Goal: Task Accomplishment & Management: Manage account settings

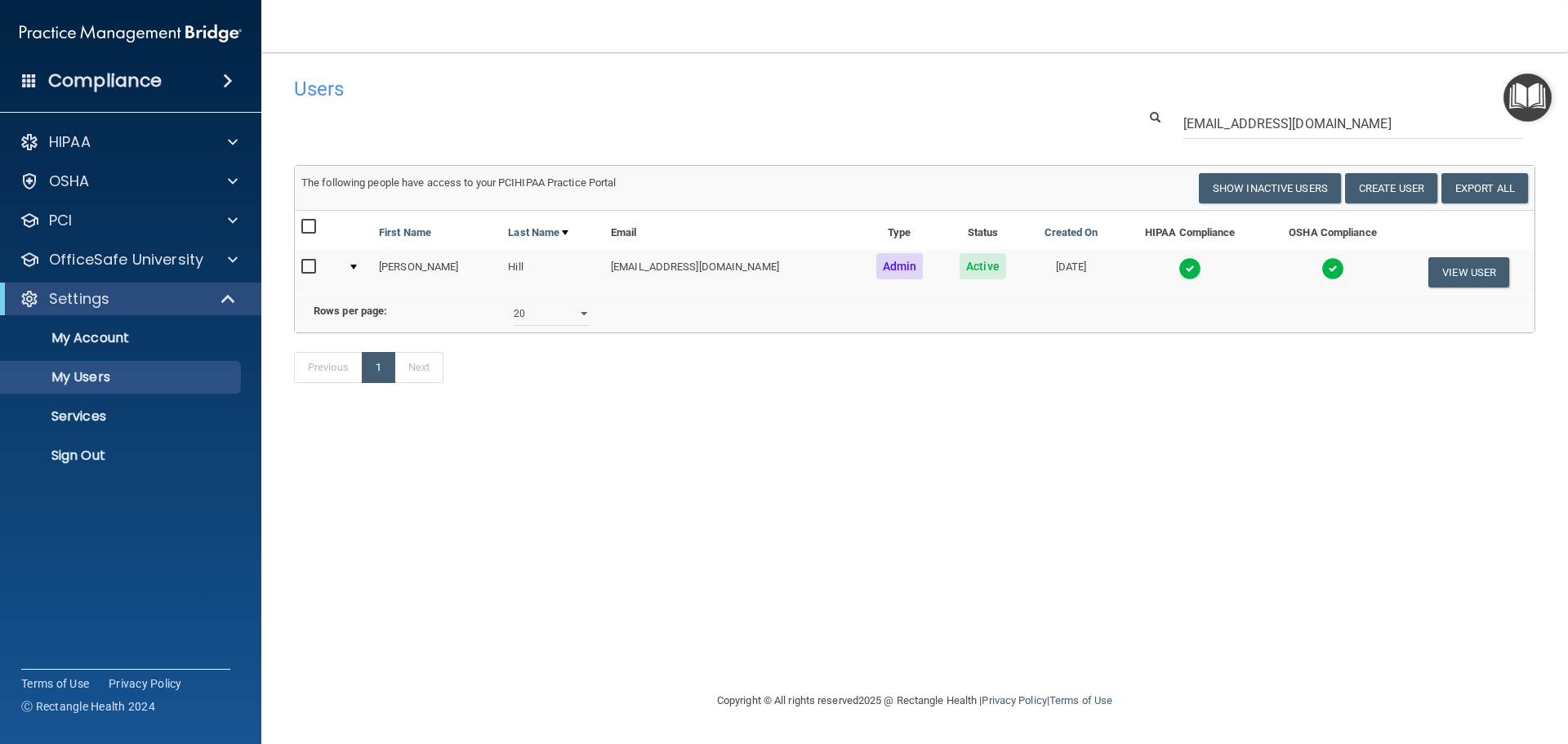
select select "20"
click at [106, 462] on p "Sign Out" at bounding box center [122, 456] width 223 height 17
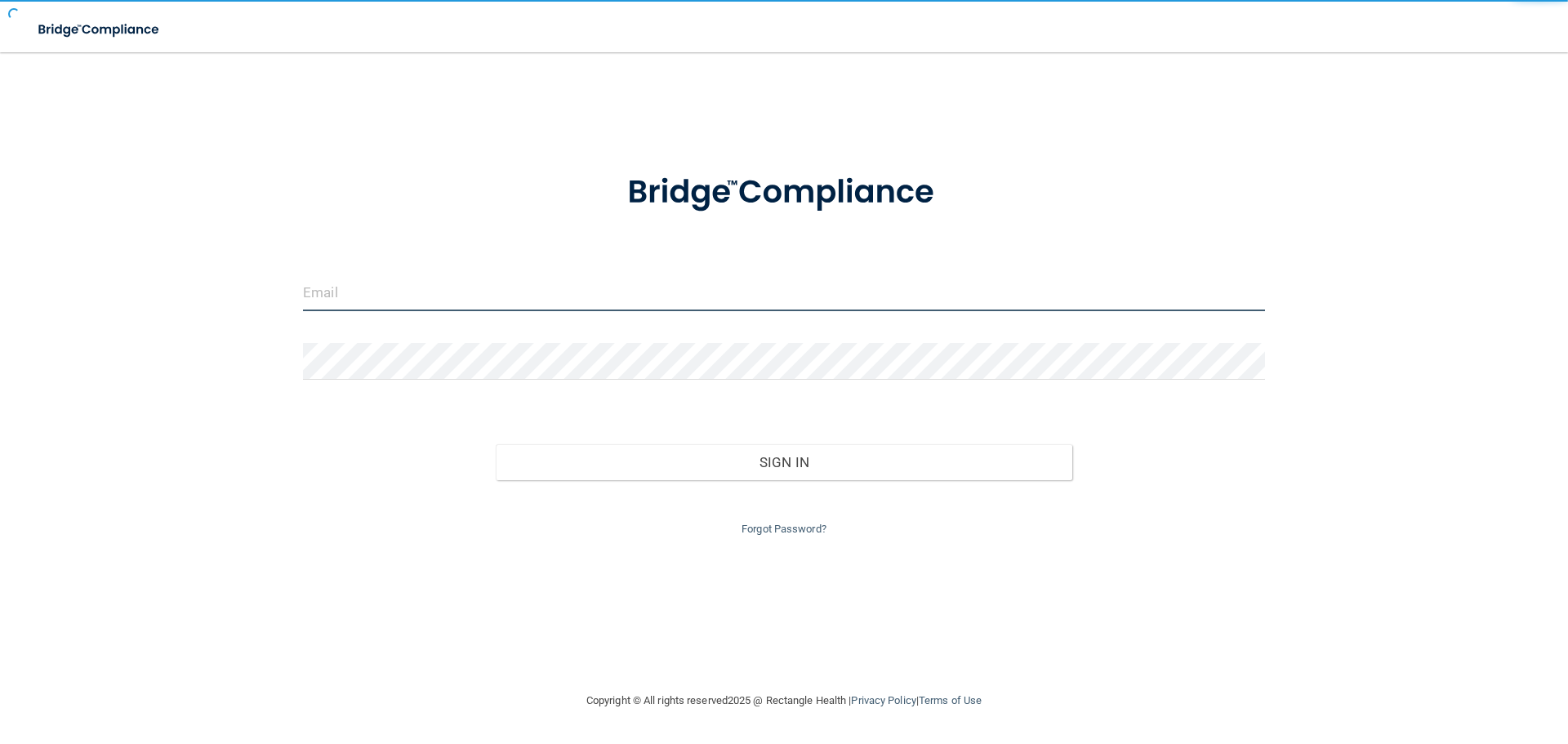
type input "cfletcher@rectanglehealth.com"
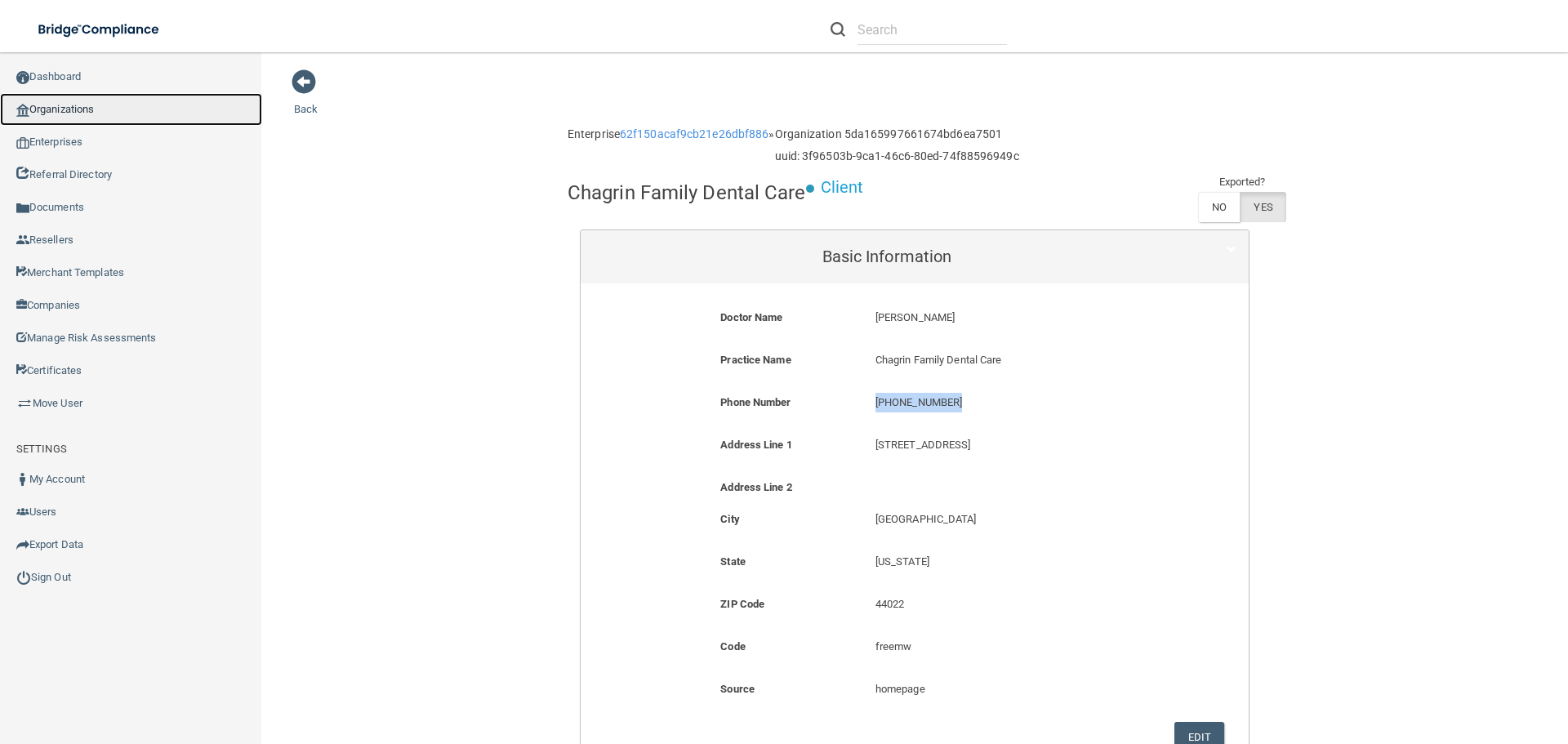
click at [84, 103] on link "Organizations" at bounding box center [131, 109] width 262 height 33
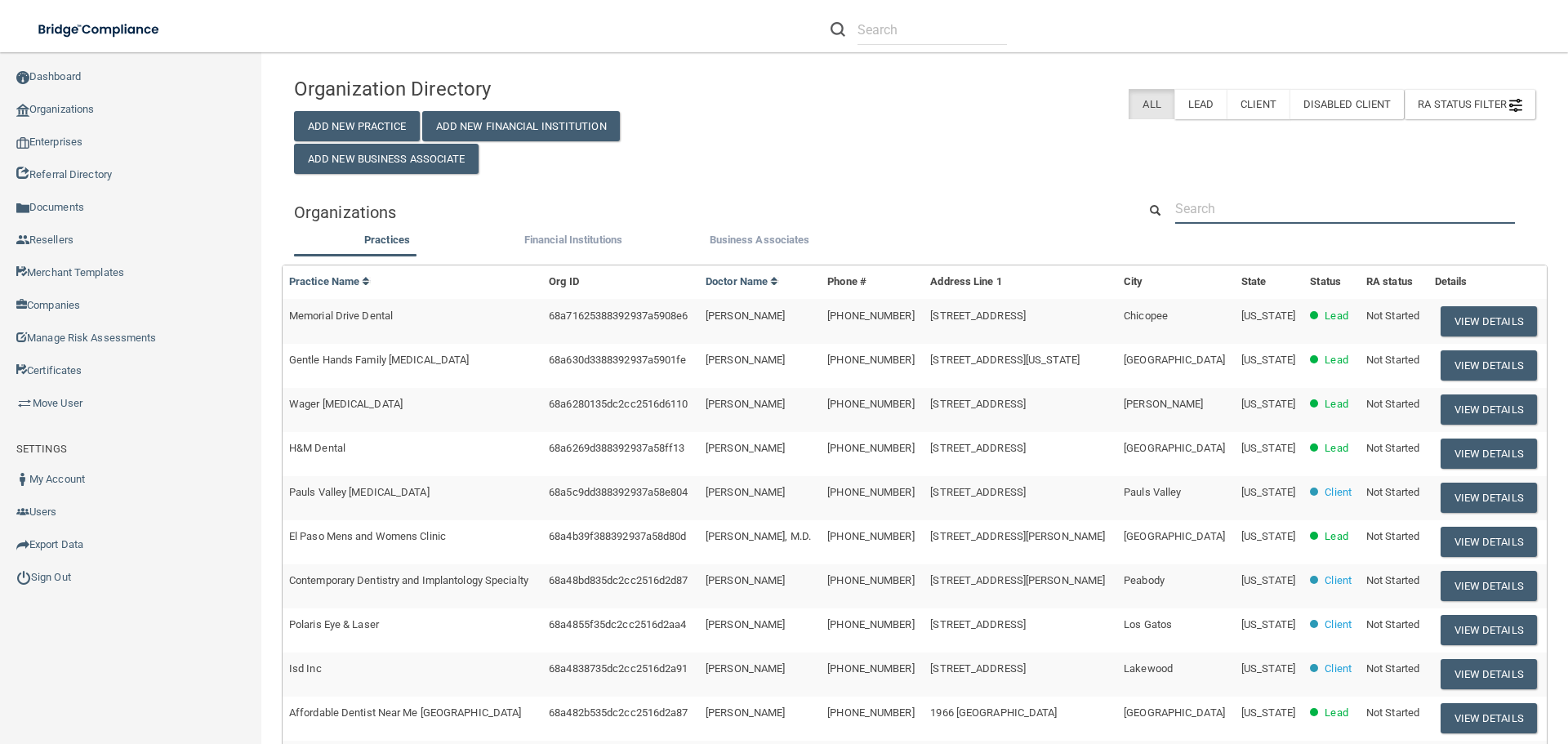
click at [1218, 208] on input "text" at bounding box center [1345, 208] width 340 height 30
paste input "cullmanperio@att.net"
type input "cullmanperio@att.net"
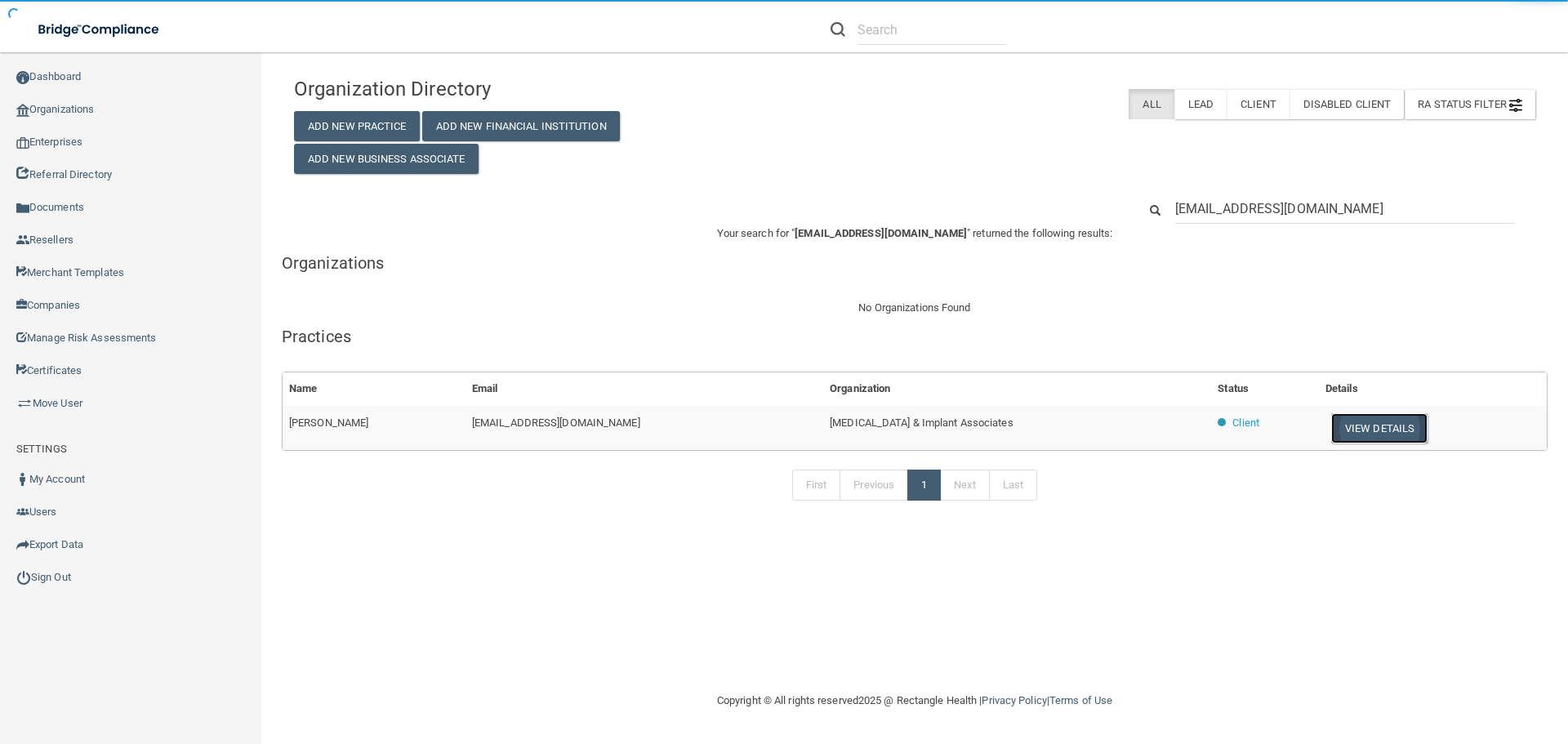
click at [1331, 431] on button "View Details" at bounding box center [1379, 428] width 96 height 30
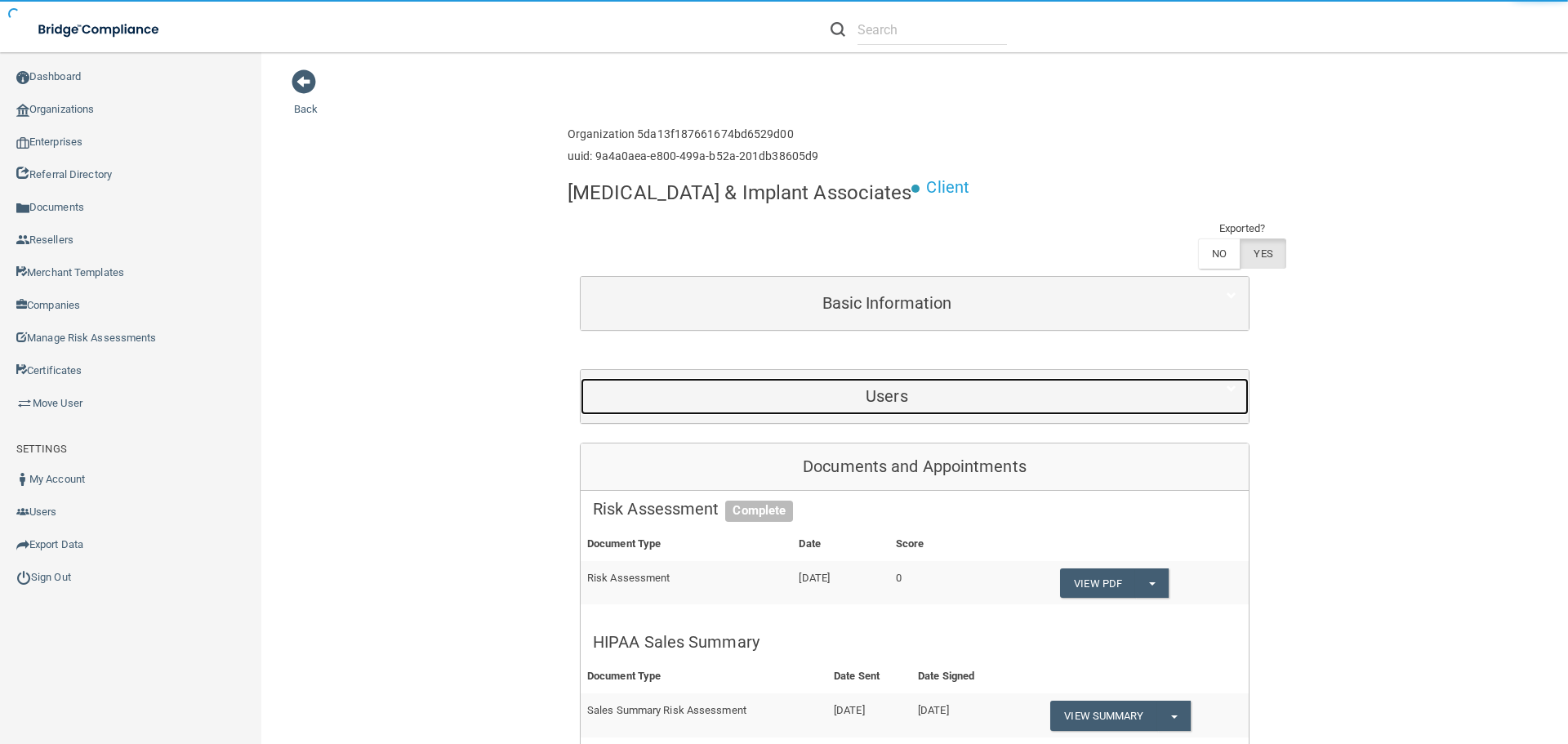
click at [872, 395] on h5 "Users" at bounding box center [887, 396] width 588 height 18
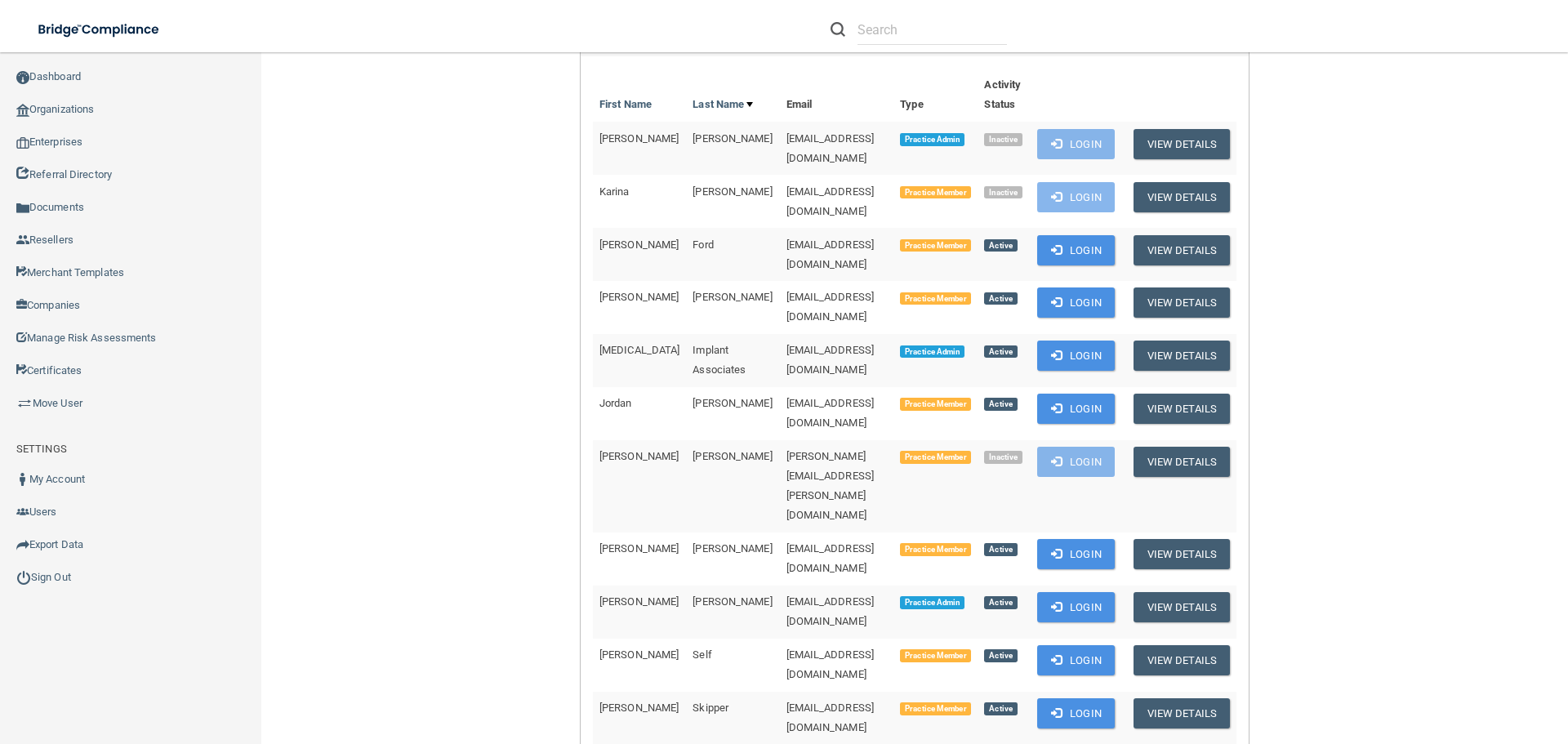
scroll to position [326, 0]
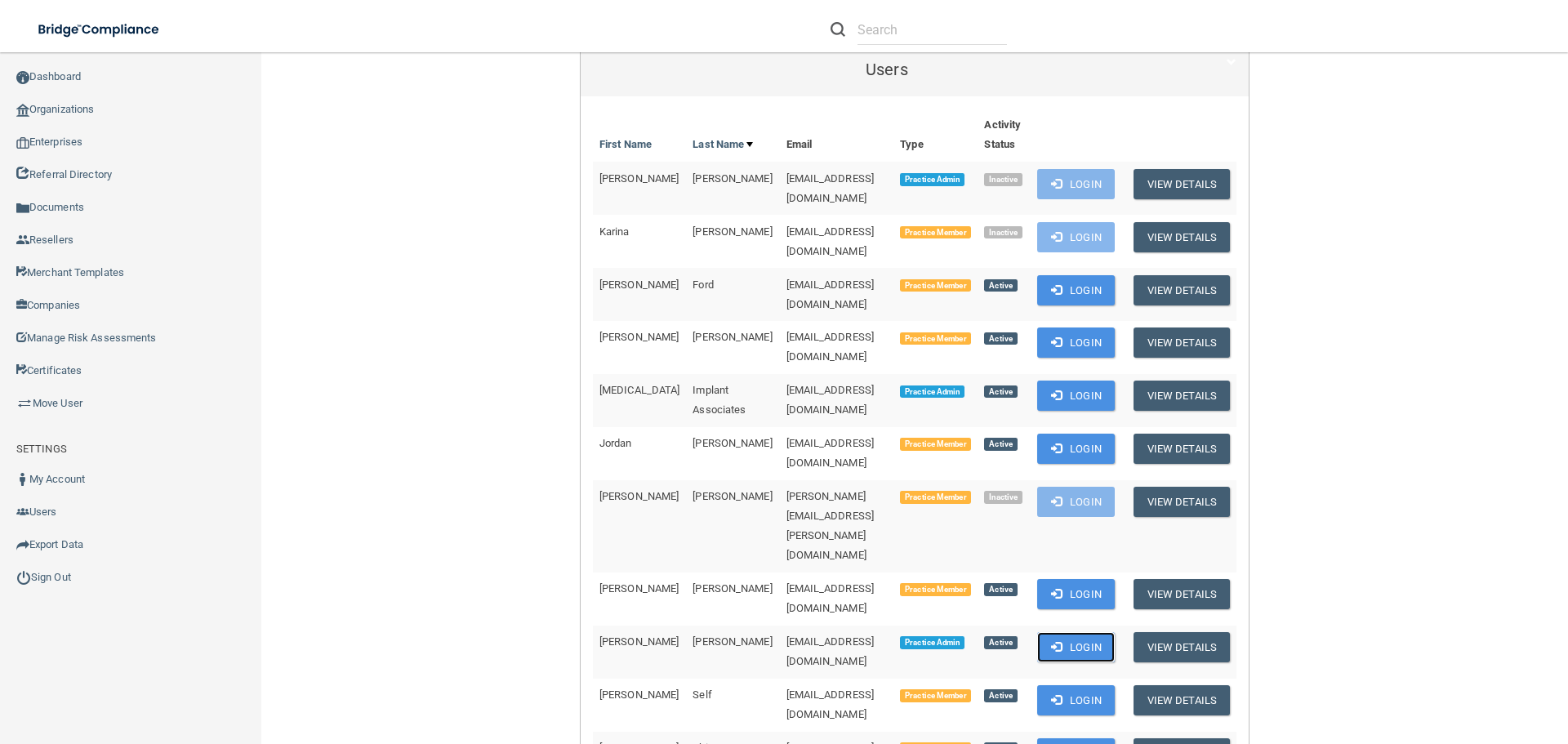
click at [1074, 633] on button "Login" at bounding box center [1076, 648] width 78 height 30
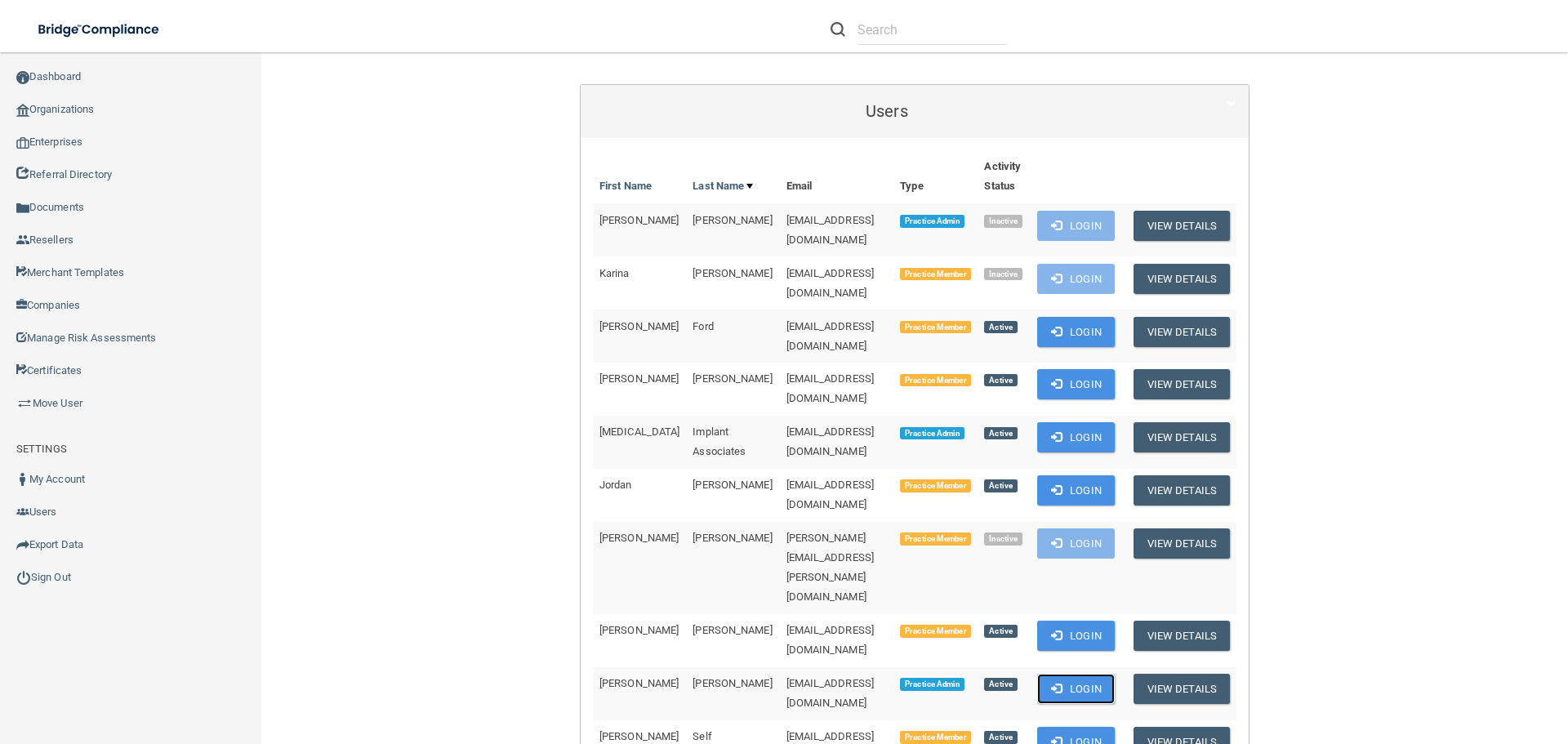
scroll to position [245, 0]
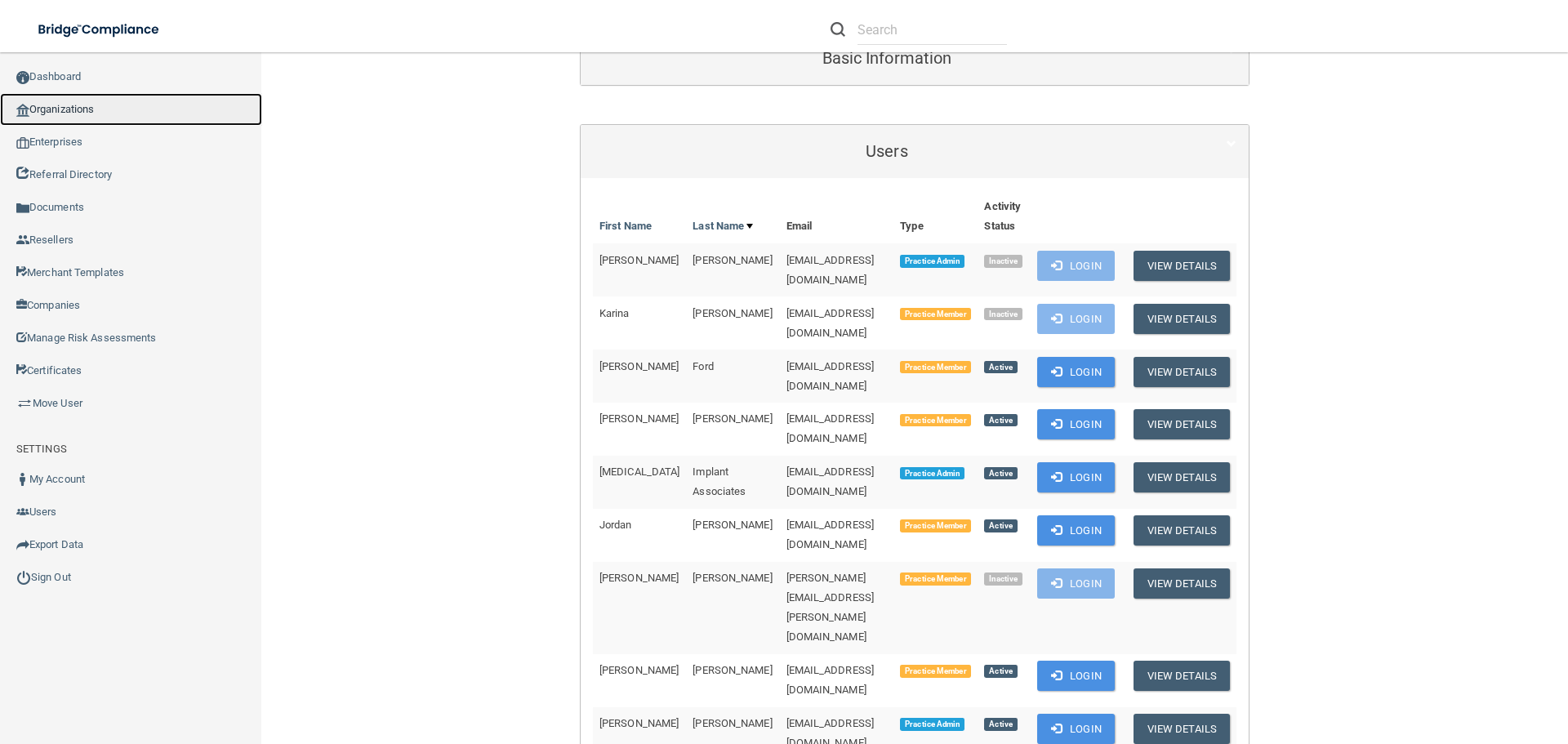
click at [67, 110] on link "Organizations" at bounding box center [131, 109] width 262 height 33
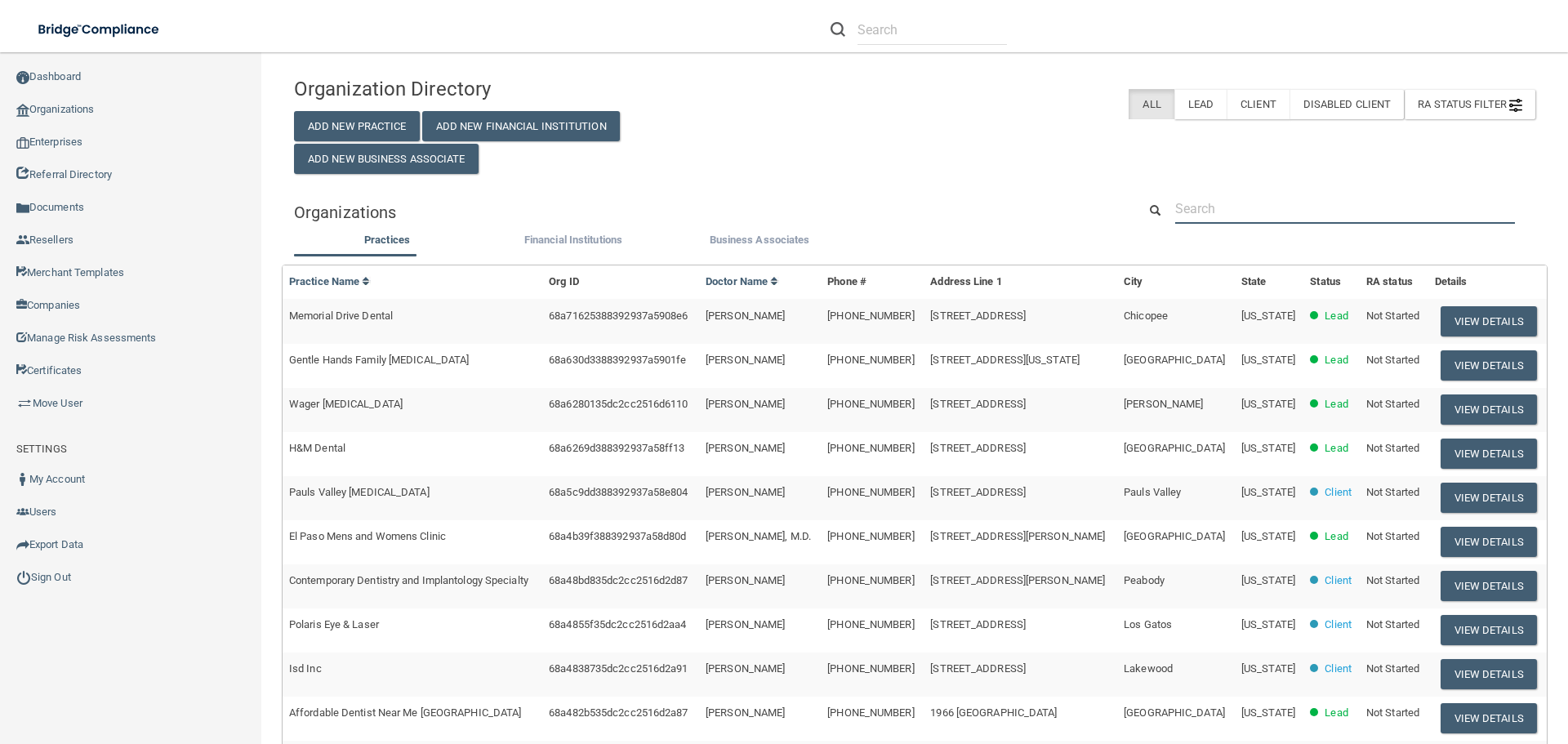
click at [1196, 208] on input "text" at bounding box center [1345, 208] width 340 height 30
paste input "hibajgeorge@gmail.com"
type input "hibajgeorge@gmail.com"
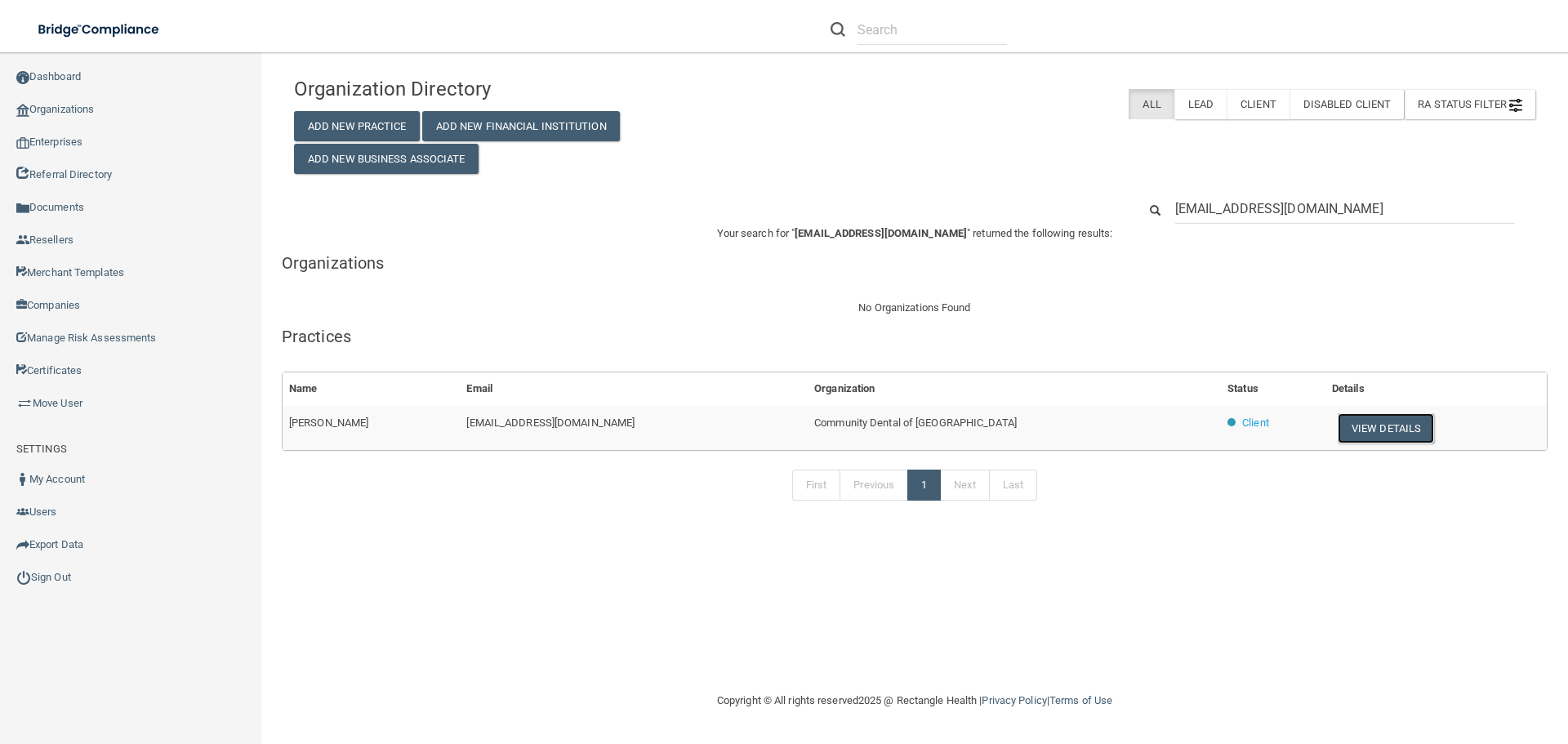
click at [1338, 423] on button "View Details" at bounding box center [1386, 428] width 96 height 30
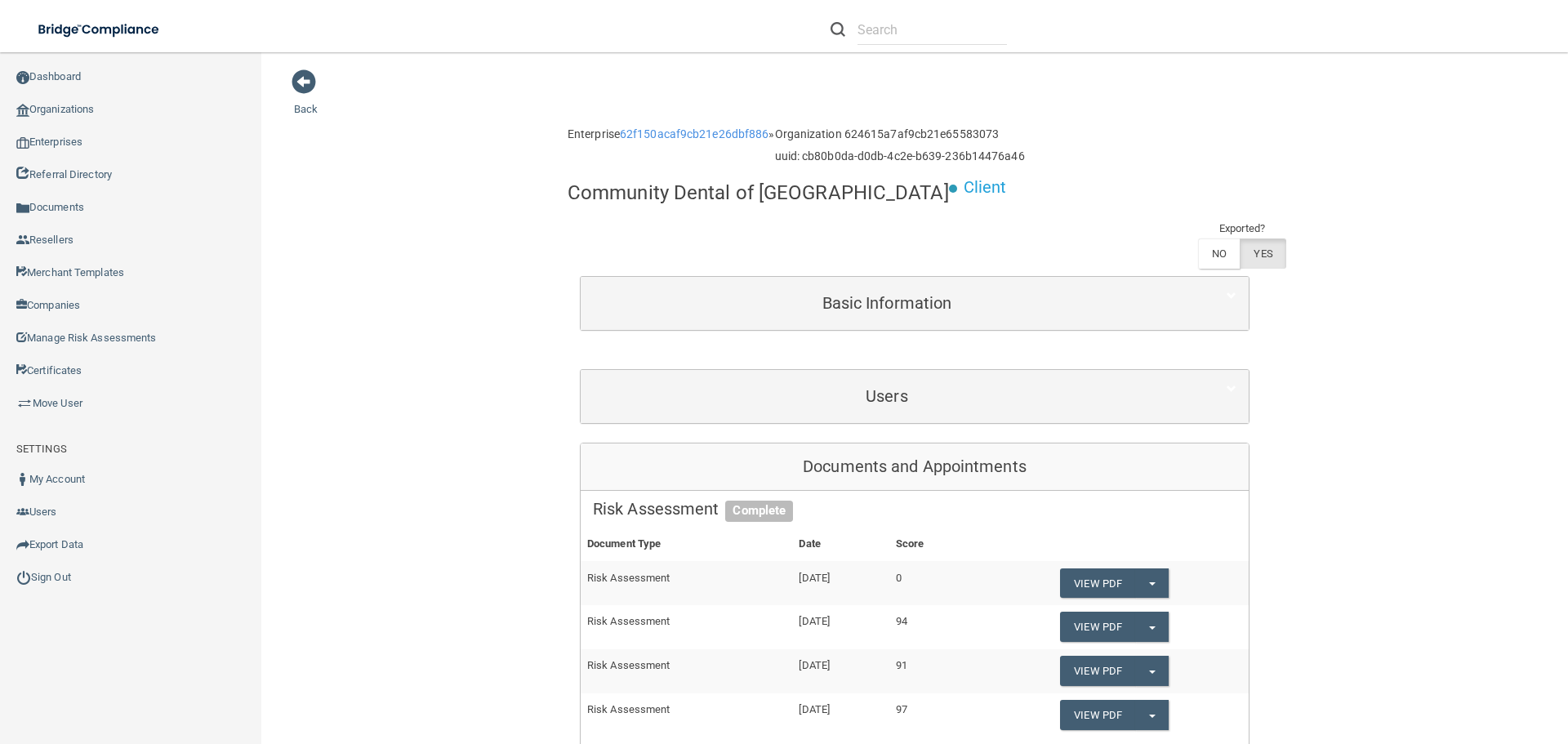
click at [639, 200] on h4 "Community Dental of Walled Lake" at bounding box center [758, 192] width 382 height 21
copy div "Community Dental of Walled Lake"
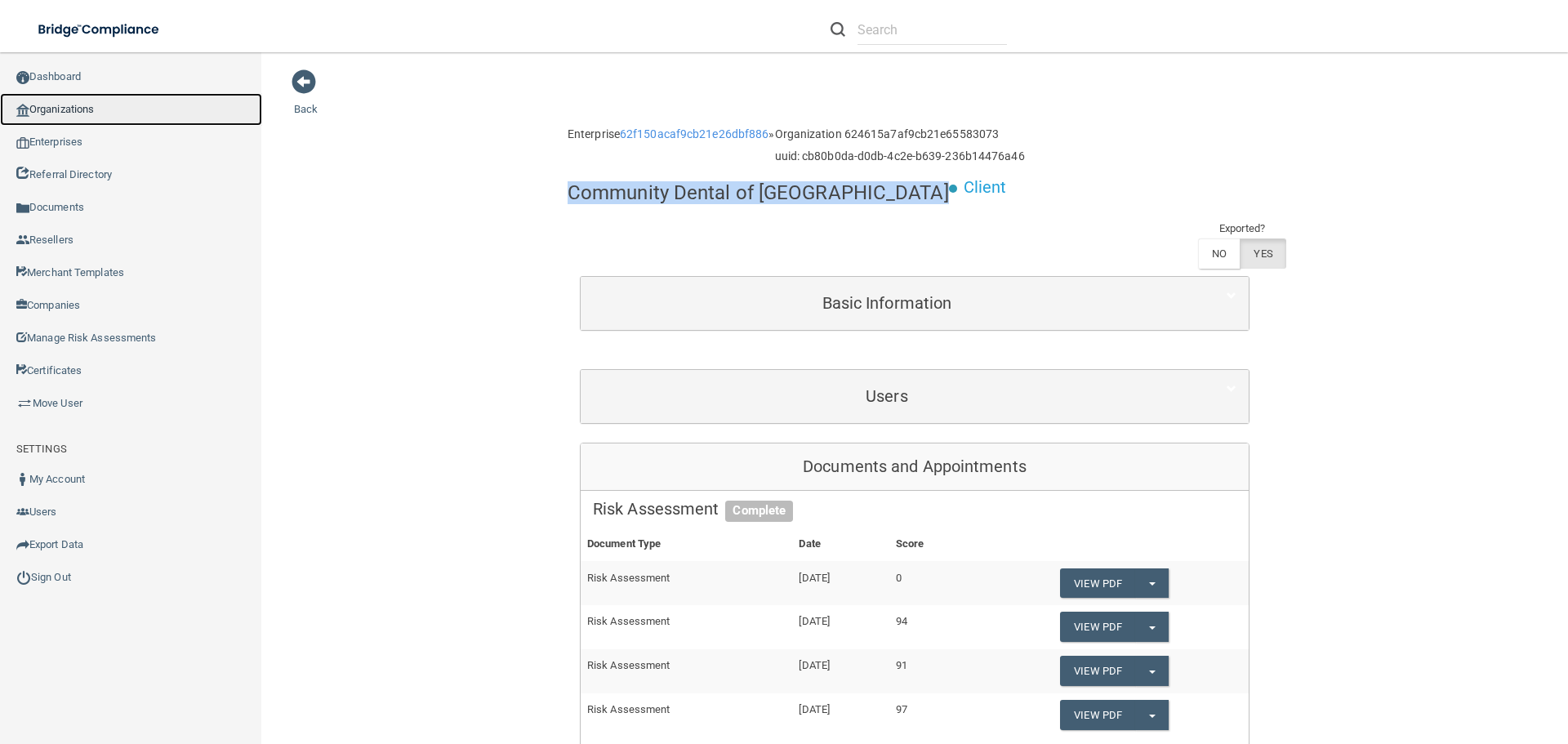
click at [76, 108] on link "Organizations" at bounding box center [131, 109] width 262 height 33
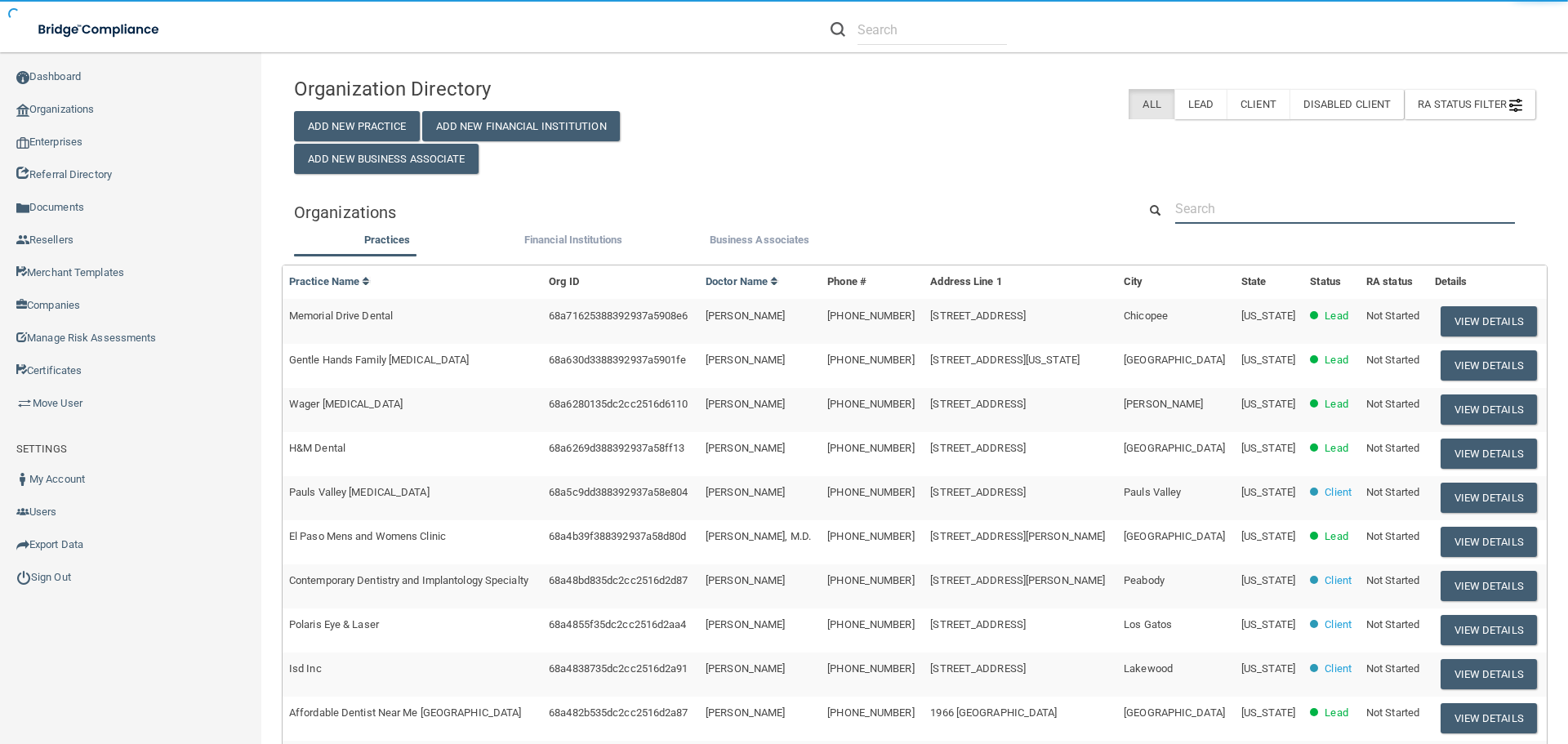
click at [1213, 203] on input "text" at bounding box center [1345, 208] width 340 height 30
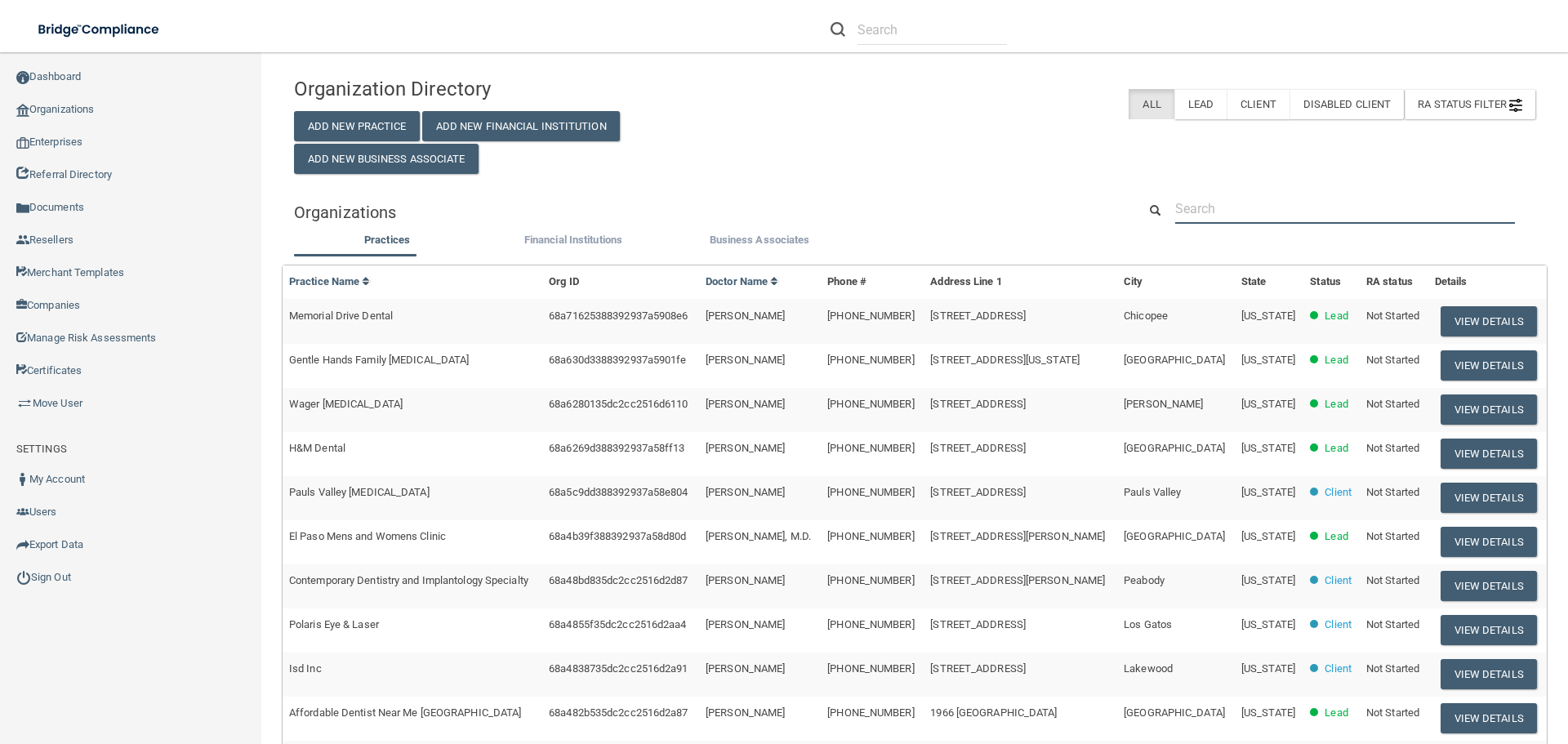
paste input "laura.larseneye@gmail.com"
type input "laura.larseneye@gmail.com"
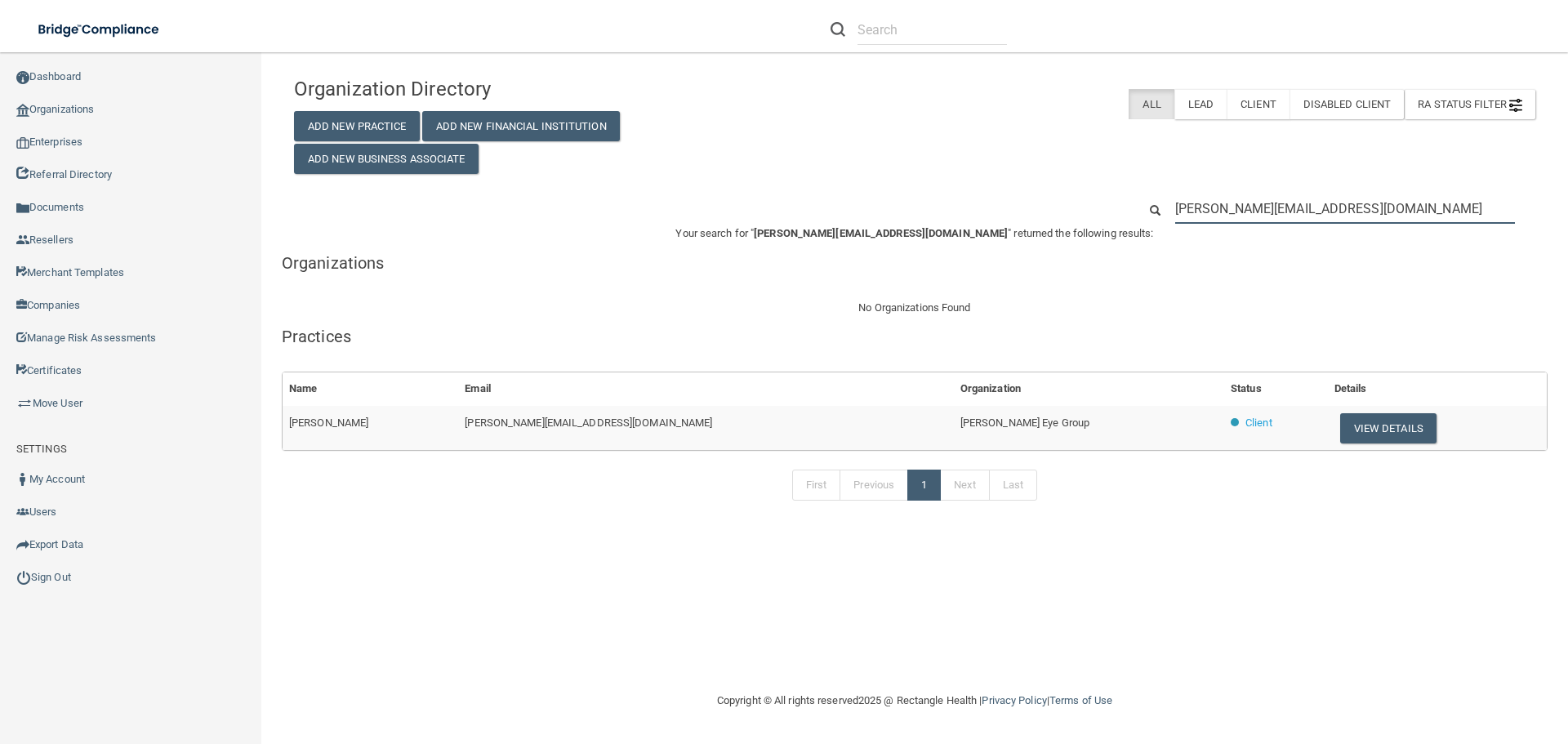
click at [1240, 207] on input "laura.larseneye@gmail.com" at bounding box center [1345, 208] width 340 height 30
paste input "petersonorthodontics@comcast.net"
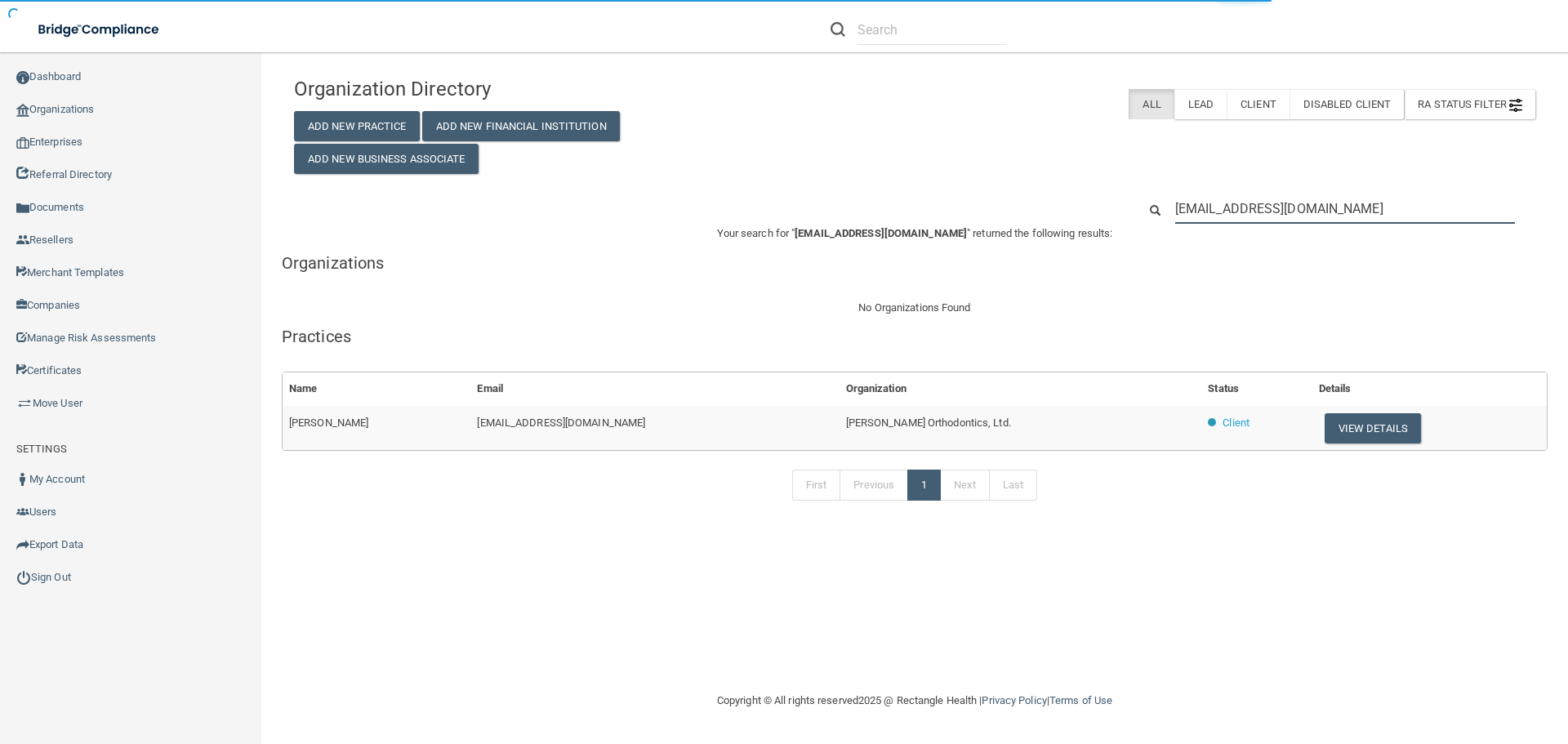
type input "petersonorthodontics@comcast.net"
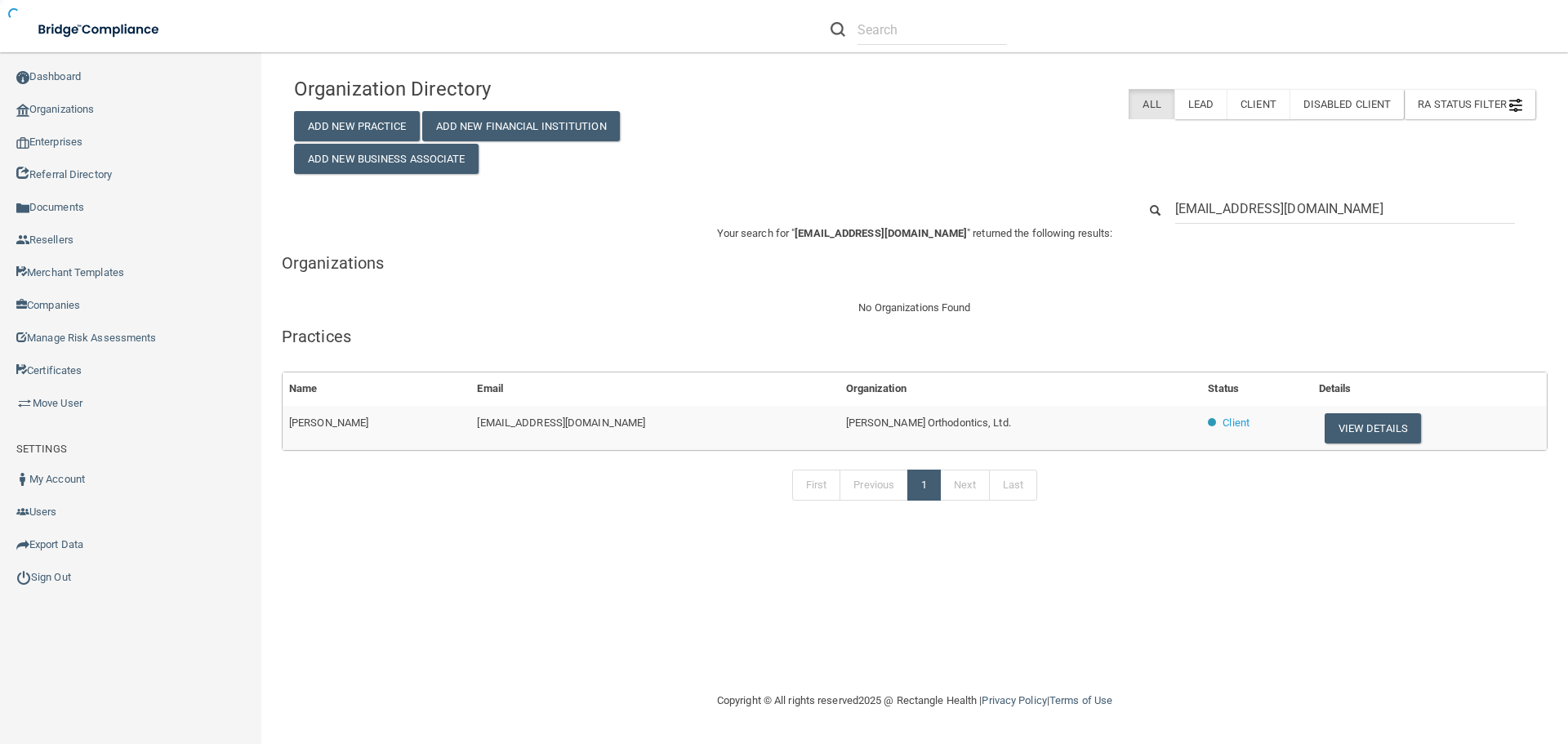
drag, startPoint x: 1022, startPoint y: 428, endPoint x: 862, endPoint y: 431, distance: 160.0
click at [1351, 431] on button "View Details" at bounding box center [1372, 428] width 96 height 30
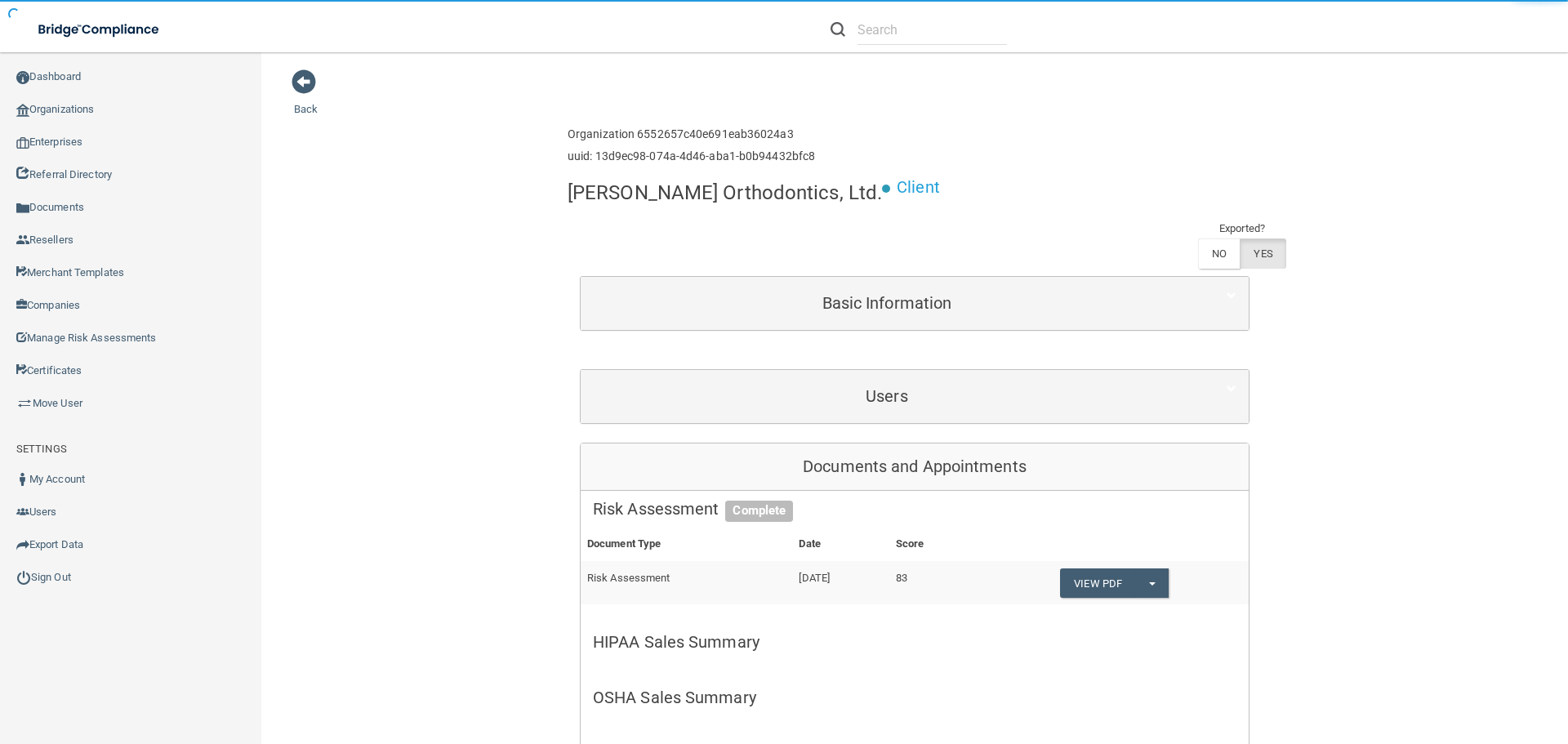
click at [839, 277] on div "Basic Information" at bounding box center [915, 303] width 668 height 53
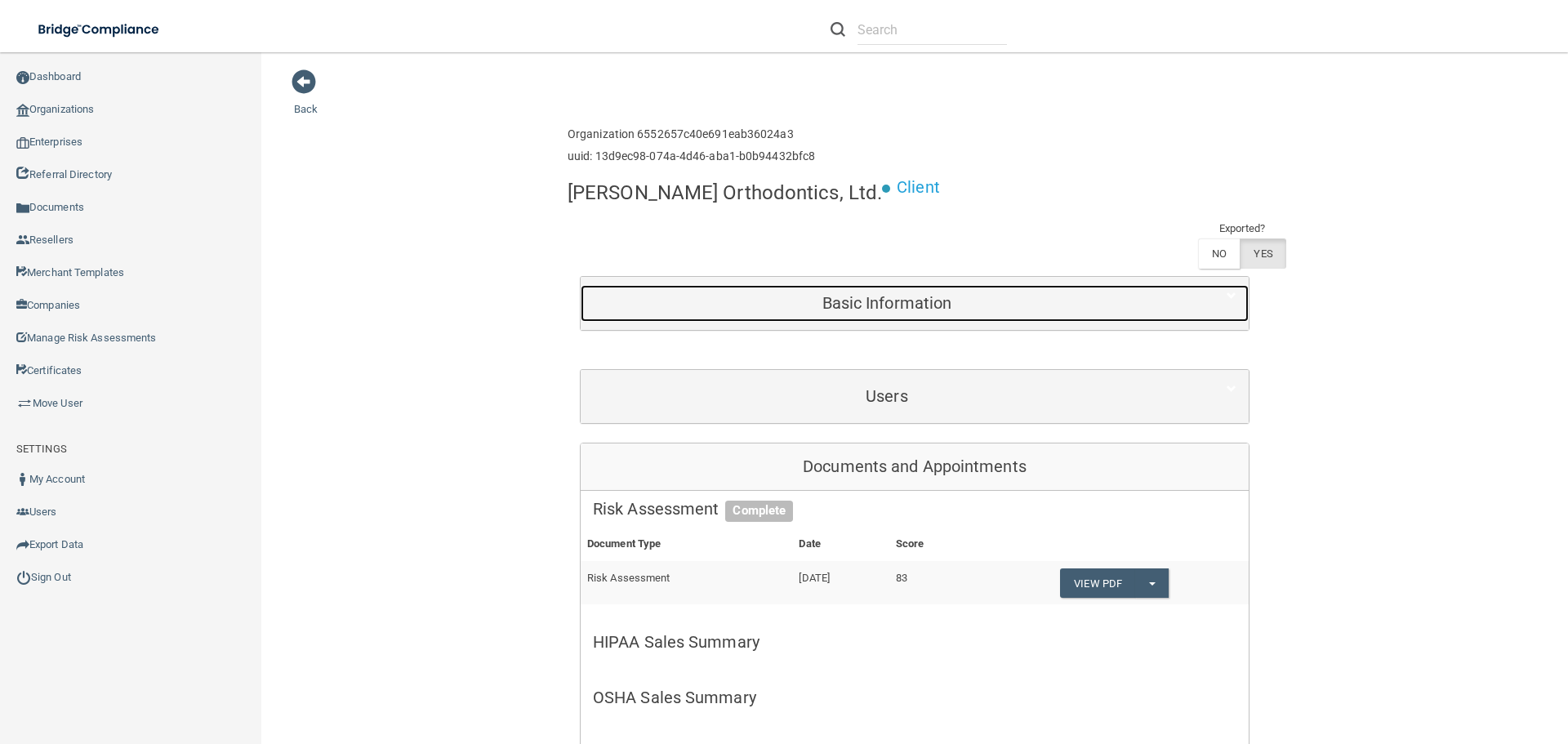
click at [839, 294] on h5 "Basic Information" at bounding box center [887, 302] width 588 height 18
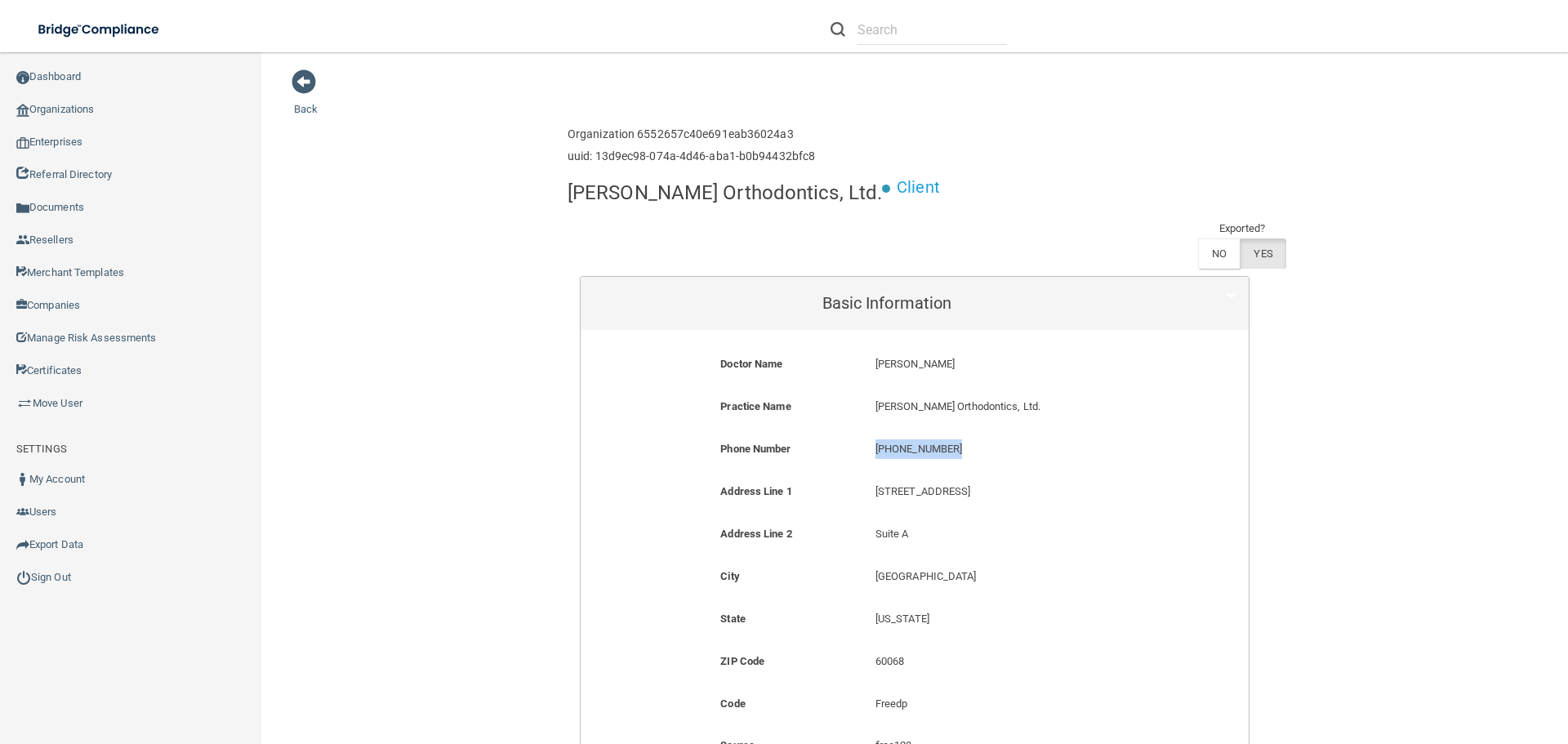
drag, startPoint x: 946, startPoint y: 408, endPoint x: 856, endPoint y: 408, distance: 90.0
click at [856, 439] on div "Phone Number (847) 698-2200 (847) 698-2200" at bounding box center [915, 454] width 643 height 30
copy div "(847) 698-2200"
click at [134, 102] on link "Organizations" at bounding box center [131, 109] width 262 height 33
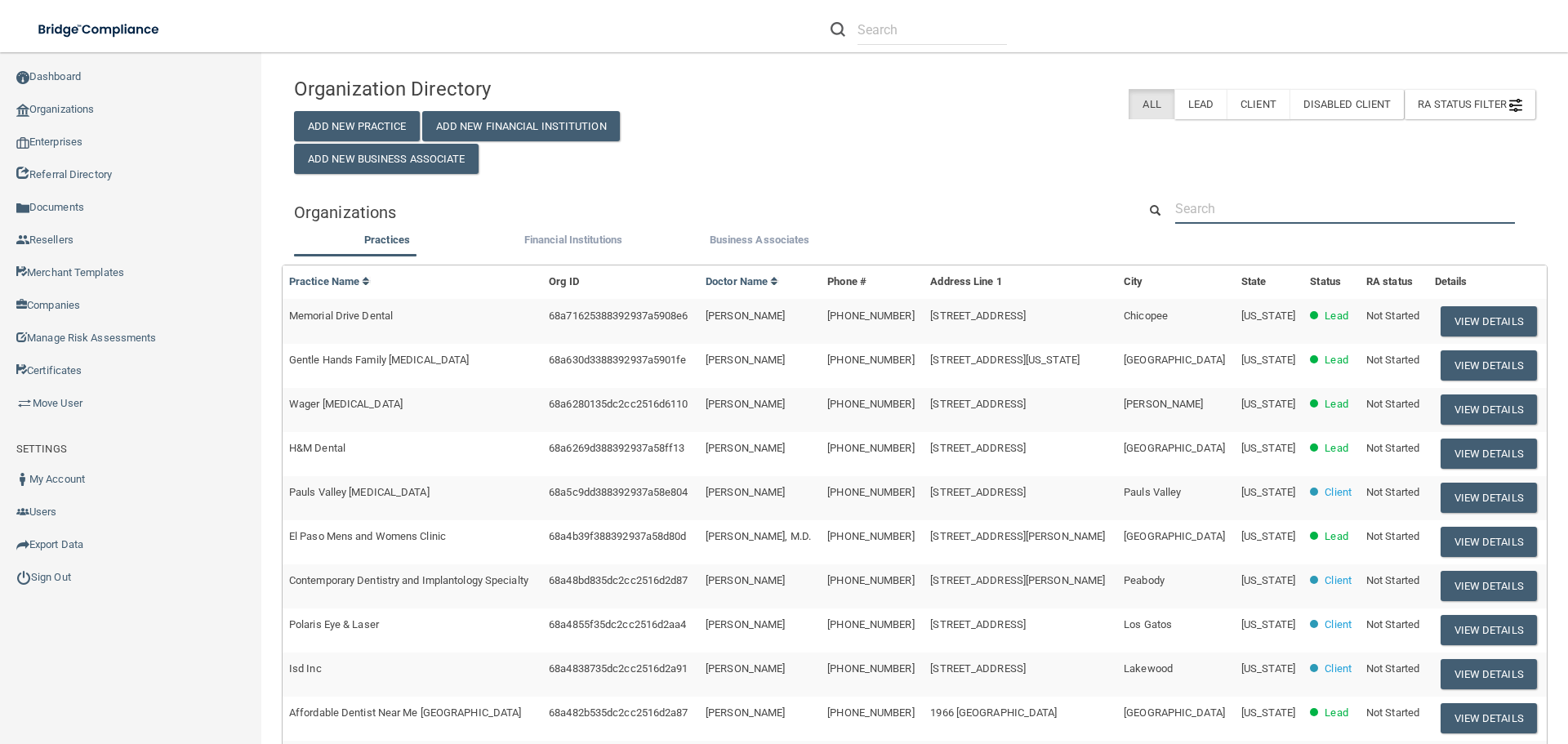
click at [1207, 203] on input "text" at bounding box center [1345, 208] width 340 height 30
paste input "hannahp@centralvalleyoms.com"
type input "hannahp@centralvalleyoms.com"
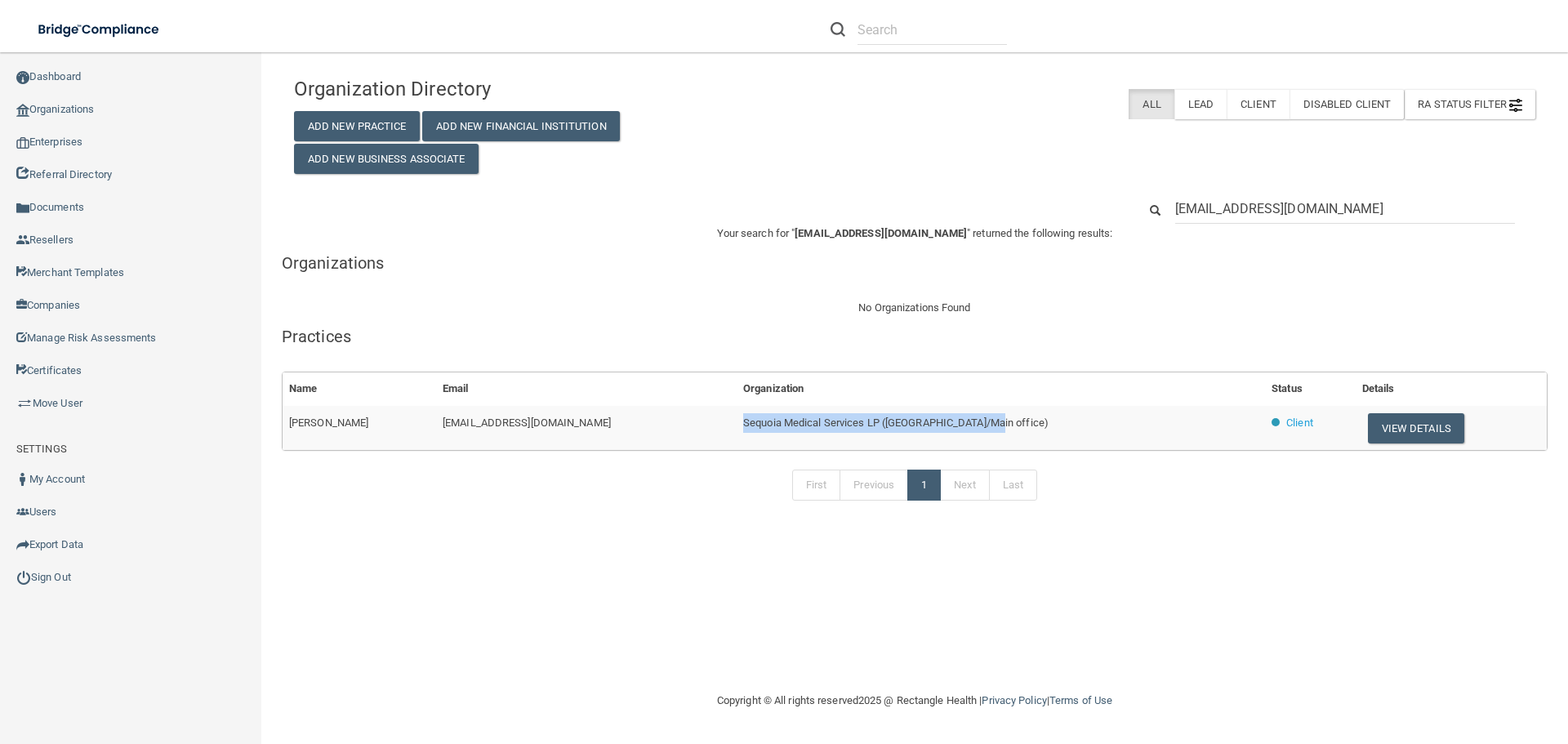
drag, startPoint x: 1047, startPoint y: 424, endPoint x: 760, endPoint y: 425, distance: 287.0
click at [760, 425] on tr "Hannah Pietsch hannahp@centralvalleyoms.com Sequoia Medical Services LP (Visali…" at bounding box center [915, 428] width 1264 height 44
copy tr "Sequoia Medical Services LP (Visalia/Main office)"
click at [1385, 434] on button "View Details" at bounding box center [1416, 428] width 96 height 30
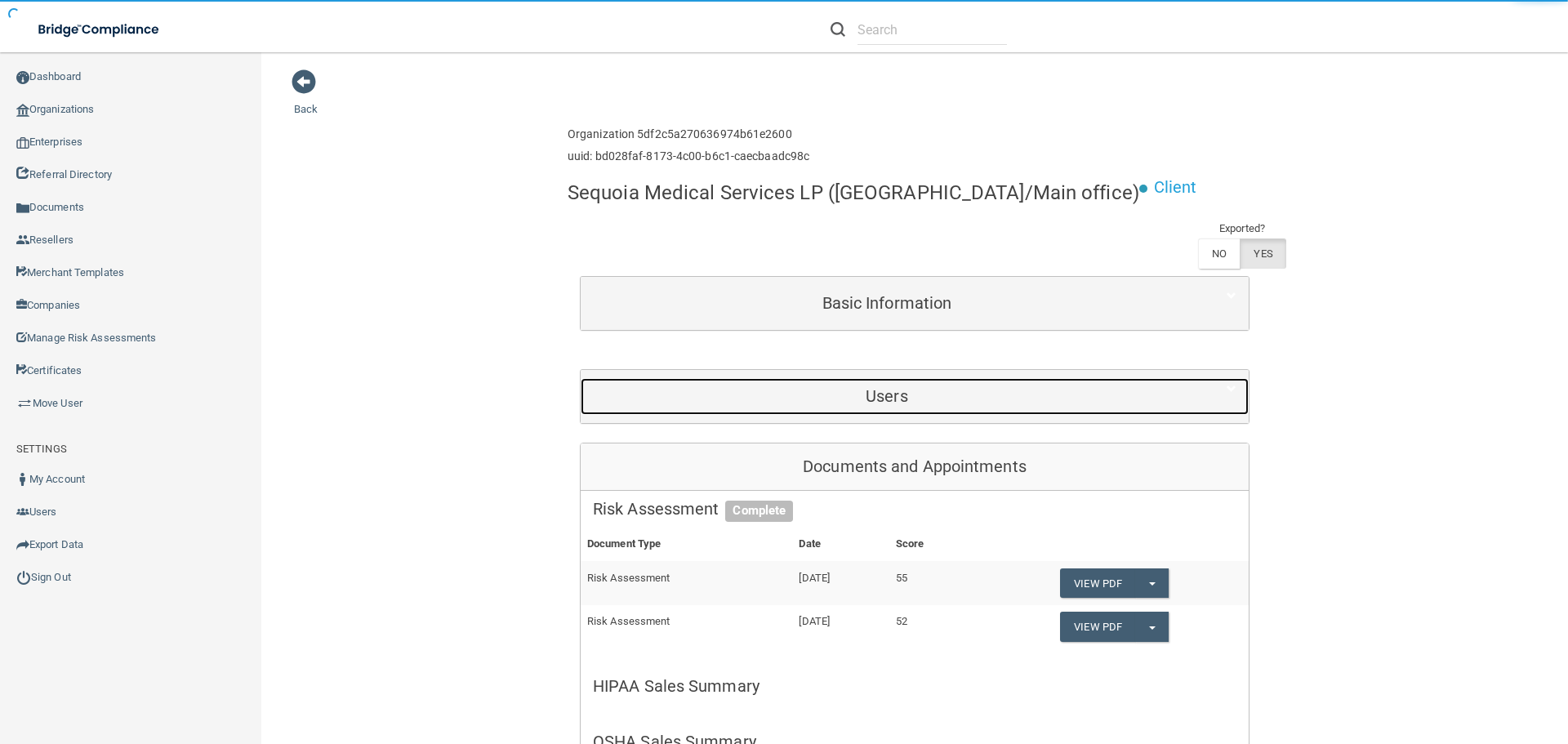
click at [811, 380] on div "Users" at bounding box center [887, 397] width 612 height 37
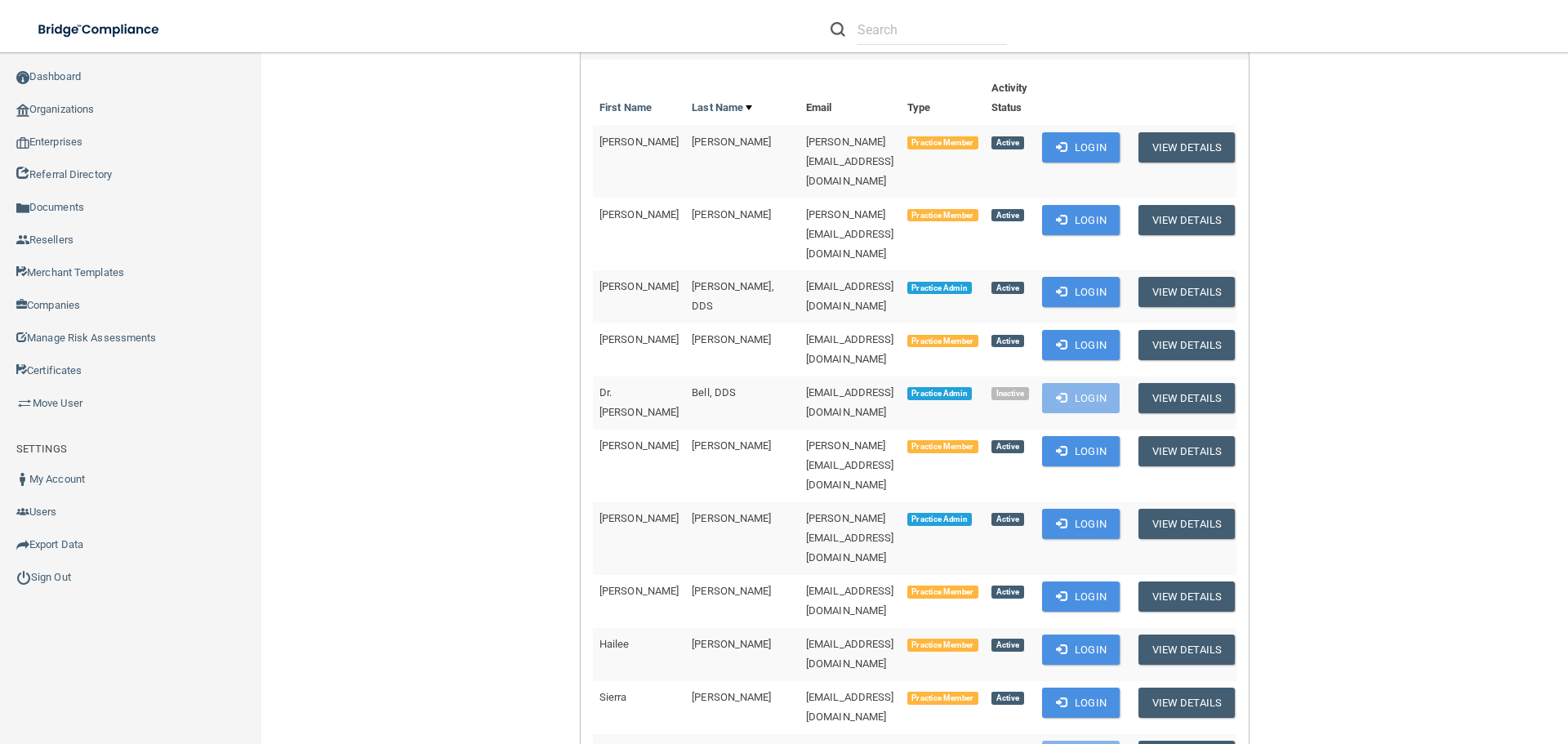
scroll to position [408, 0]
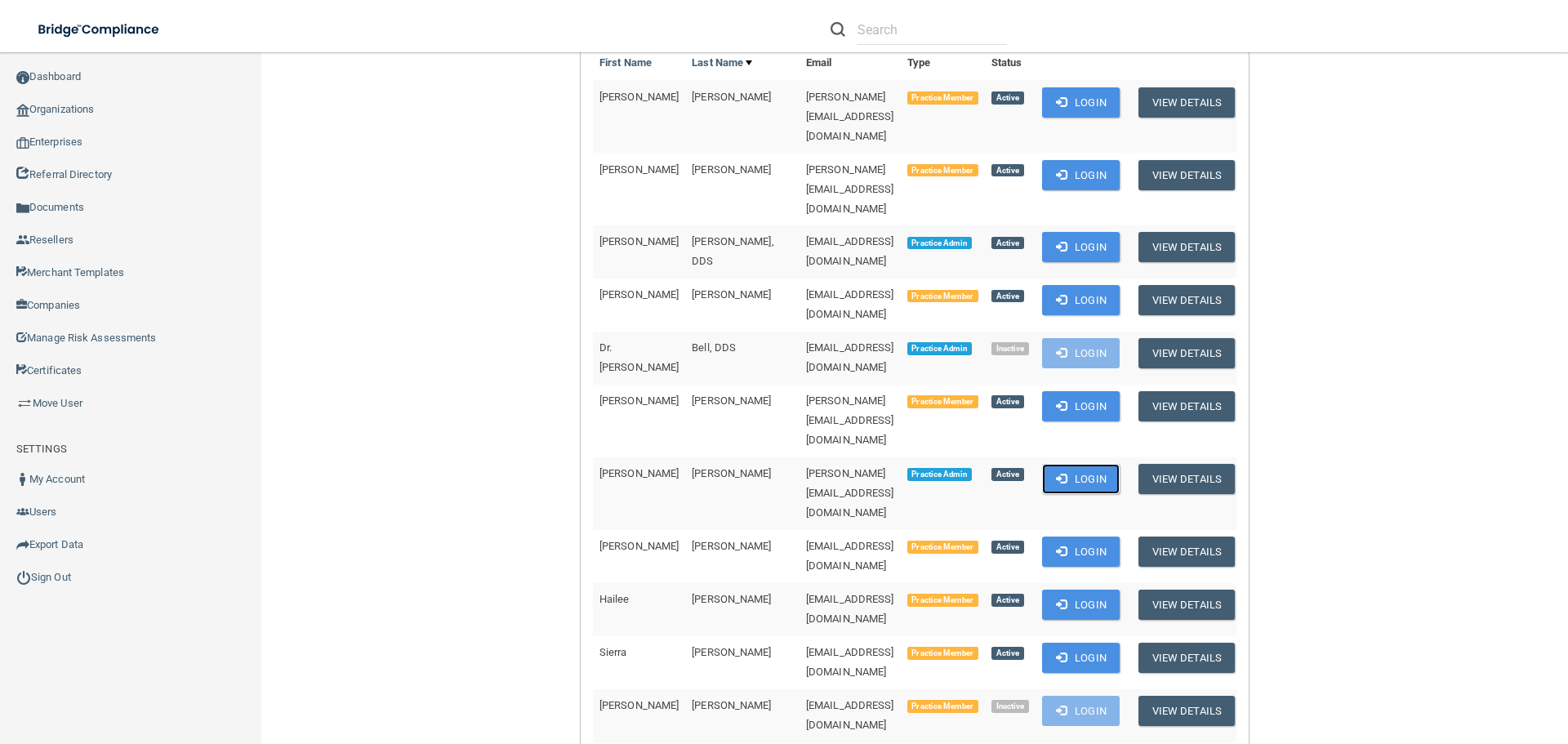
click at [1067, 473] on span at bounding box center [1061, 478] width 11 height 11
click at [106, 103] on link "Organizations" at bounding box center [131, 109] width 262 height 33
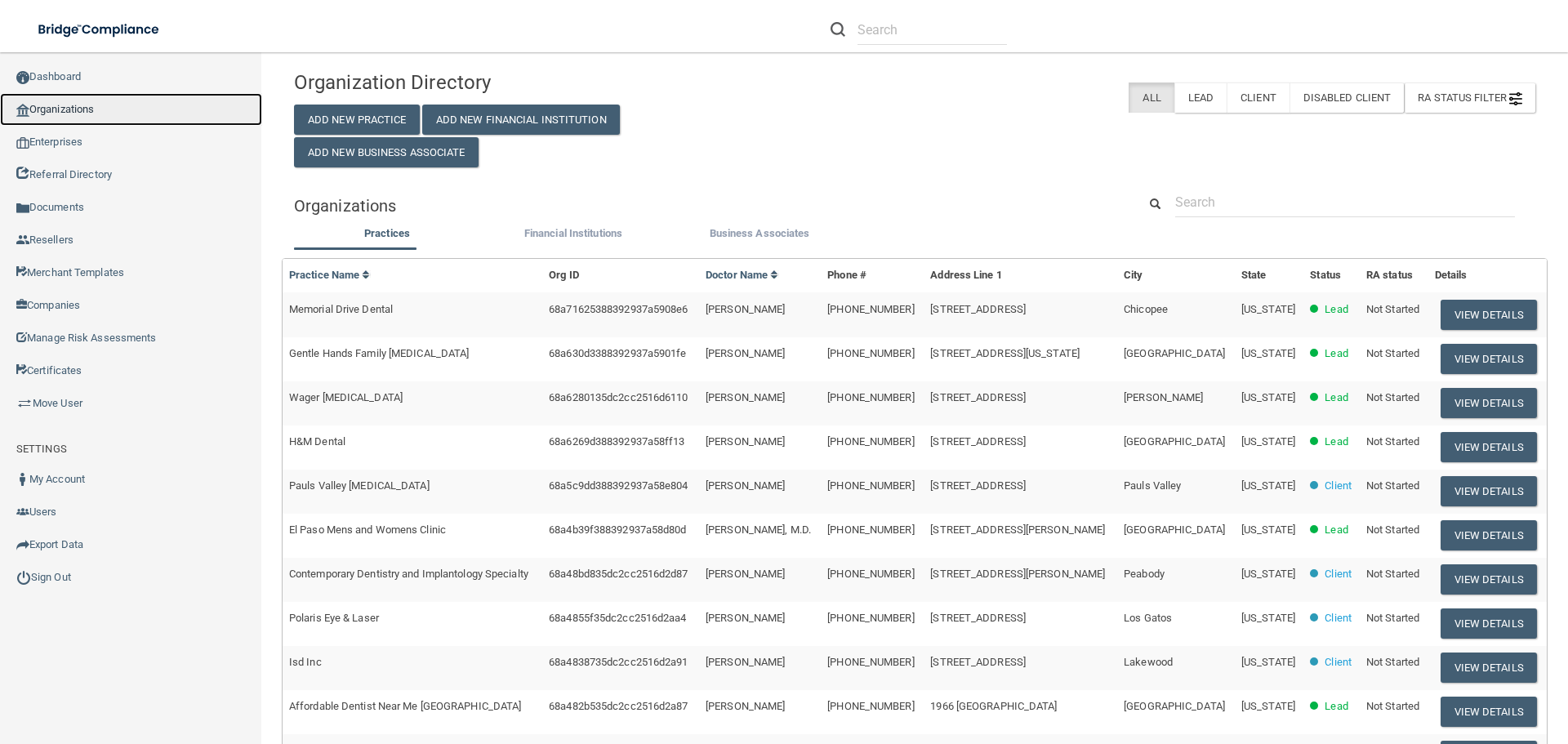
scroll to position [6, 0]
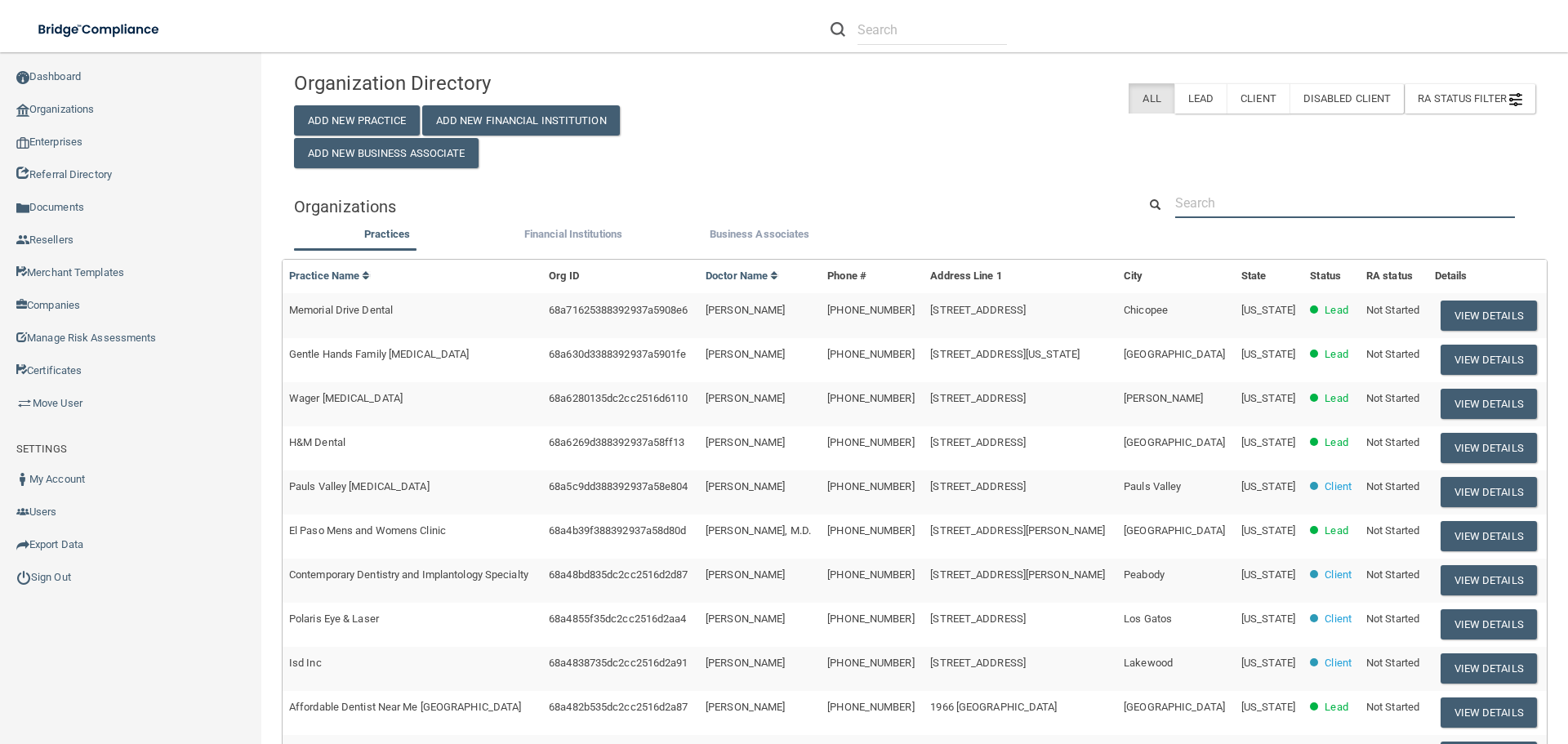
click at [1195, 198] on input "text" at bounding box center [1345, 203] width 340 height 30
paste input "stkernerman@spokaneallergy.com"
type input "stkernerman@spokaneallergy.com"
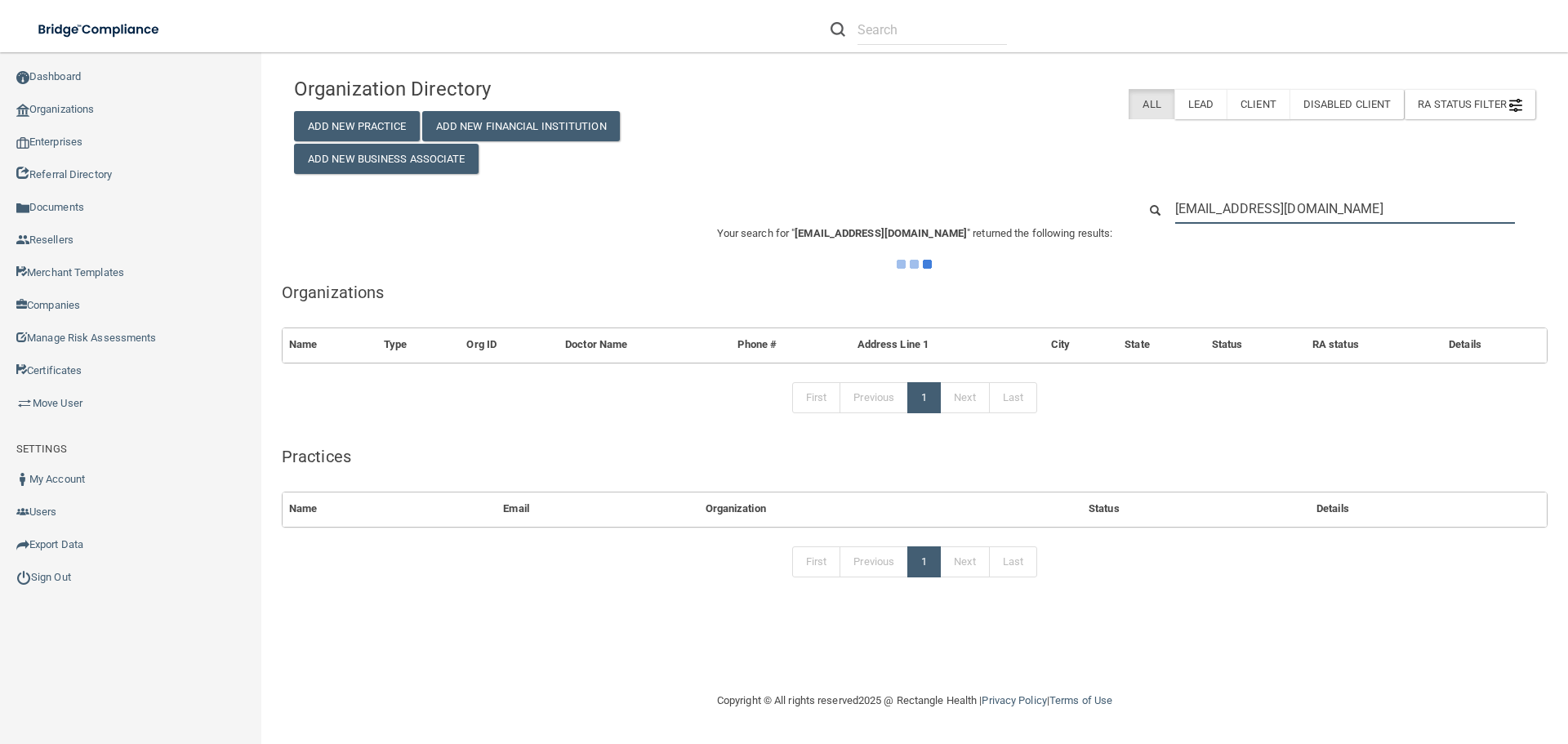
scroll to position [0, 0]
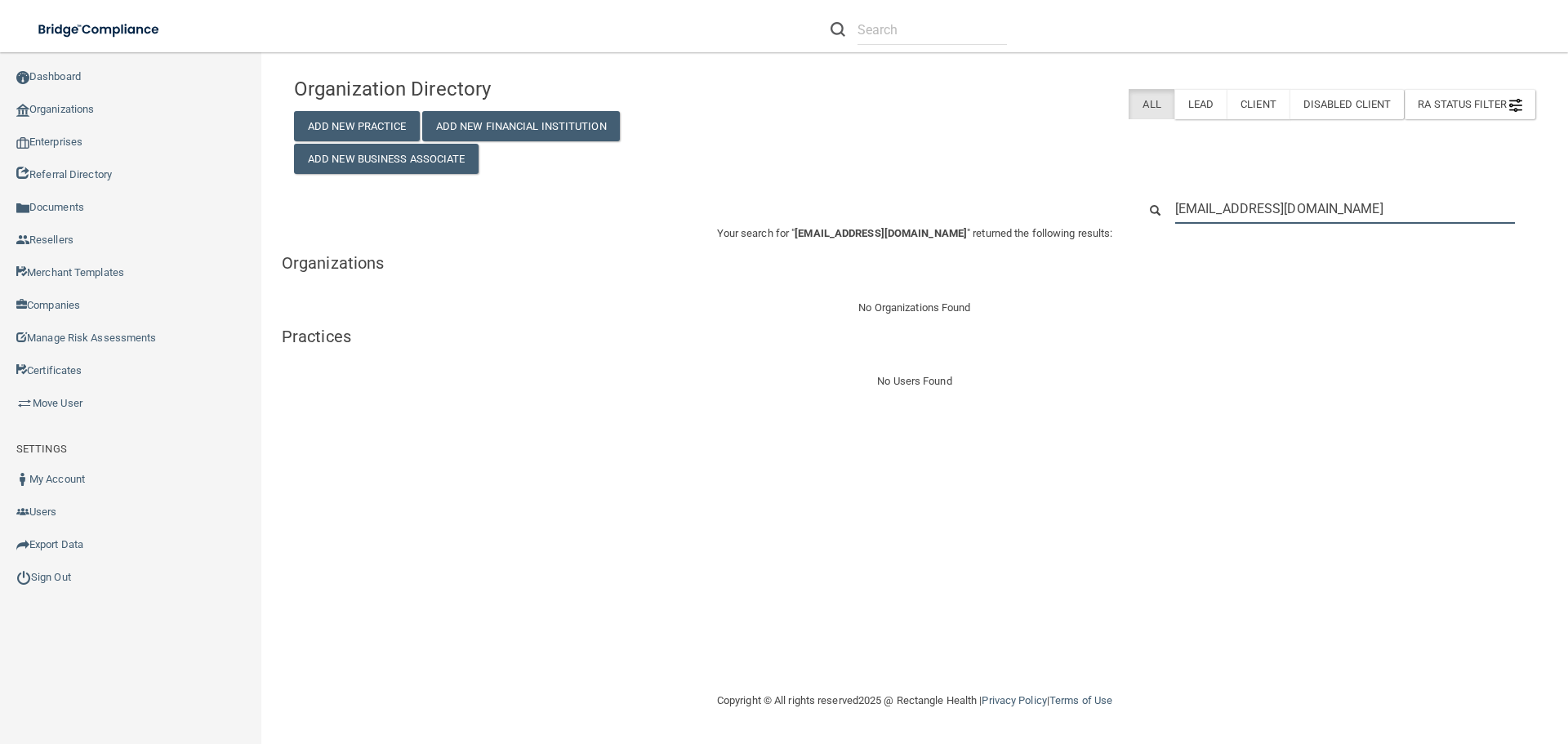
click at [1279, 207] on input "stkernerman@spokaneallergy.com" at bounding box center [1345, 208] width 340 height 30
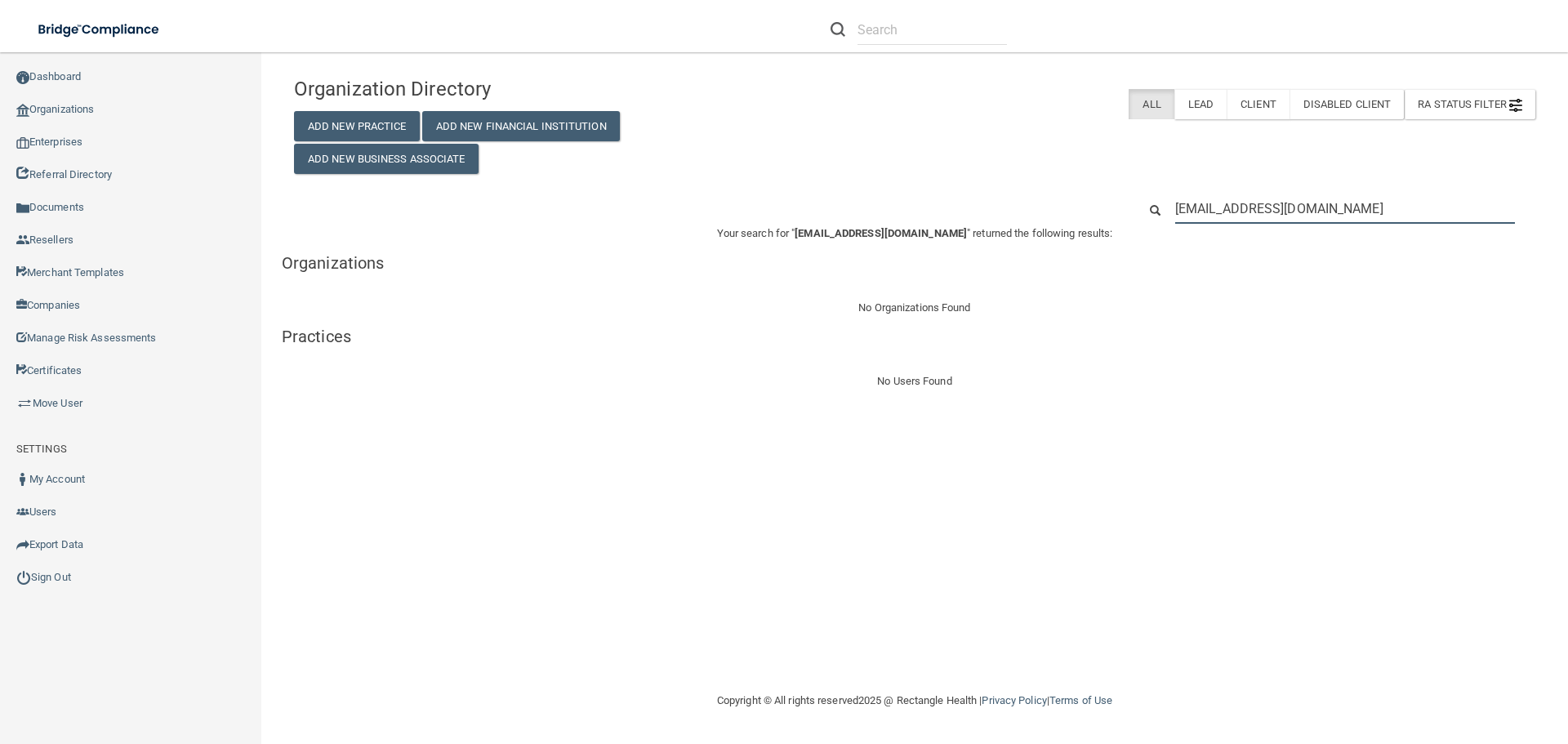
click at [1279, 207] on input "stkernerman@spokaneallergy.com" at bounding box center [1345, 208] width 340 height 30
paste input "509-747-1624"
type input "509-747-1624"
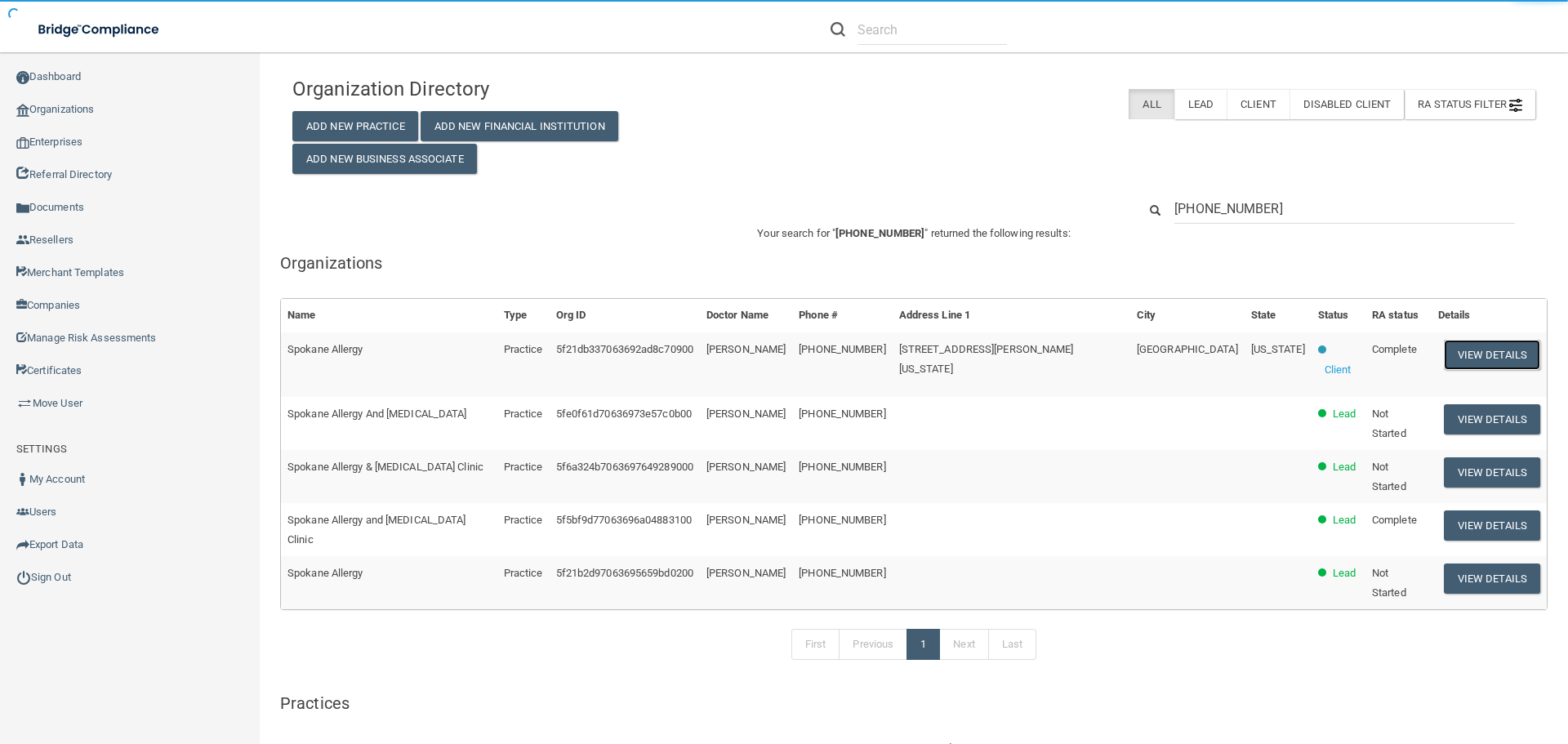
click at [1444, 361] on button "View Details" at bounding box center [1492, 355] width 96 height 30
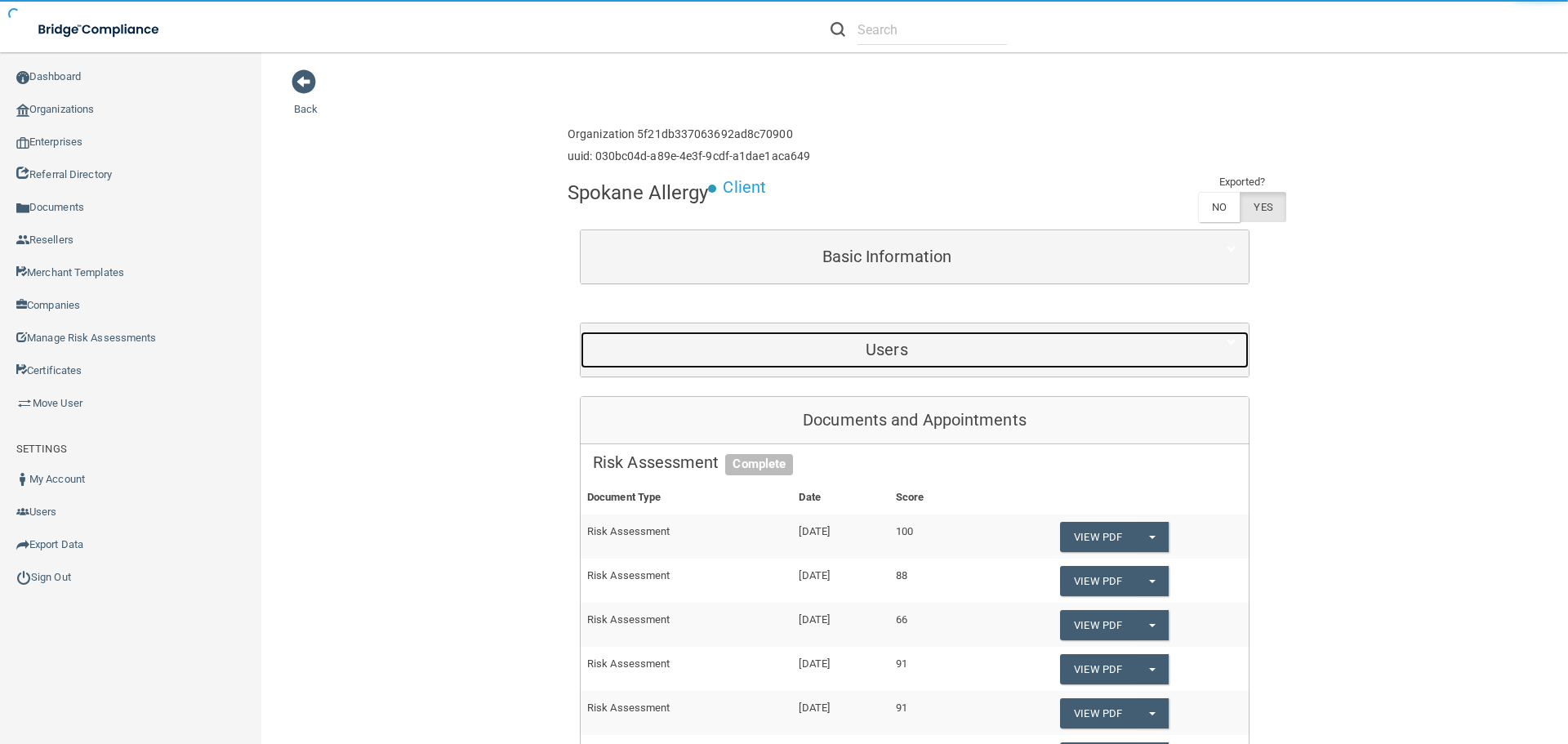
click at [1048, 346] on h5 "Users" at bounding box center [887, 349] width 588 height 18
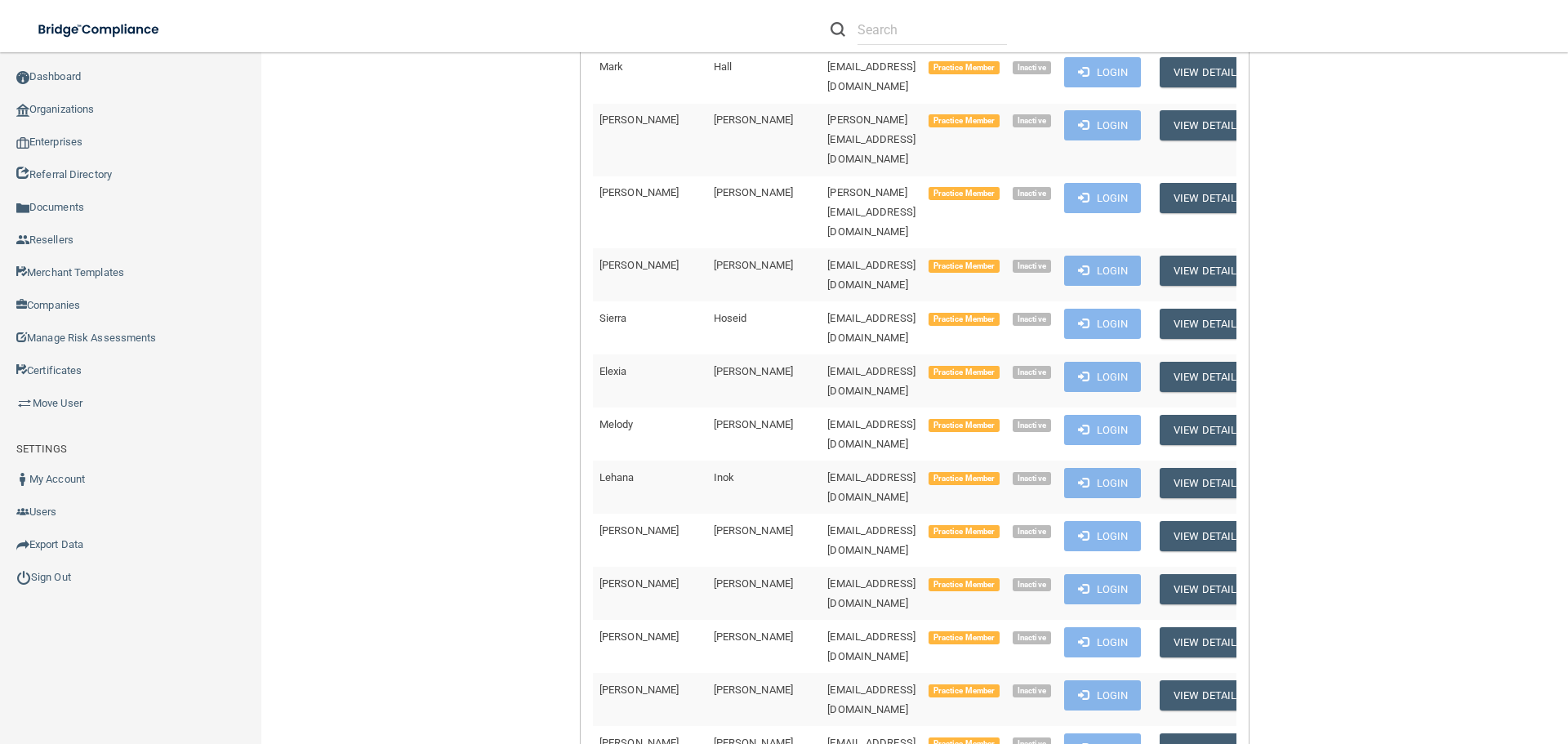
scroll to position [3023, 0]
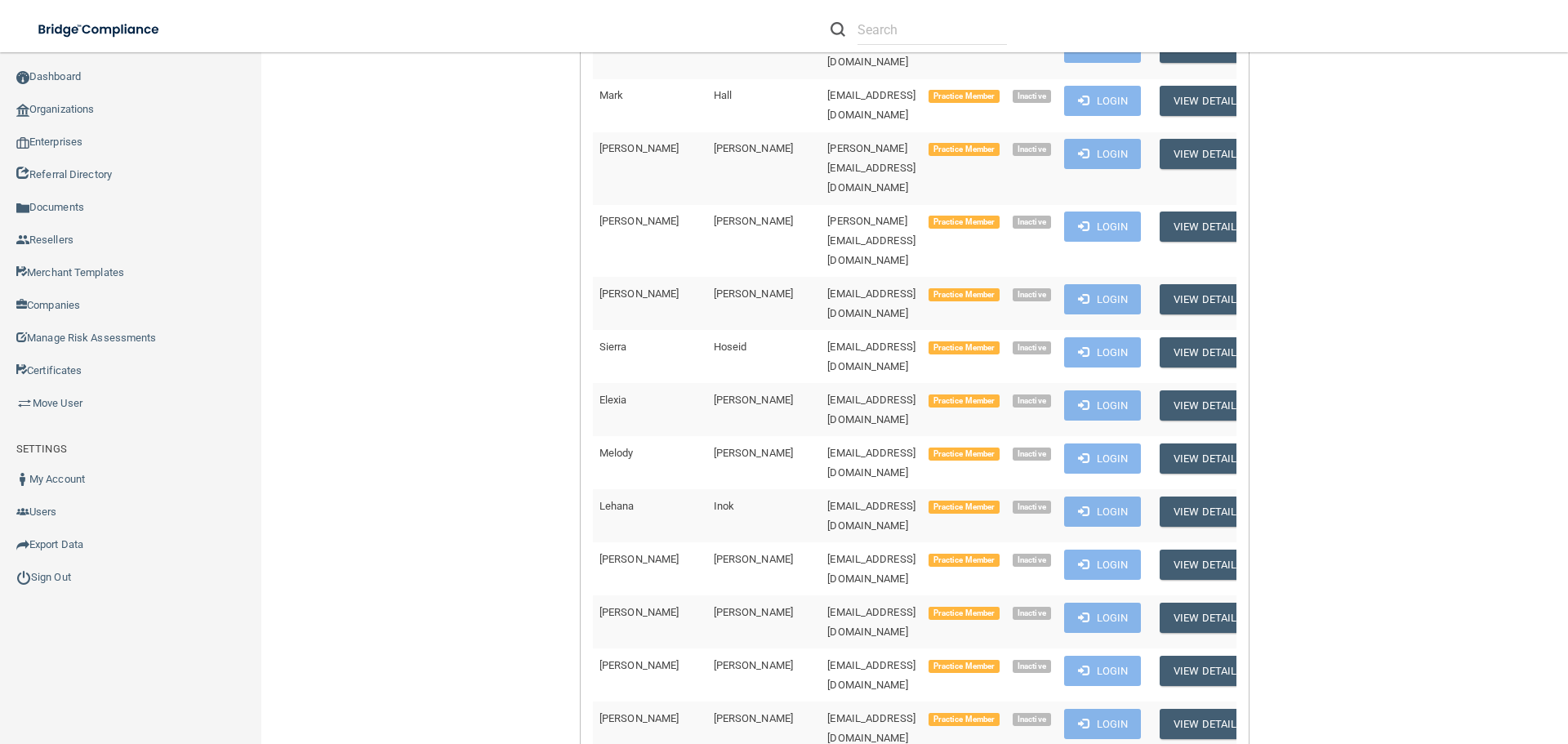
drag, startPoint x: 949, startPoint y: 405, endPoint x: 768, endPoint y: 400, distance: 181.1
copy tr "[EMAIL_ADDRESS][DOMAIN_NAME]"
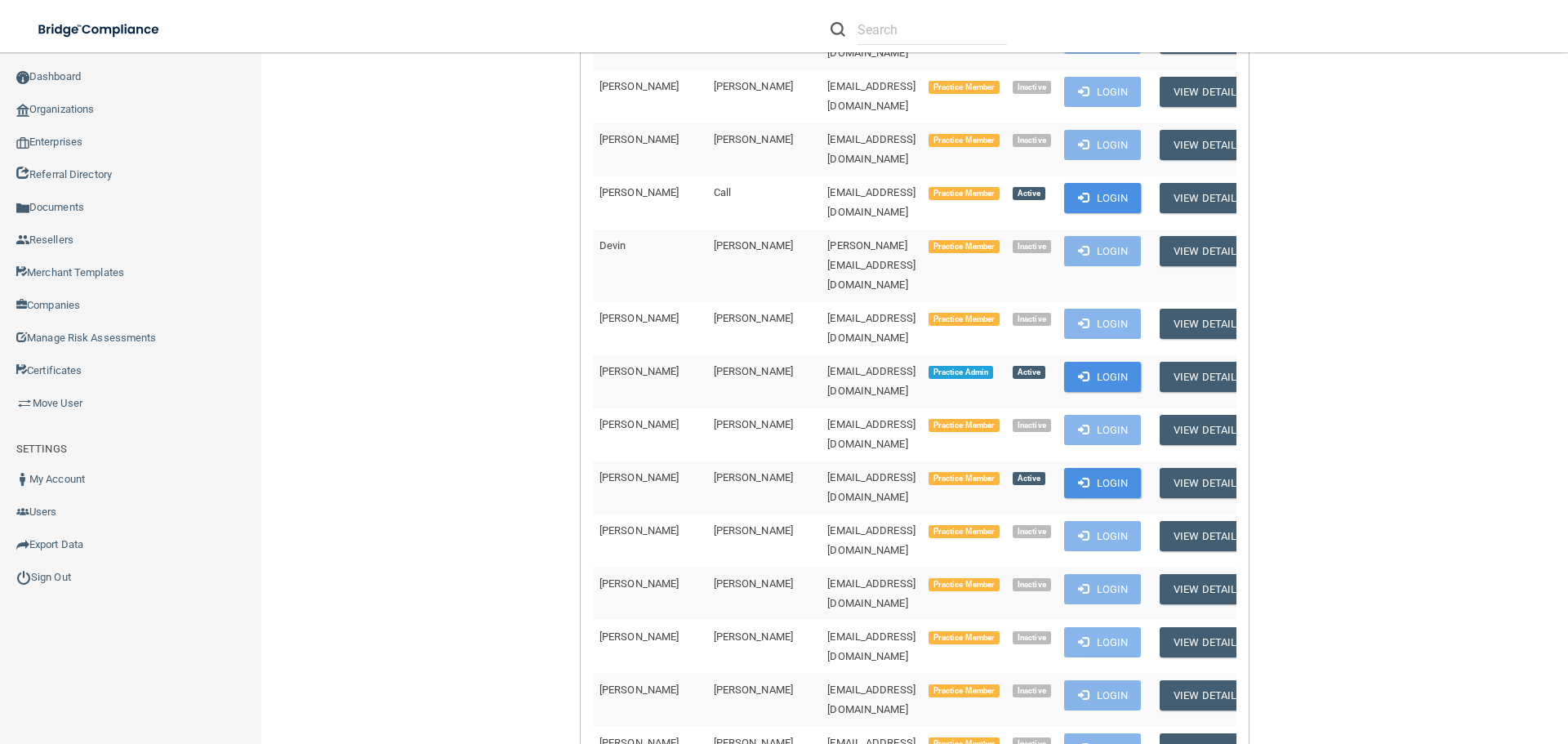
scroll to position [735, 0]
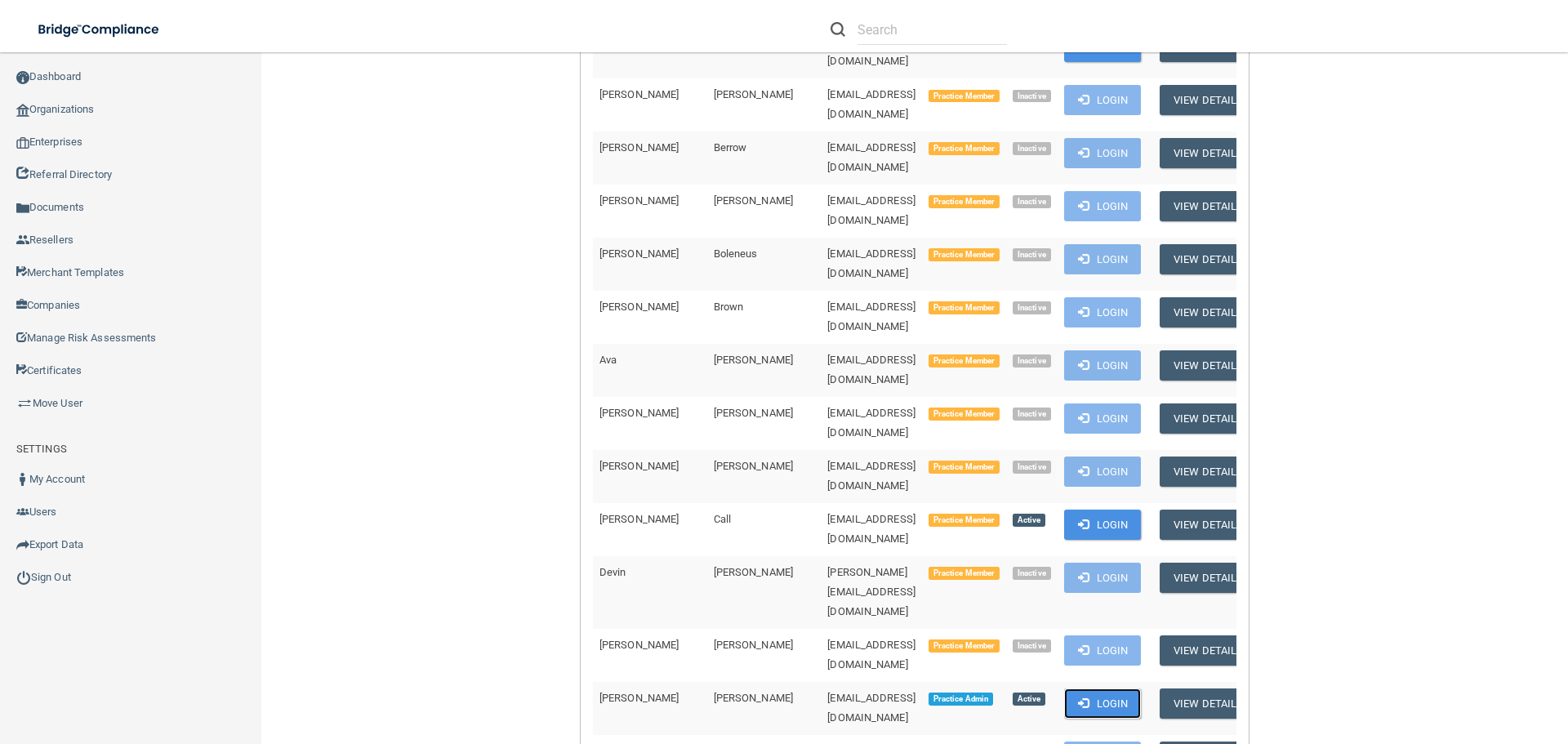
click at [1139, 689] on button "Login" at bounding box center [1103, 704] width 78 height 30
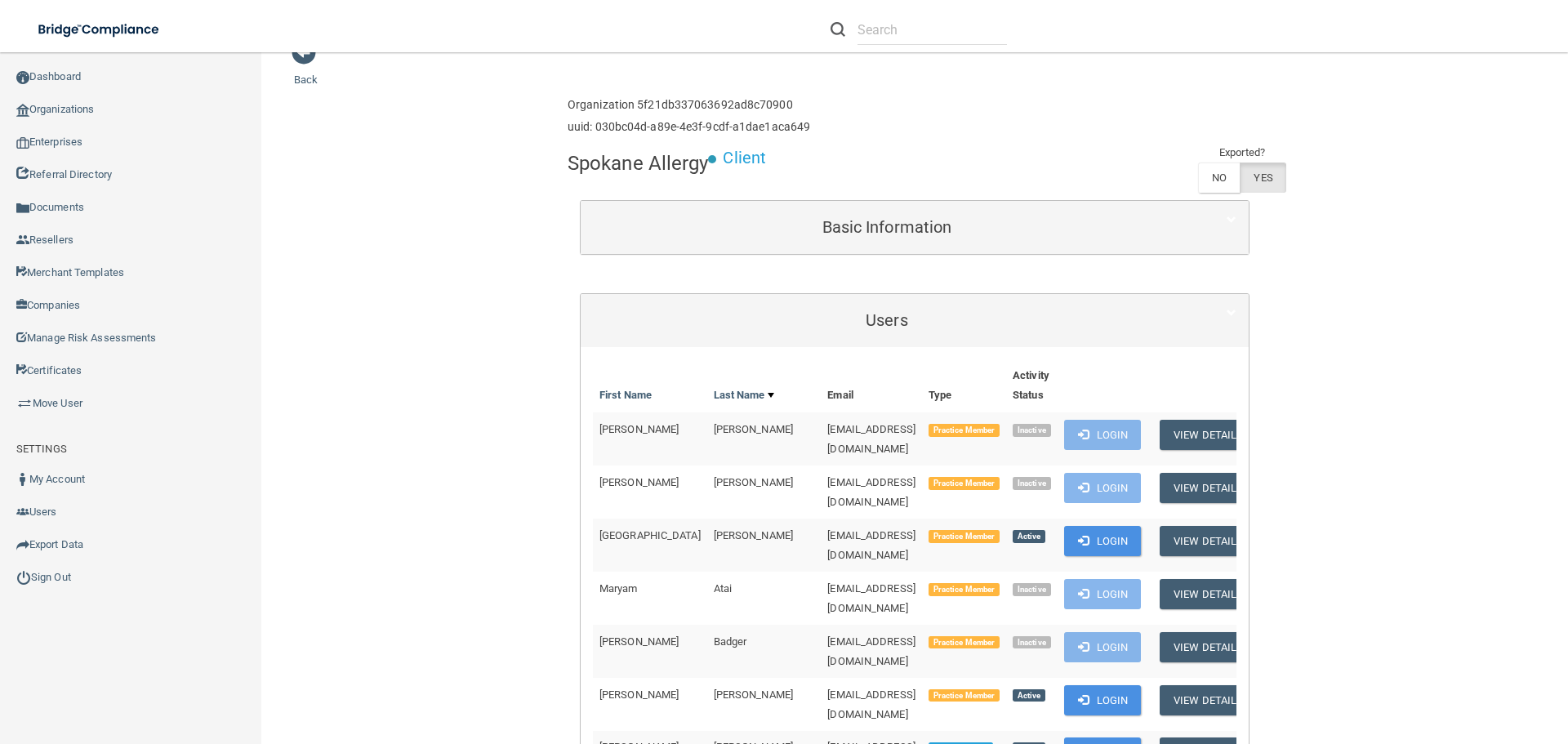
scroll to position [0, 0]
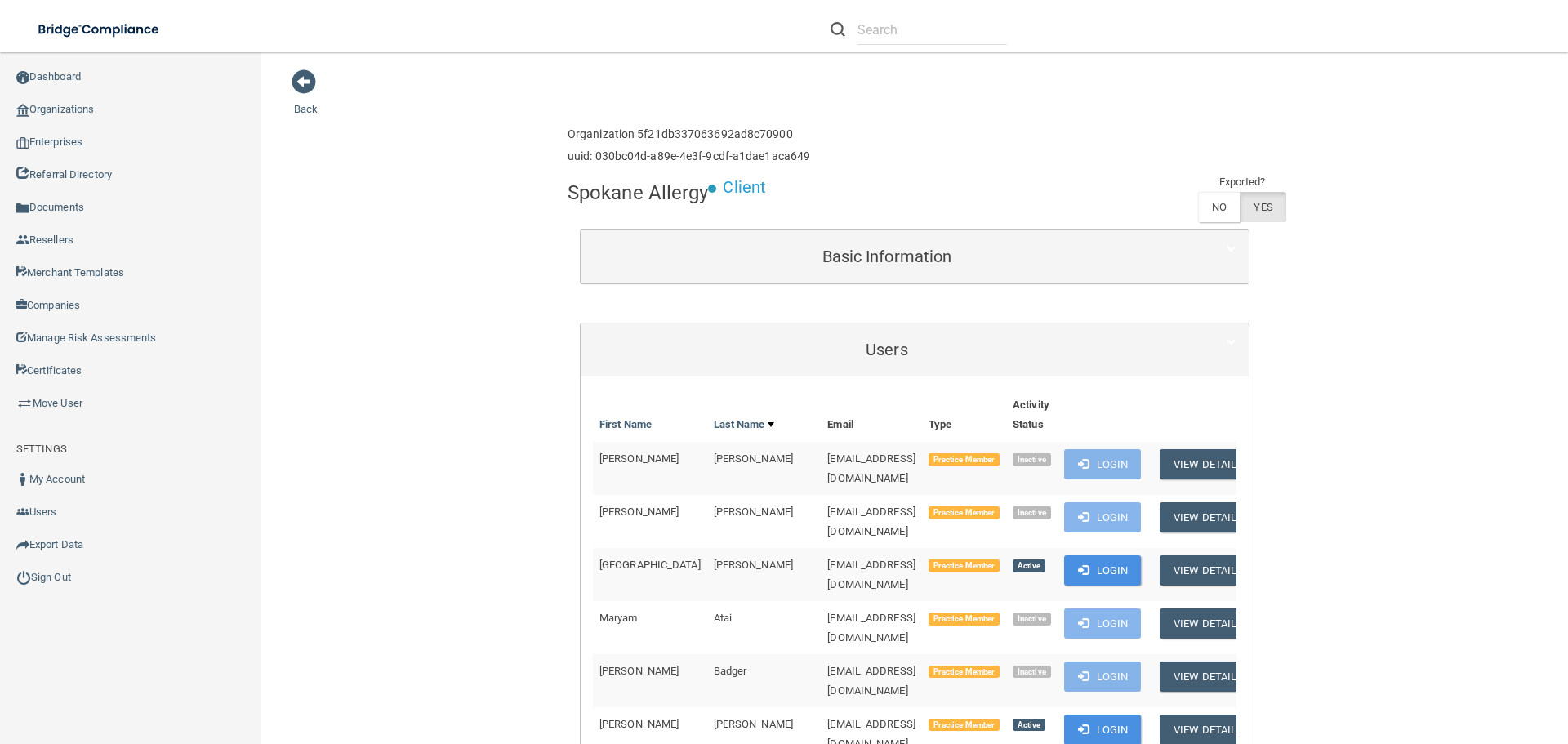
click at [599, 194] on h4 "Spokane Allergy" at bounding box center [638, 192] width 141 height 21
copy div "Spokane Allergy"
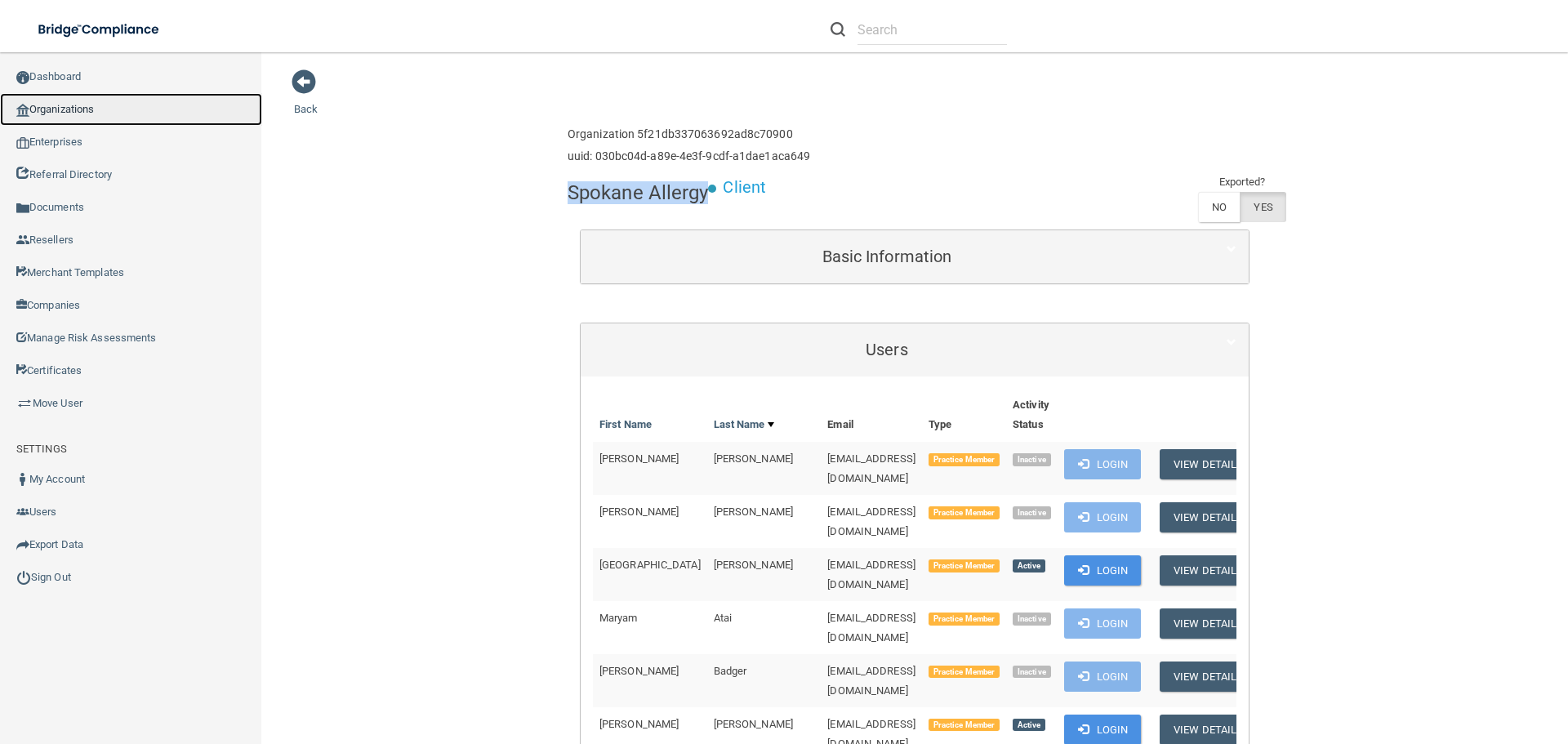
click at [79, 101] on link "Organizations" at bounding box center [131, 109] width 262 height 33
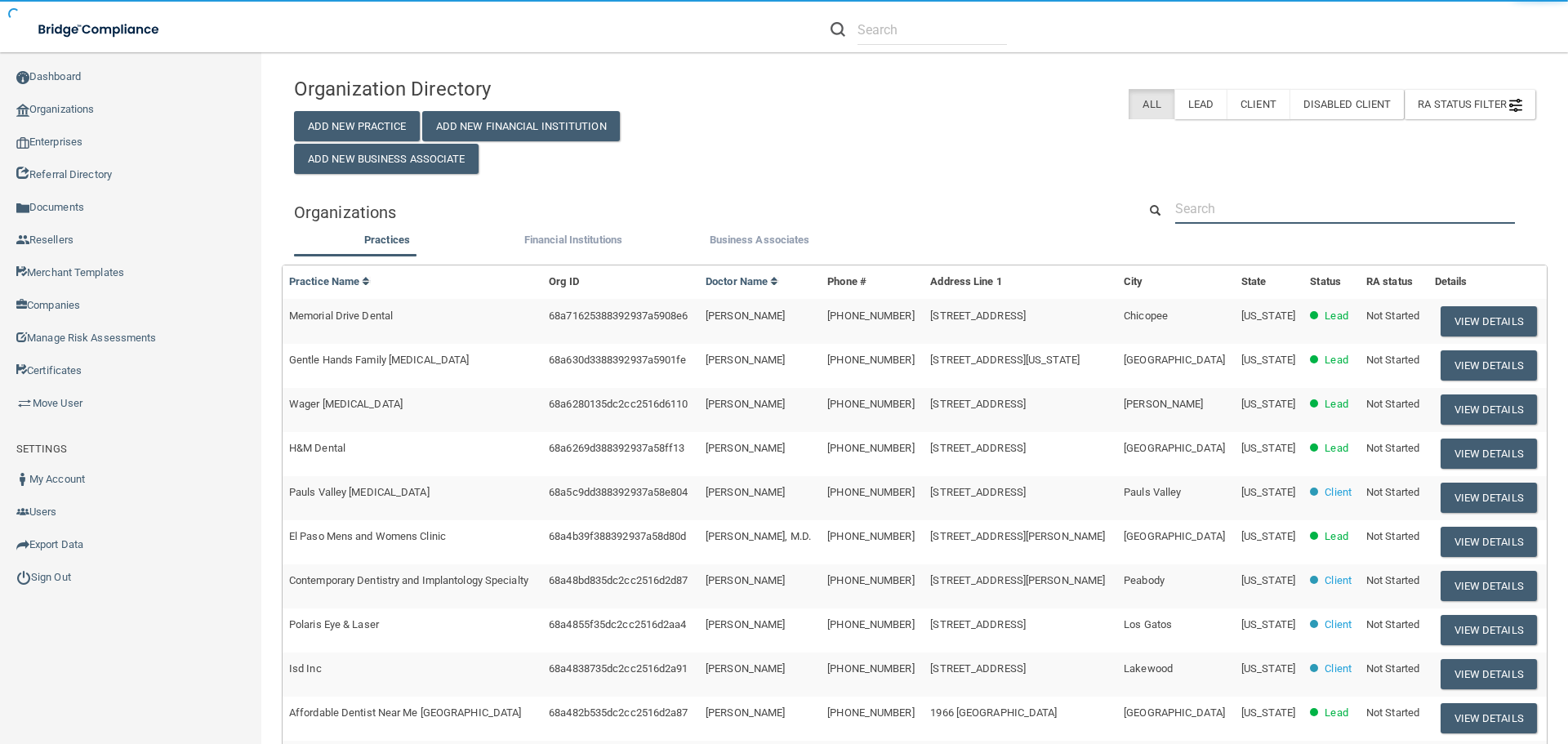
click at [1243, 203] on input "text" at bounding box center [1345, 208] width 340 height 30
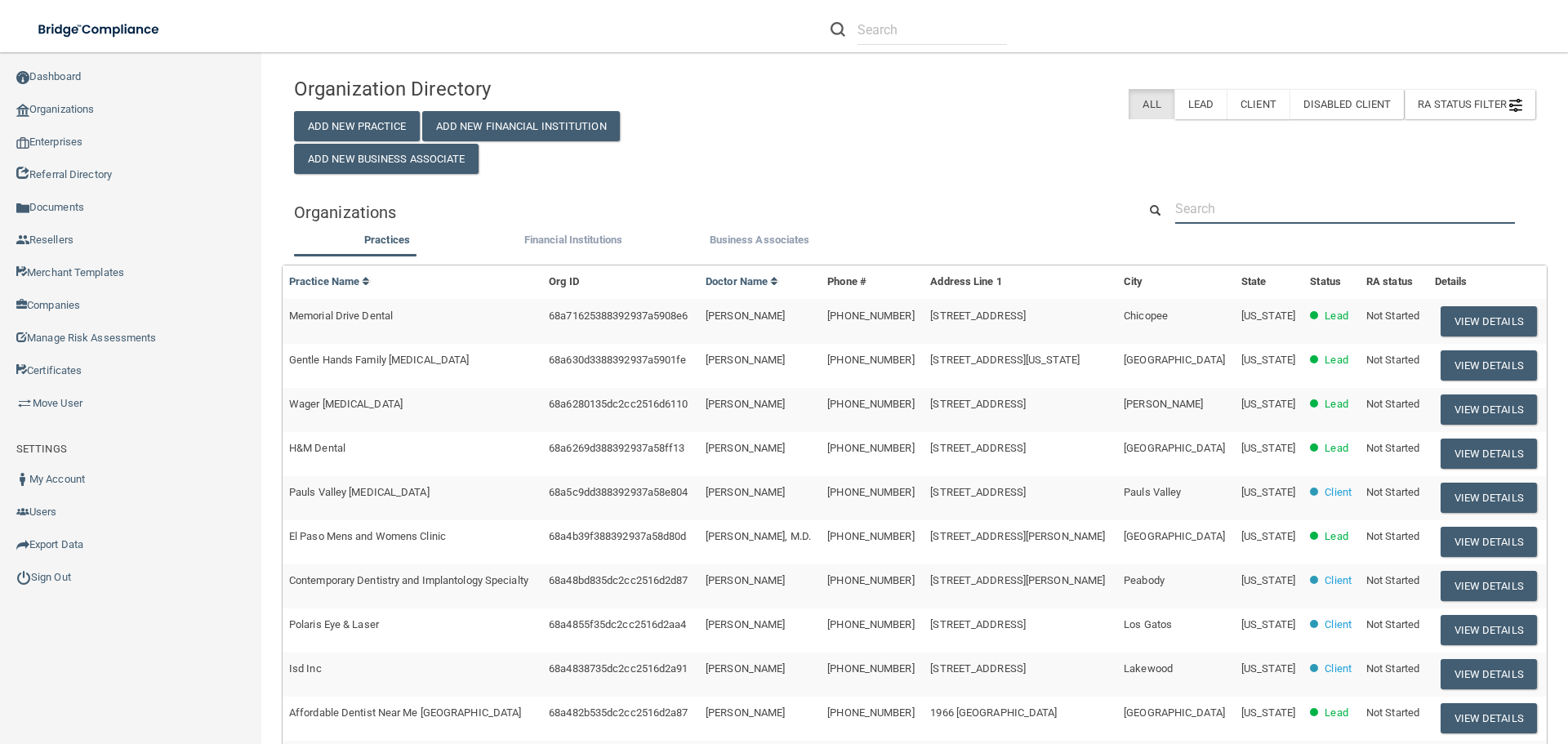
paste input "Walnut Street Dental PLLC"
type input "Walnut Street Dental PLLC"
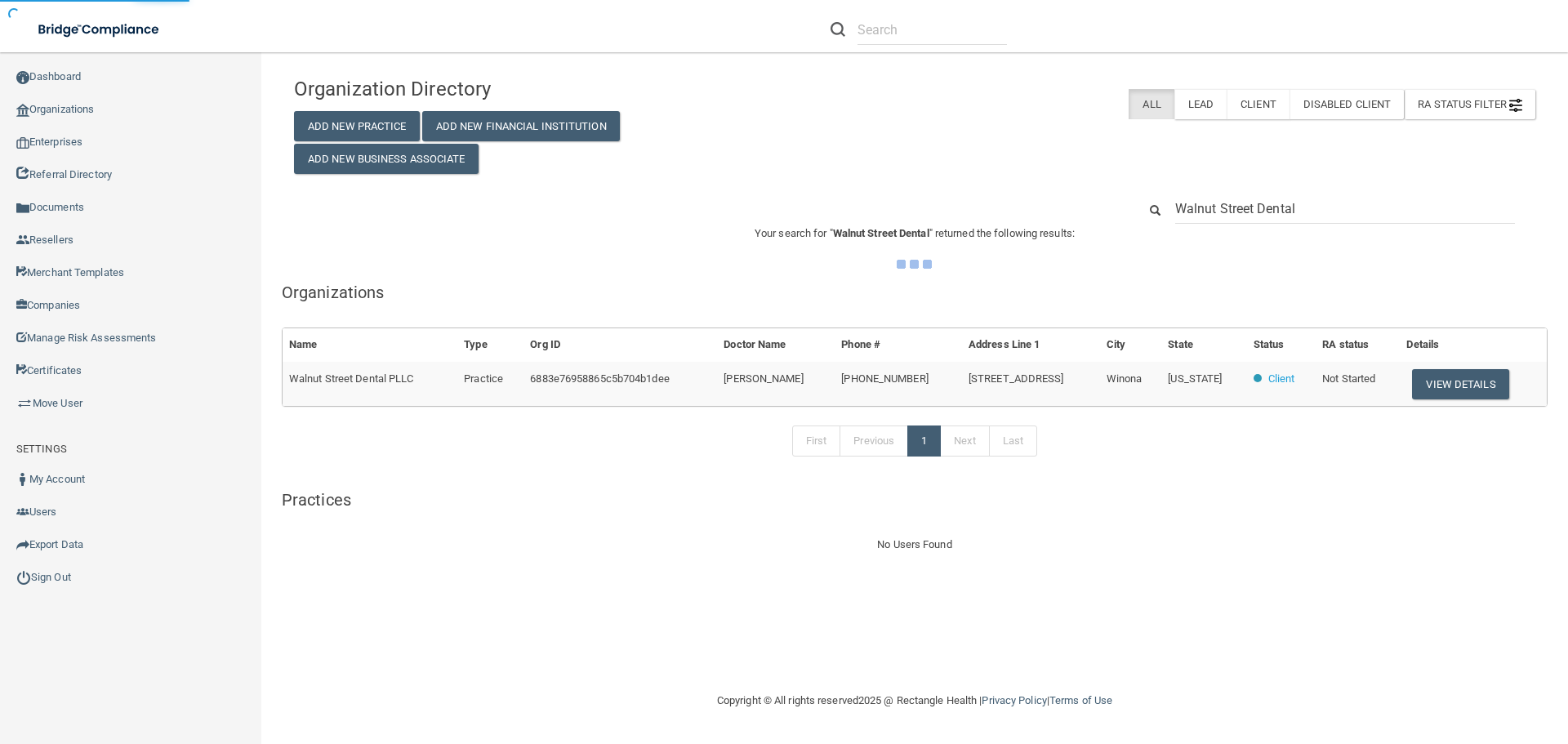
type input "Walnut Street Dental"
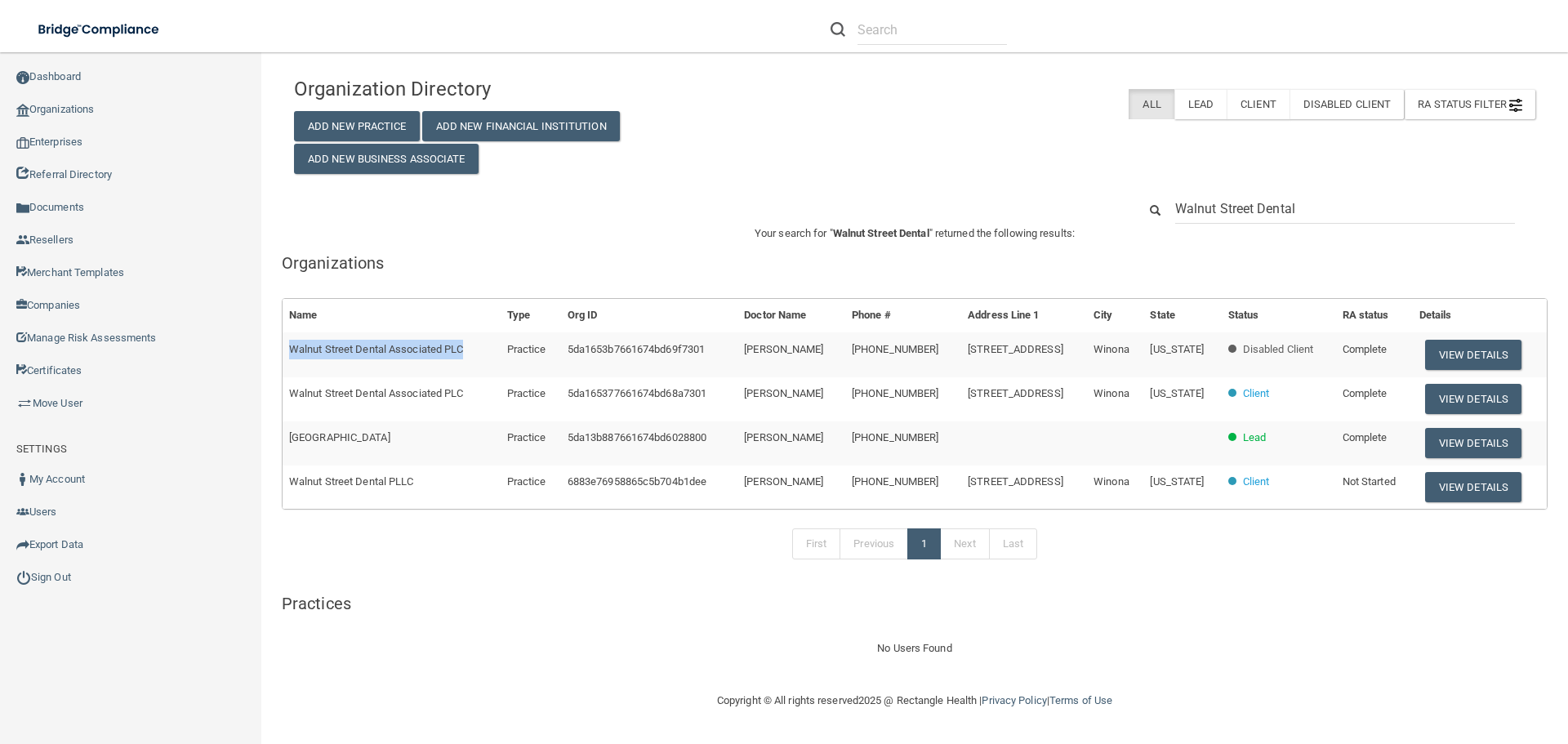
drag, startPoint x: 468, startPoint y: 353, endPoint x: 282, endPoint y: 355, distance: 186.0
click at [283, 355] on td "Walnut Street Dental Associated PLC" at bounding box center [392, 354] width 218 height 44
copy span "Walnut Street Dental Associated PLC"
click at [756, 258] on h5 "Organizations" at bounding box center [915, 263] width 1266 height 18
click at [1473, 481] on button "View Details" at bounding box center [1473, 487] width 96 height 30
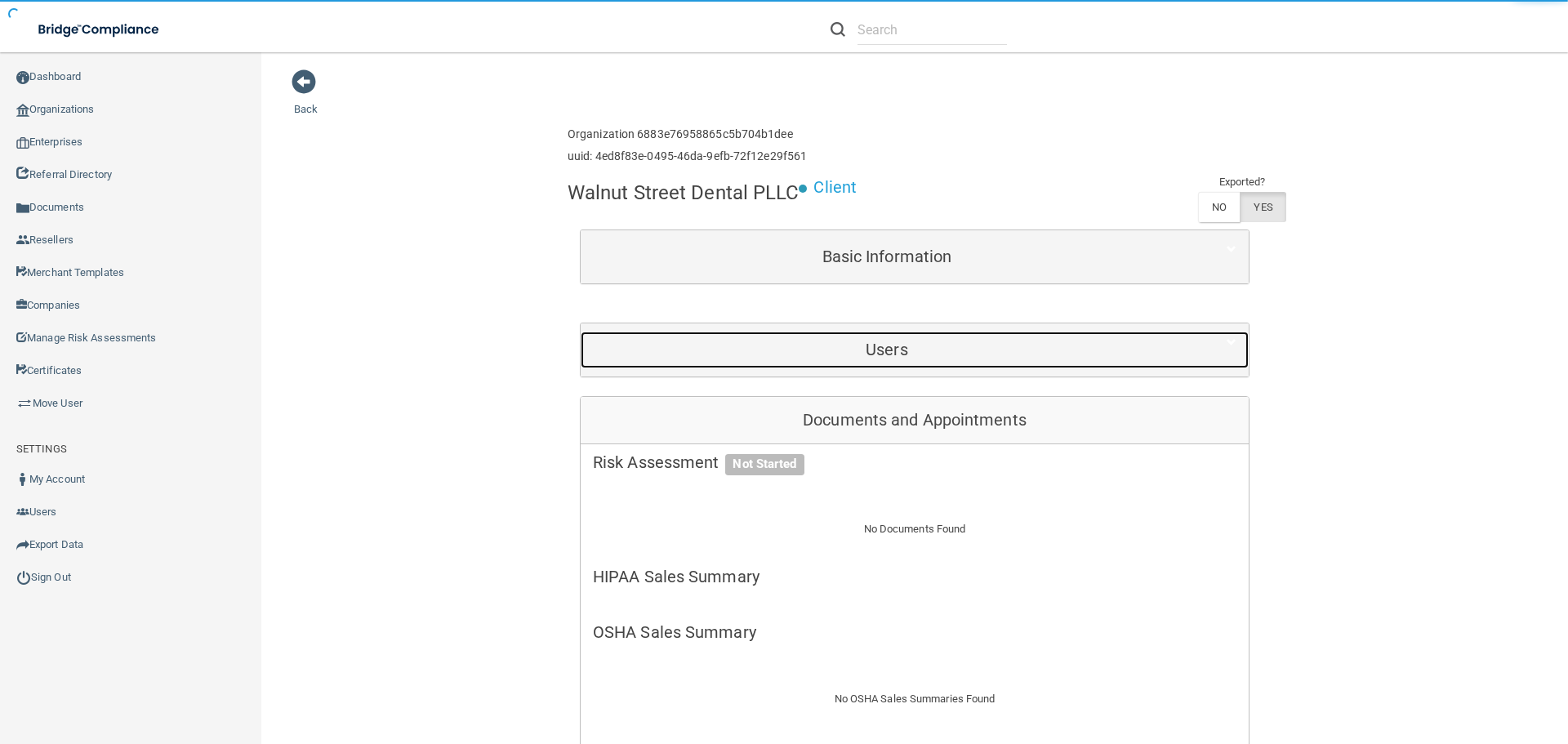
click at [884, 351] on h5 "Users" at bounding box center [887, 349] width 588 height 18
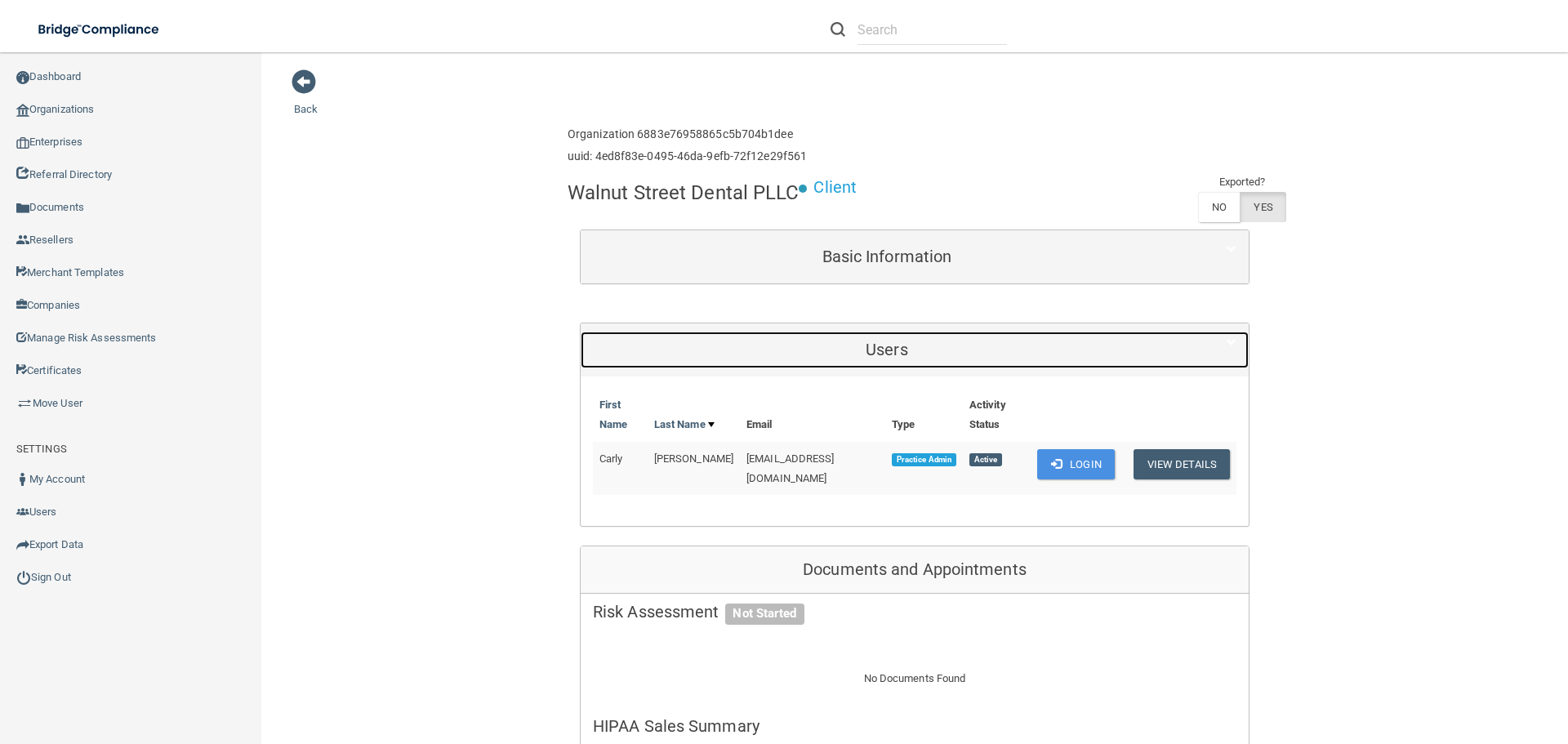
click at [884, 351] on h5 "Users" at bounding box center [887, 349] width 588 height 18
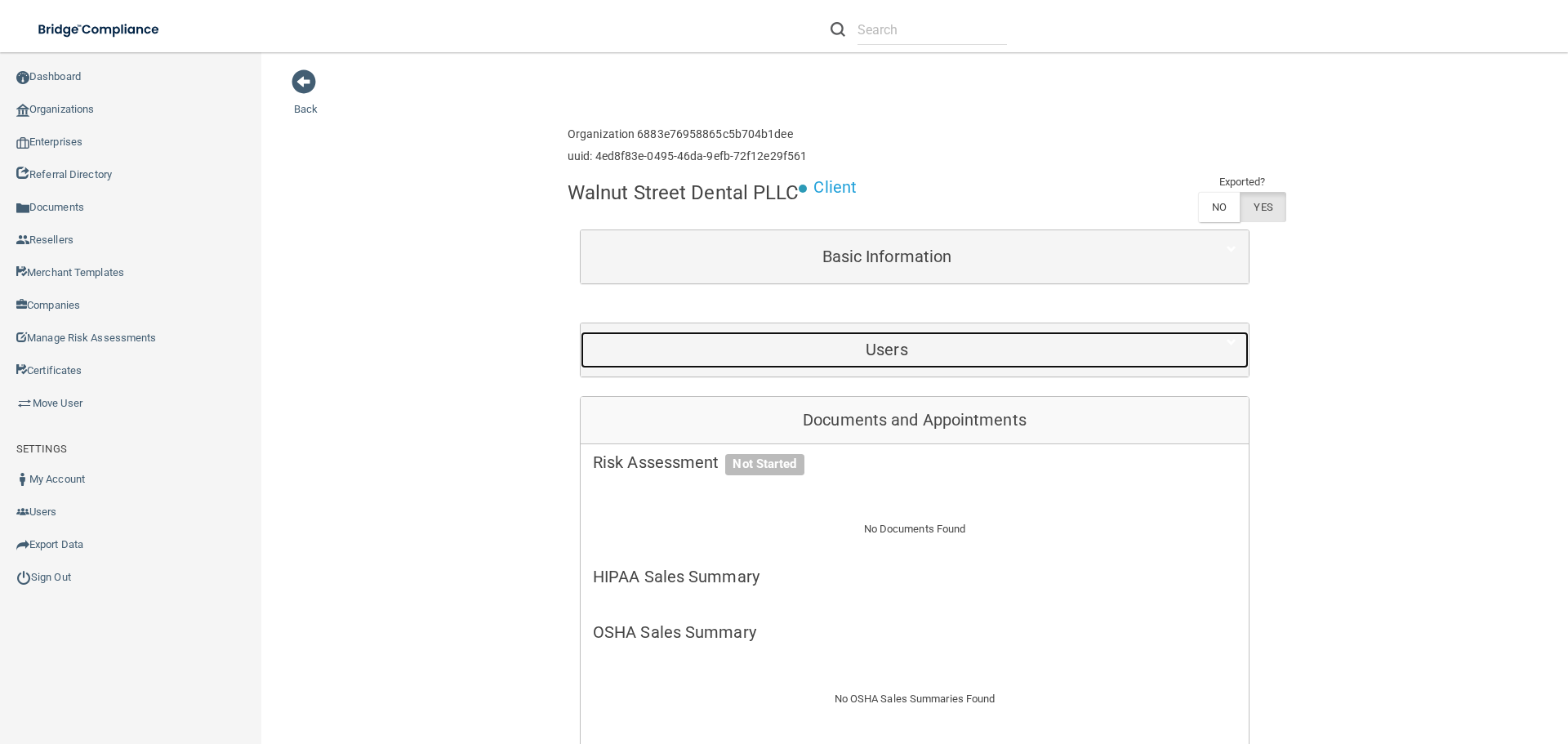
click at [884, 351] on h5 "Users" at bounding box center [887, 349] width 588 height 18
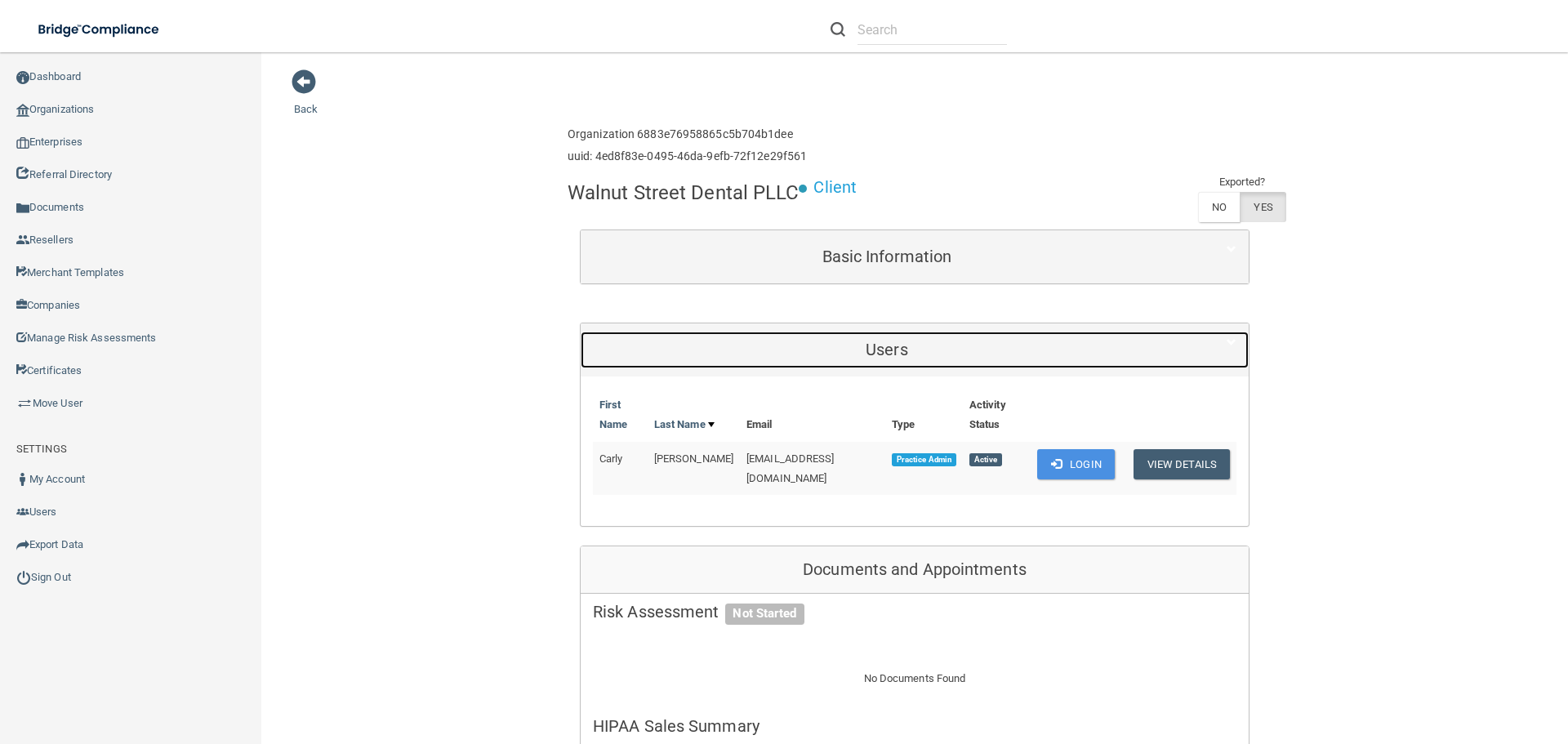
click at [884, 351] on h5 "Users" at bounding box center [887, 349] width 588 height 18
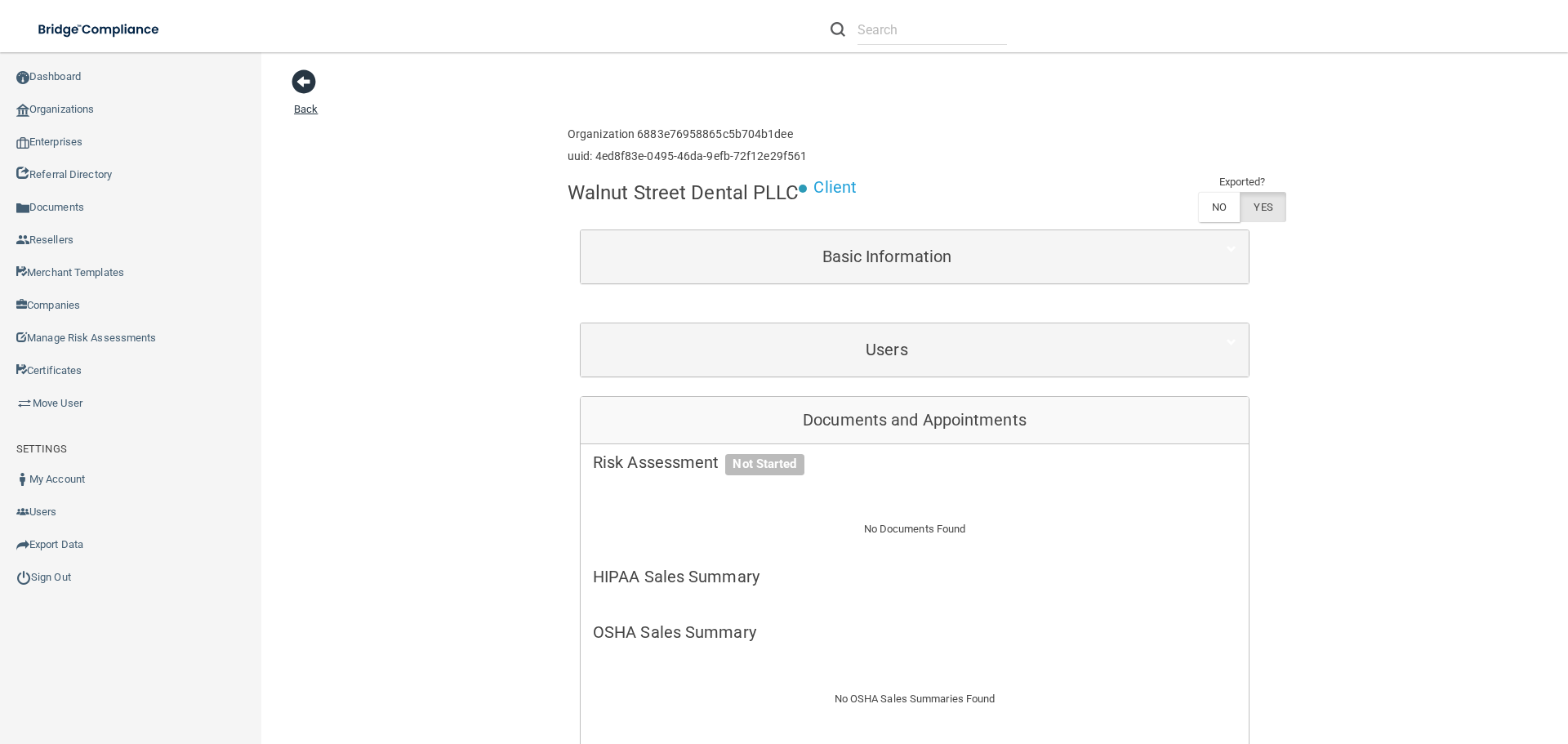
click at [314, 106] on link "Back" at bounding box center [305, 100] width 23 height 32
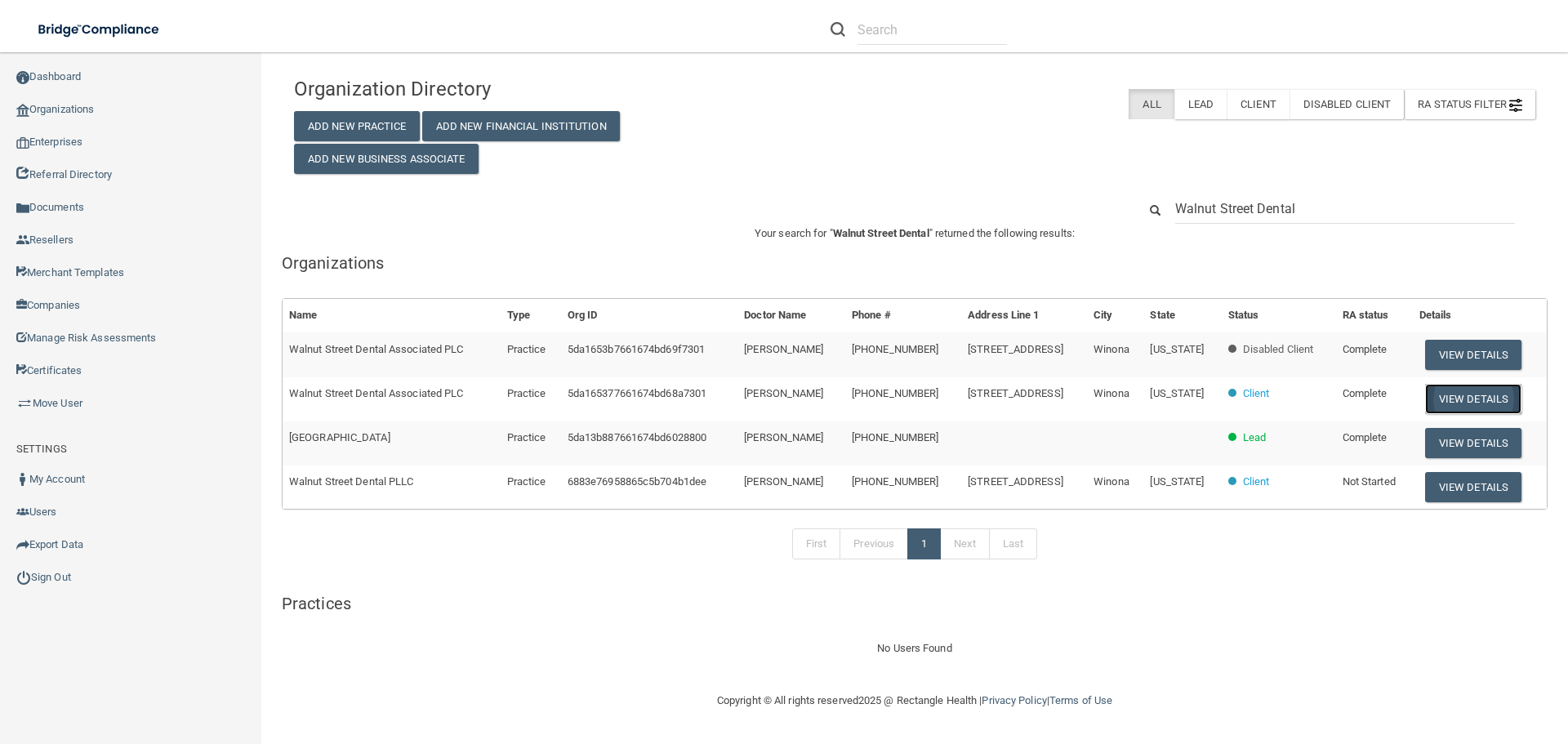
click at [1435, 398] on button "View Details" at bounding box center [1473, 399] width 96 height 30
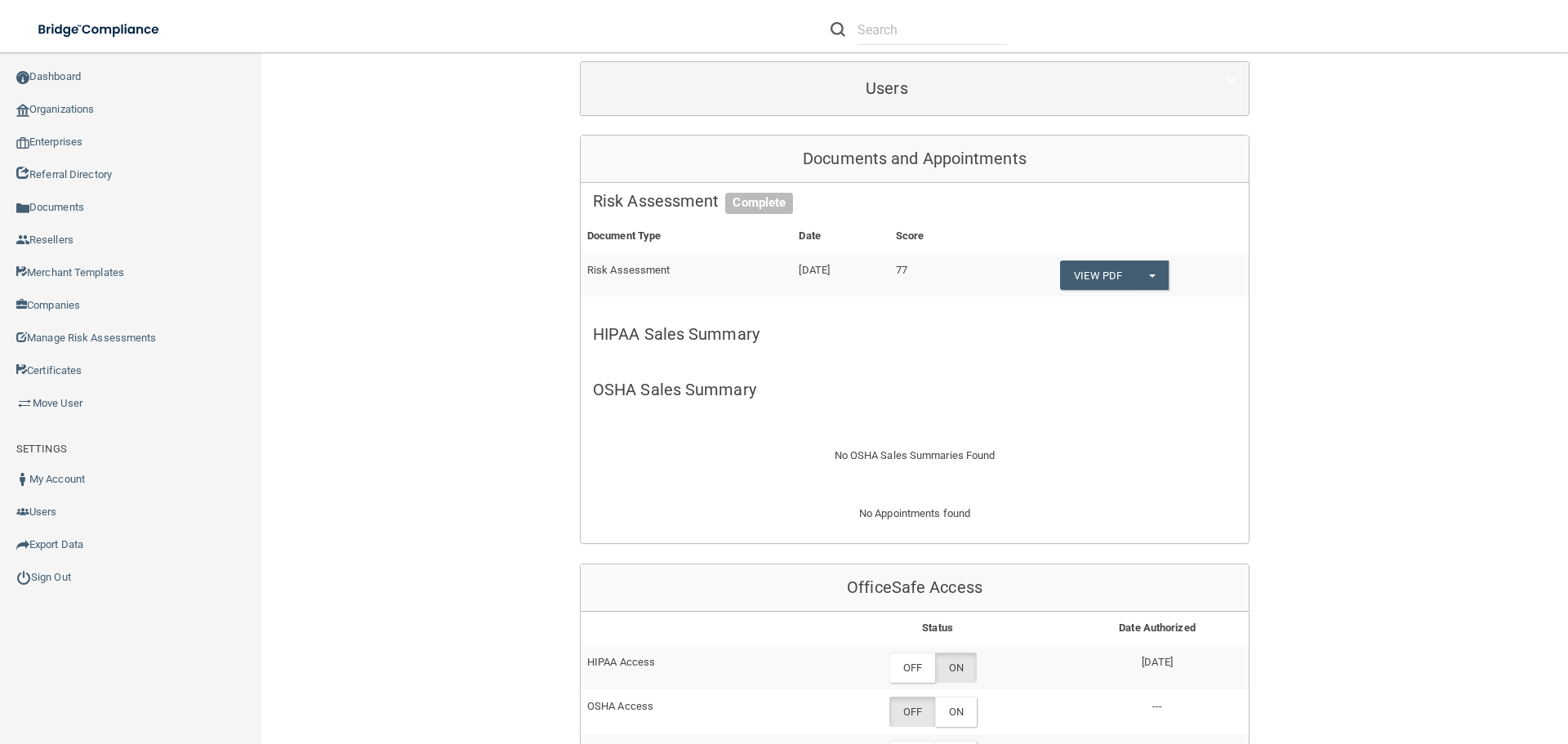
scroll to position [163, 0]
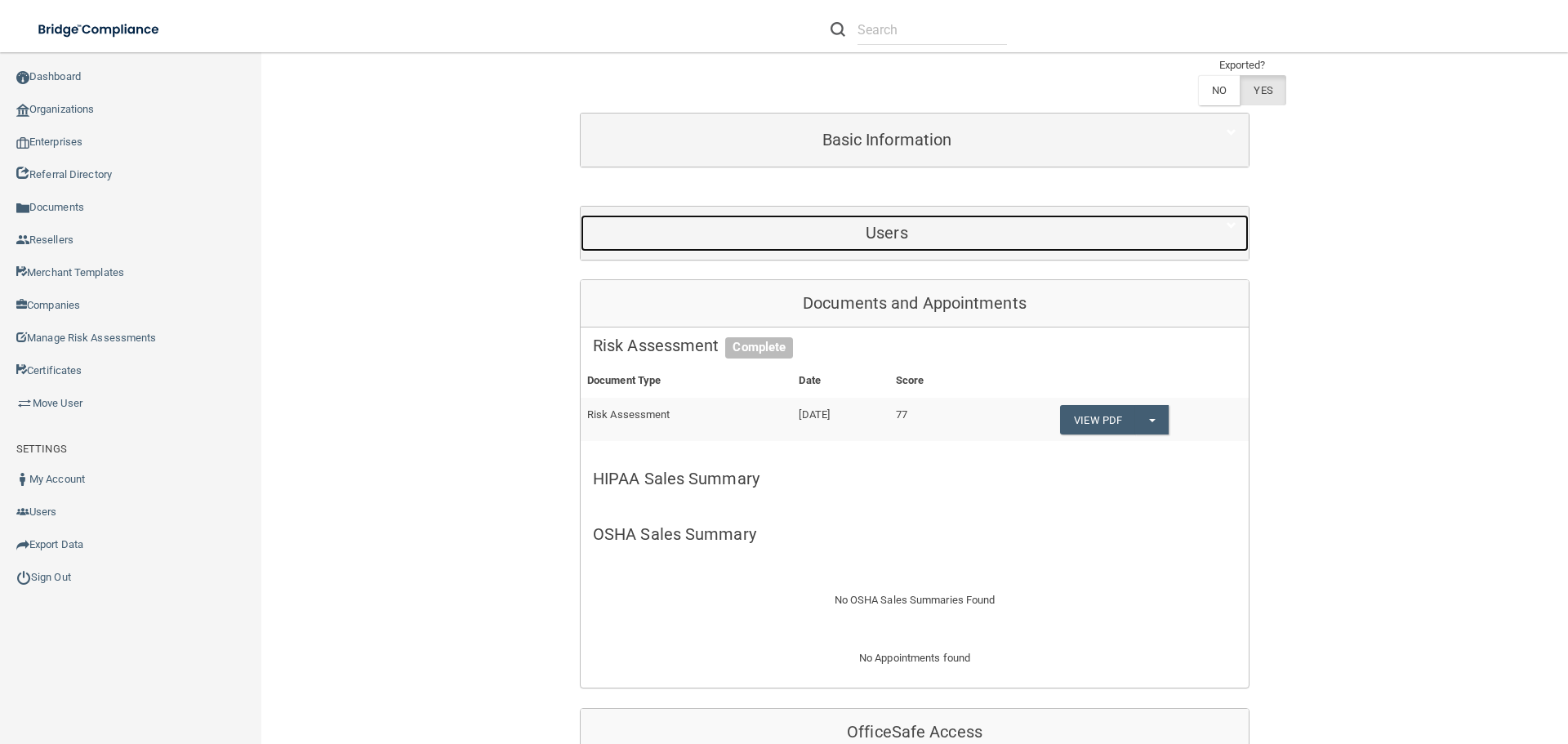
click at [852, 247] on div "Users" at bounding box center [887, 233] width 612 height 37
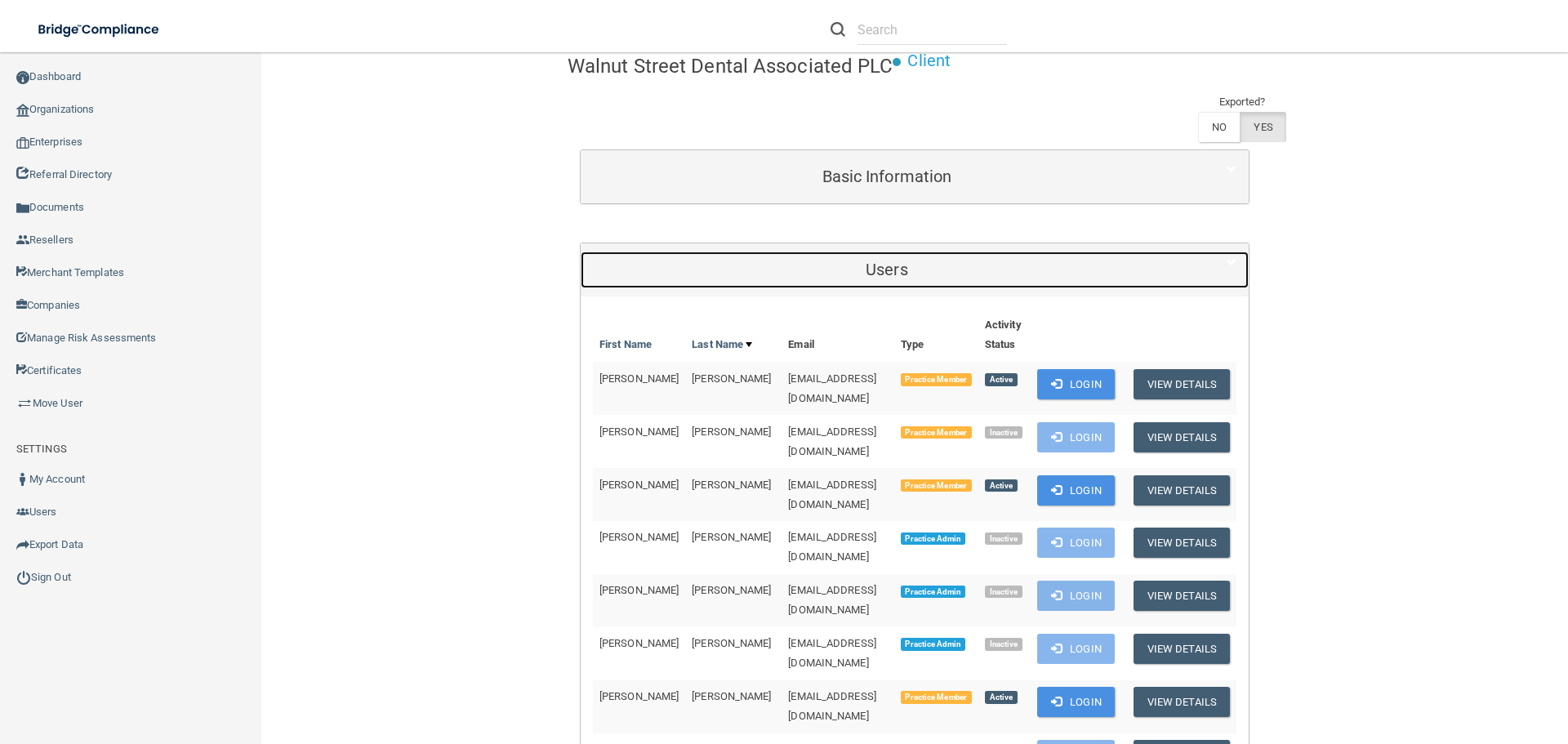
scroll to position [0, 0]
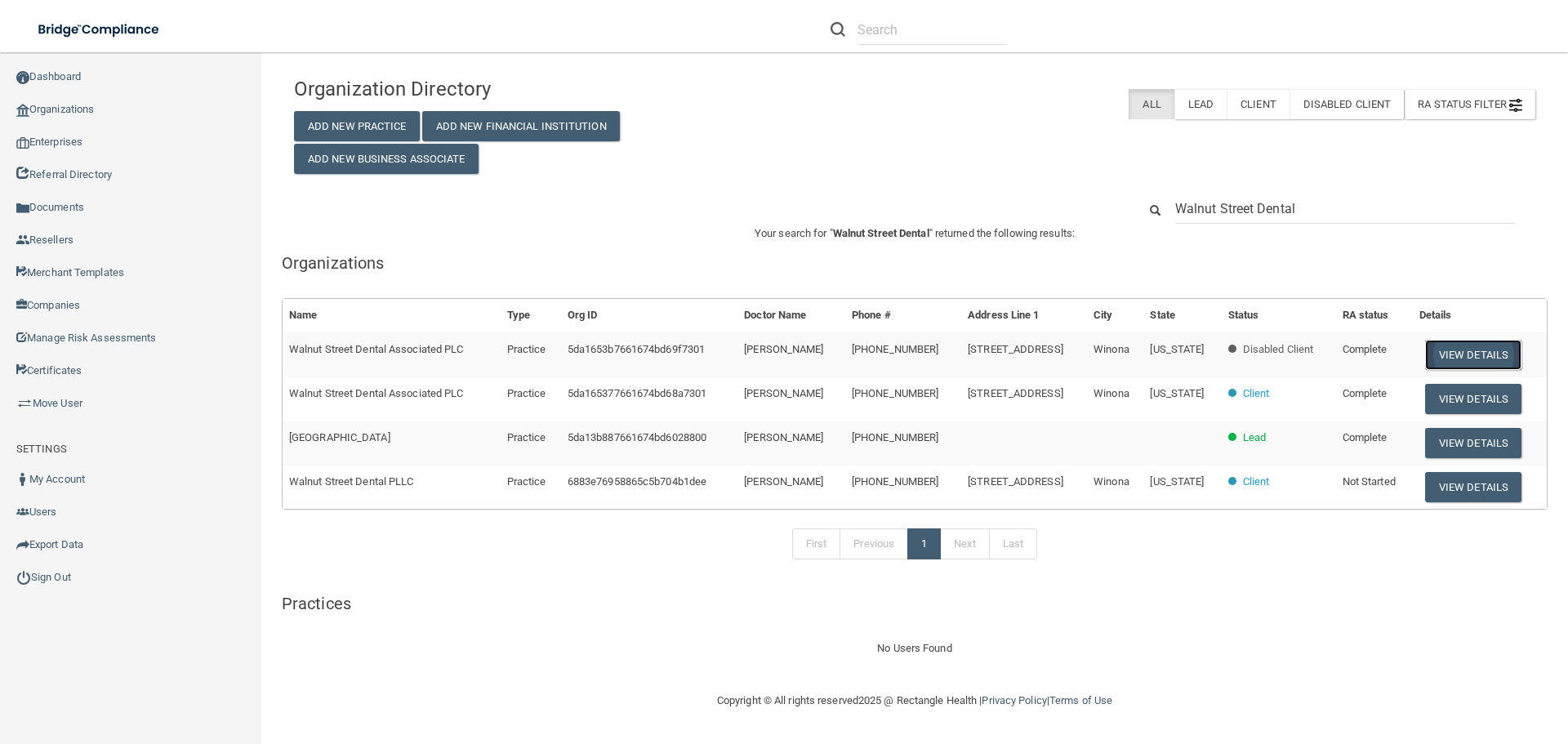
click at [1470, 352] on button "View Details" at bounding box center [1473, 355] width 96 height 30
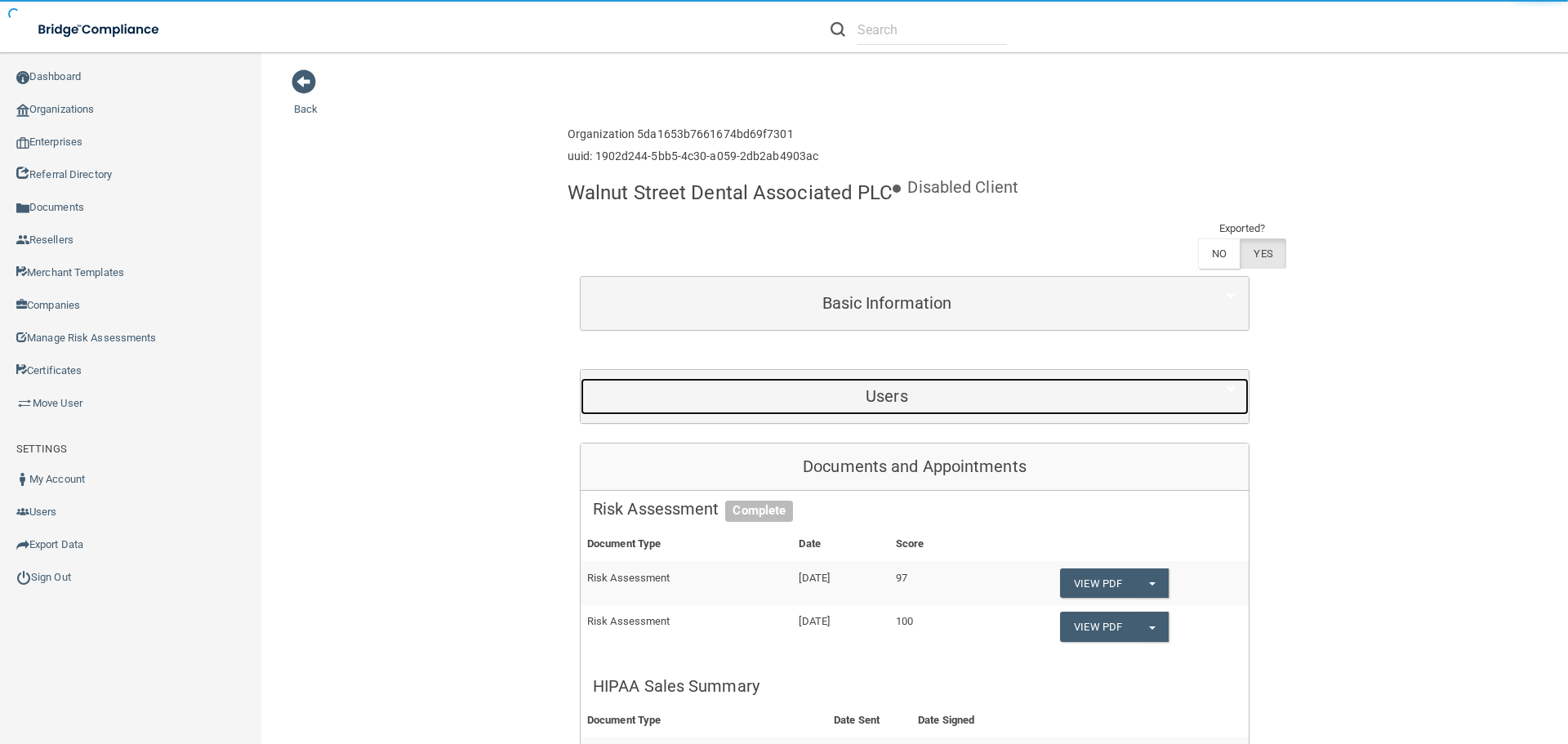
click at [904, 408] on div "Users" at bounding box center [887, 397] width 612 height 37
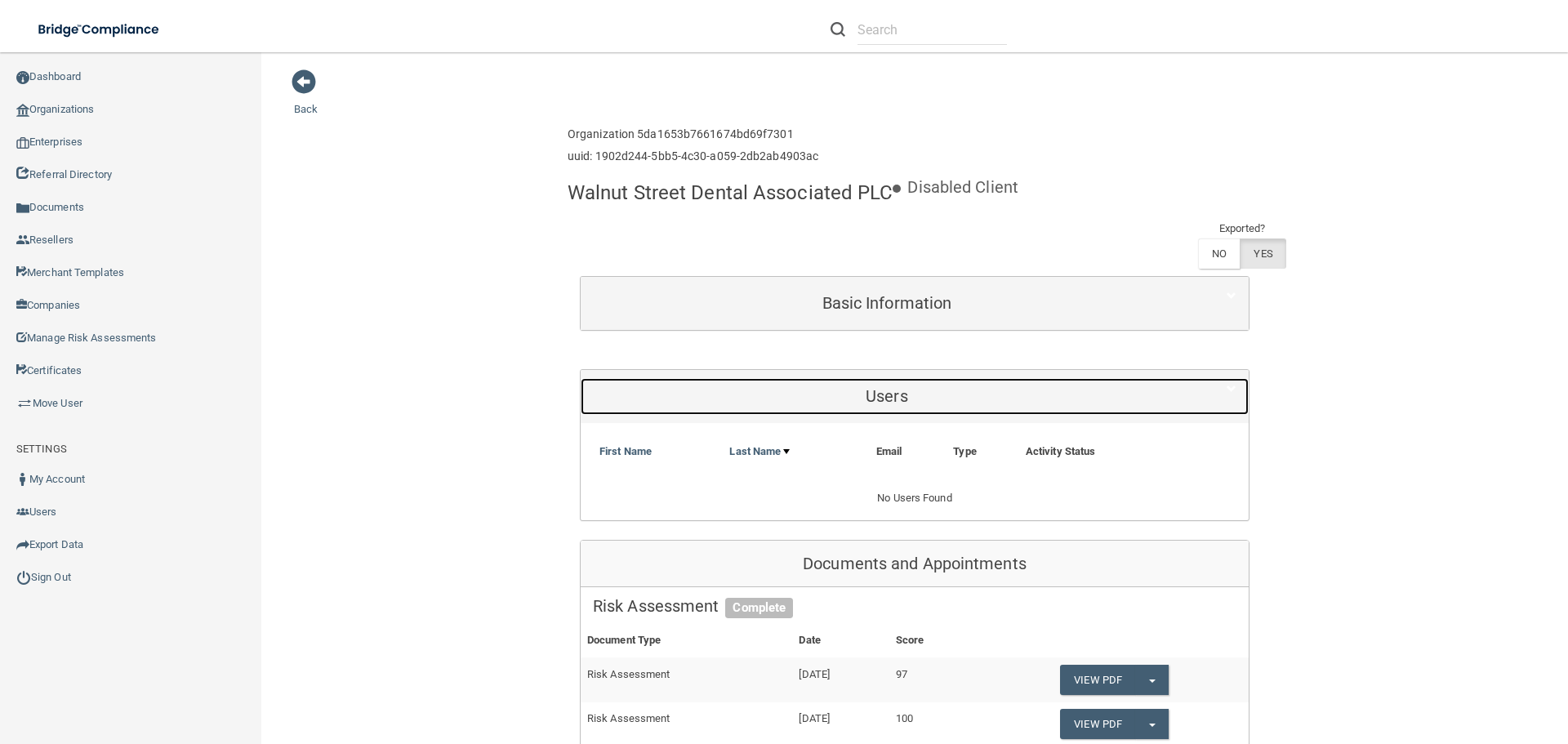
click at [896, 394] on h5 "Users" at bounding box center [887, 396] width 588 height 18
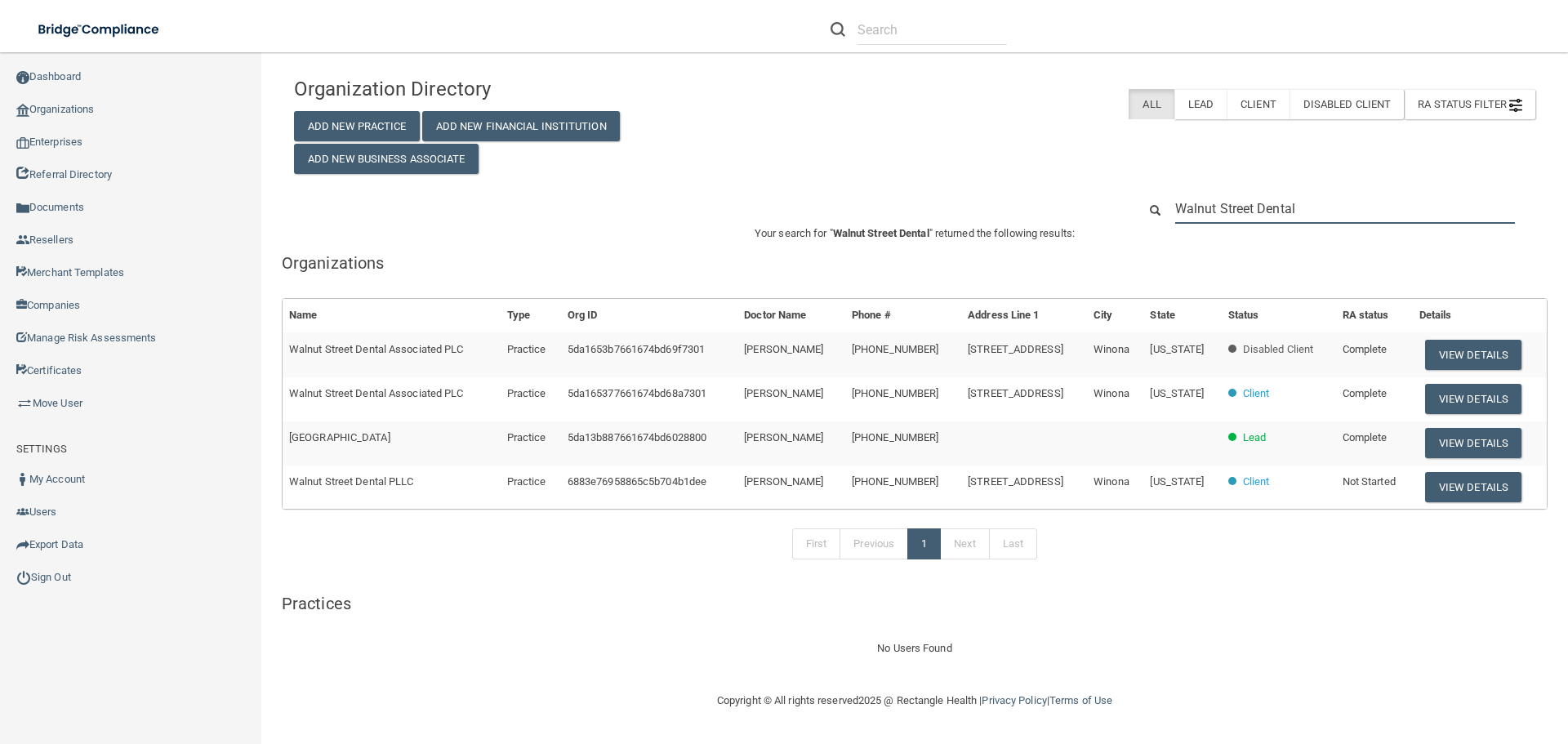
click at [1280, 198] on input "Walnut Street Dental" at bounding box center [1345, 208] width 340 height 30
paste input "socorro@drdarj.com"
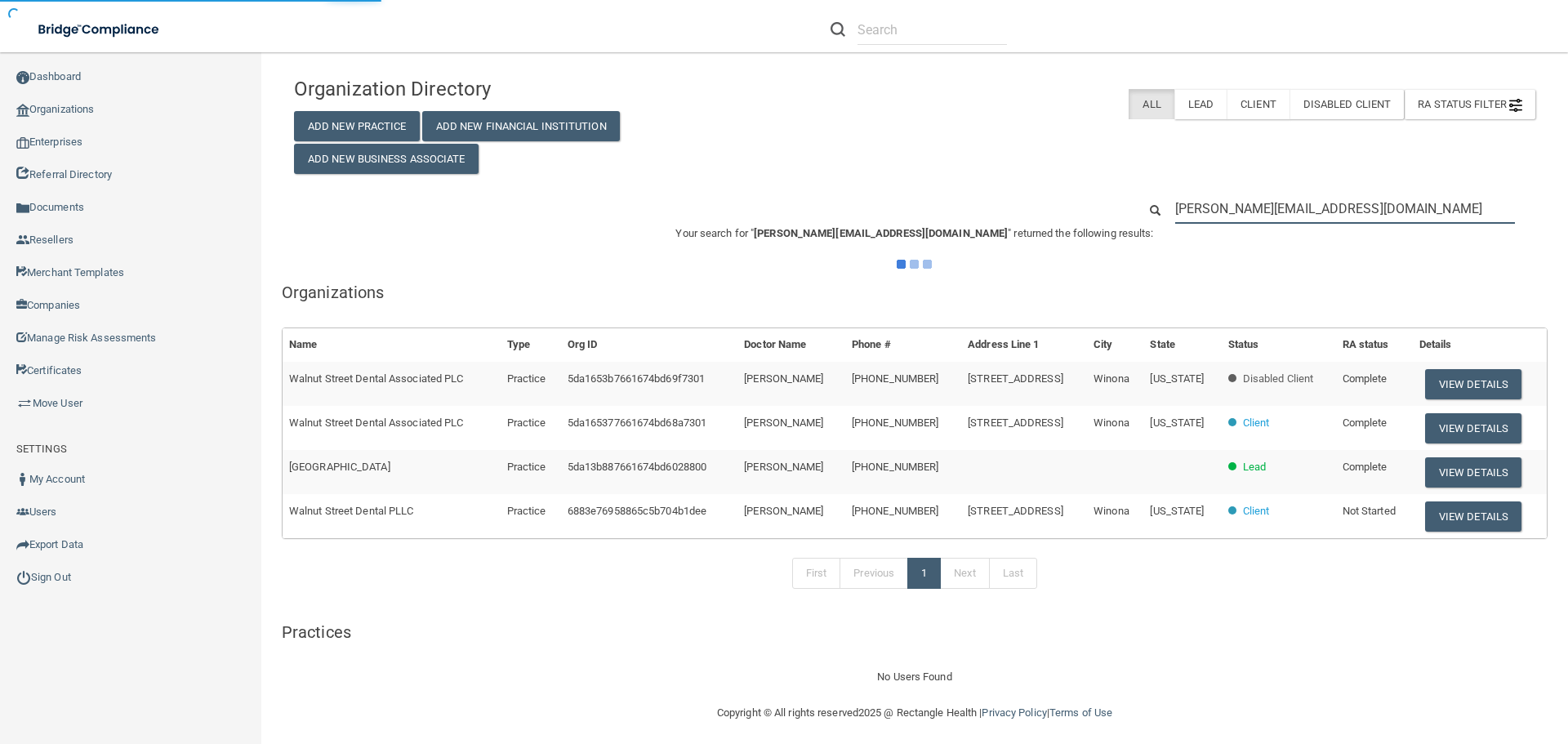
type input "socorro@drdarj.com"
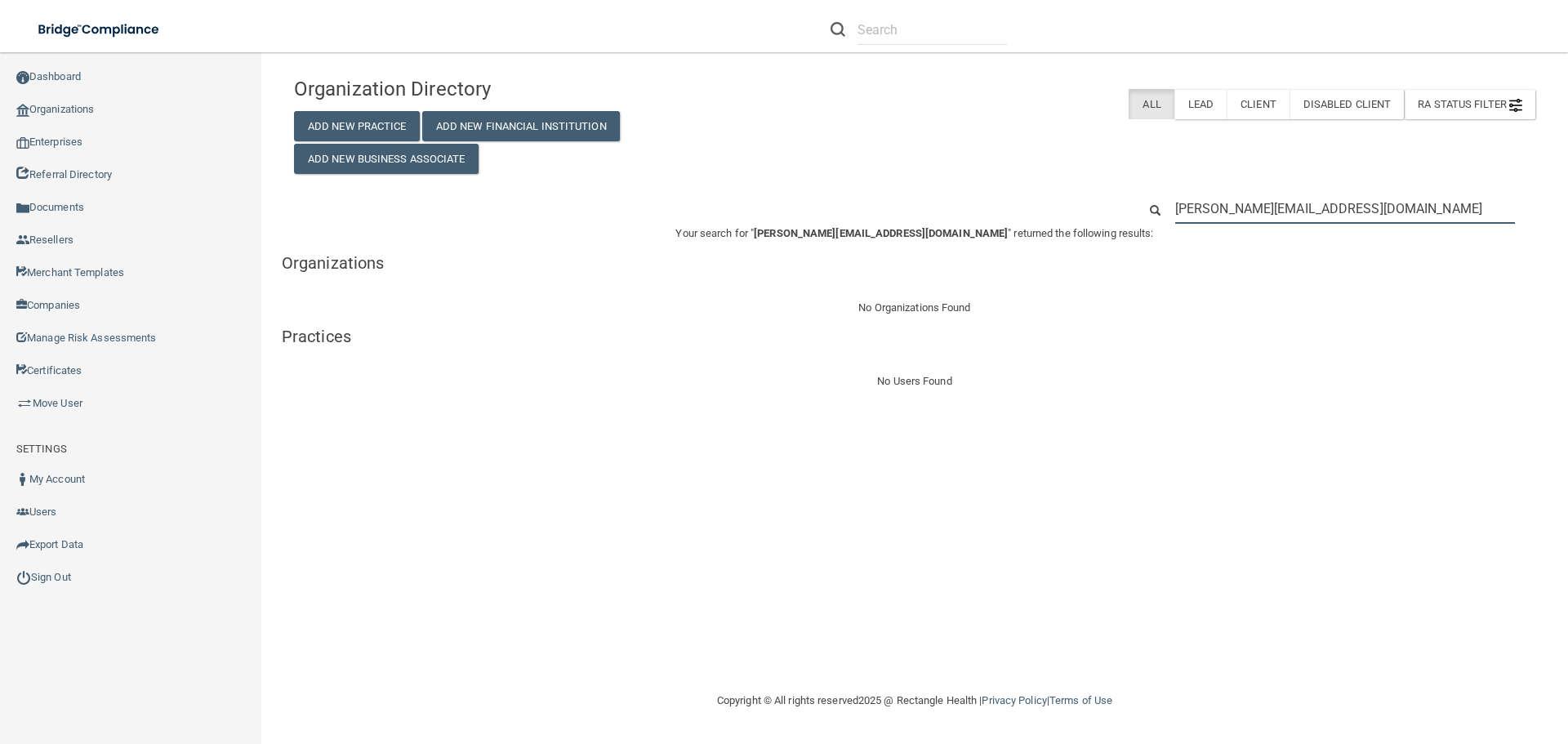
drag, startPoint x: 1350, startPoint y: 212, endPoint x: 1120, endPoint y: 203, distance: 230.2
click at [1120, 203] on div "socorro@drdarj.com" at bounding box center [915, 208] width 1266 height 30
paste input "915860-1999"
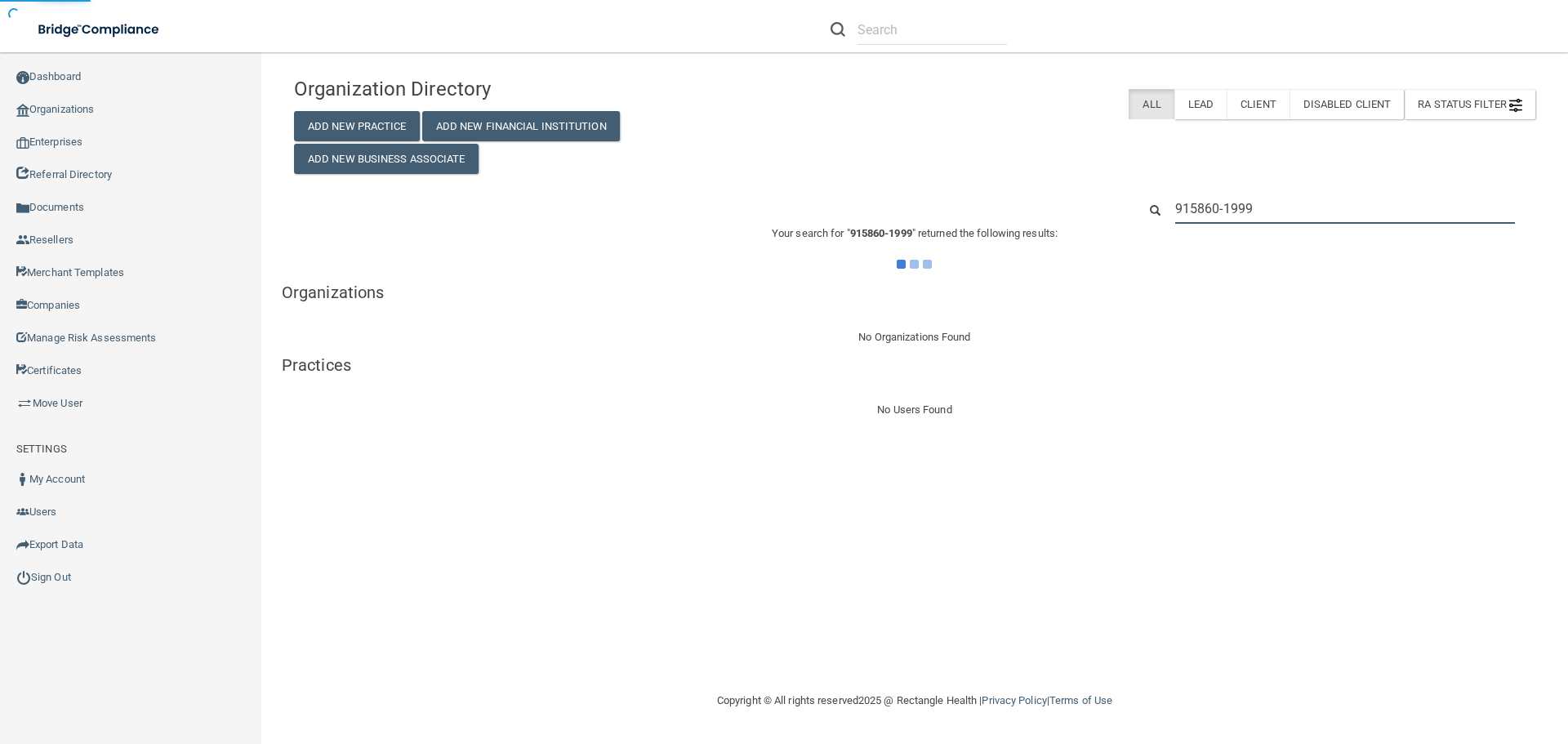
type input "915860-1999"
click at [1039, 173] on div "Organization Directory Add New Practice Add New Financial Institution Add New B…" at bounding box center [915, 121] width 1266 height 105
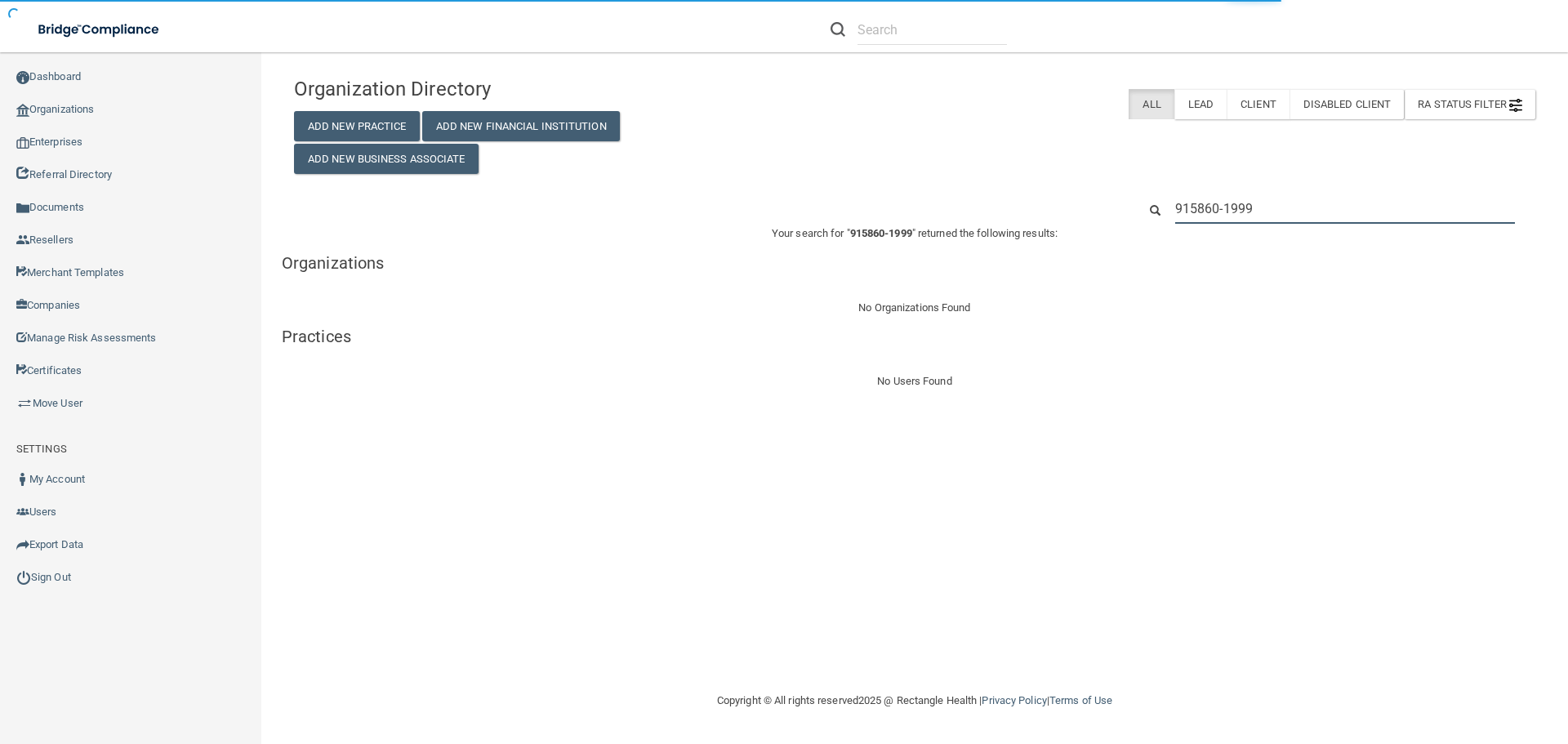
click at [1222, 209] on input "915860-1999" at bounding box center [1345, 208] width 340 height 30
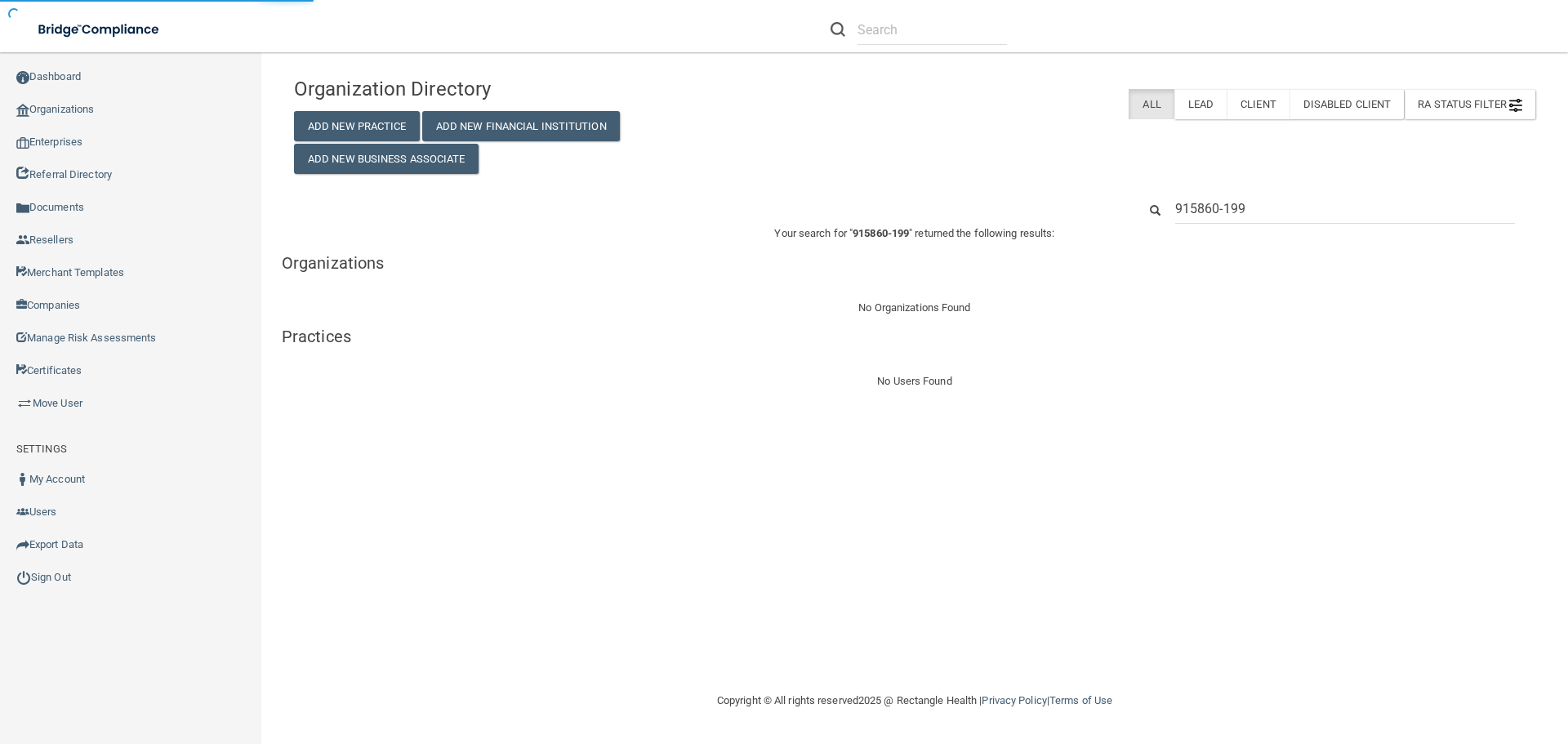
type input "915860-1999"
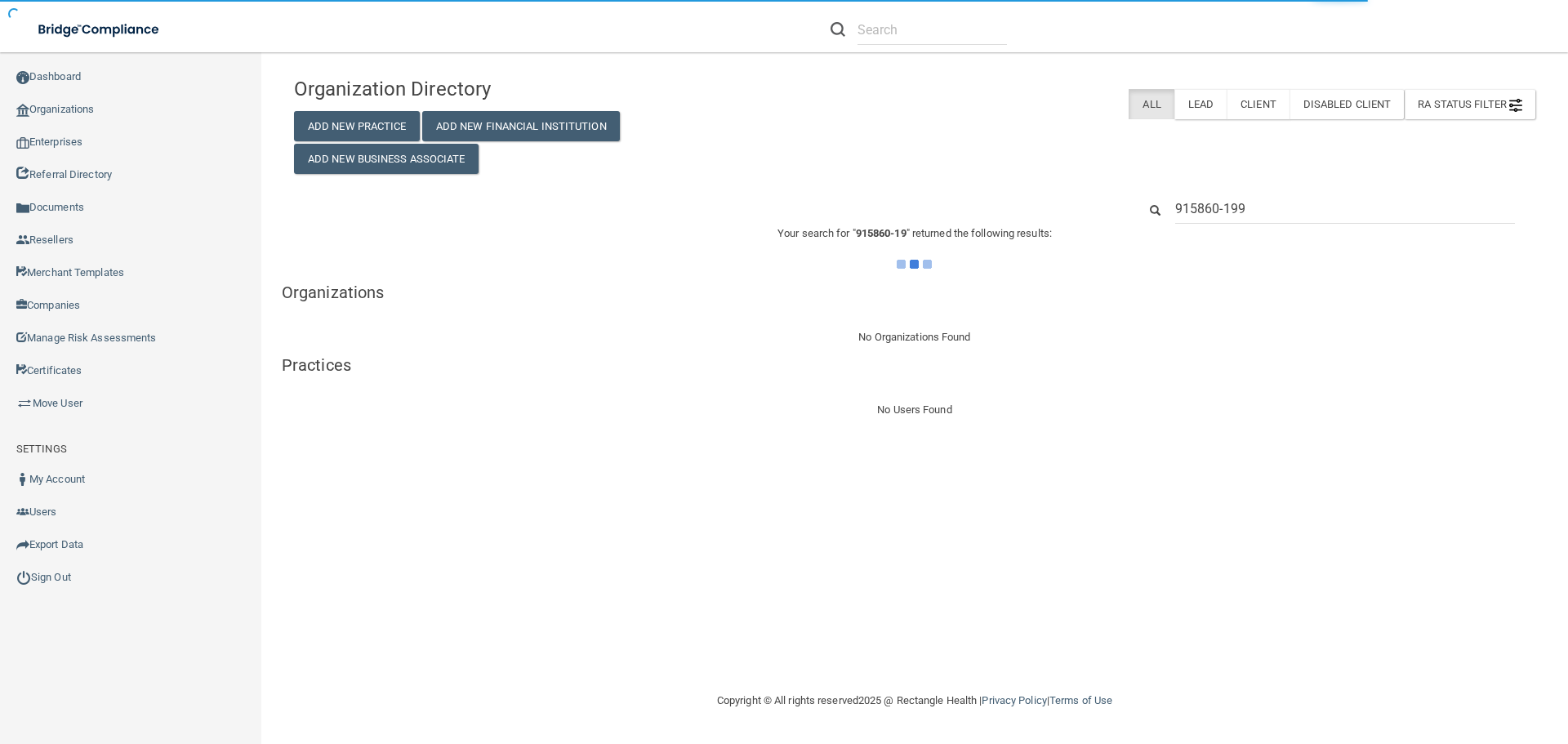
type input "915860-1999"
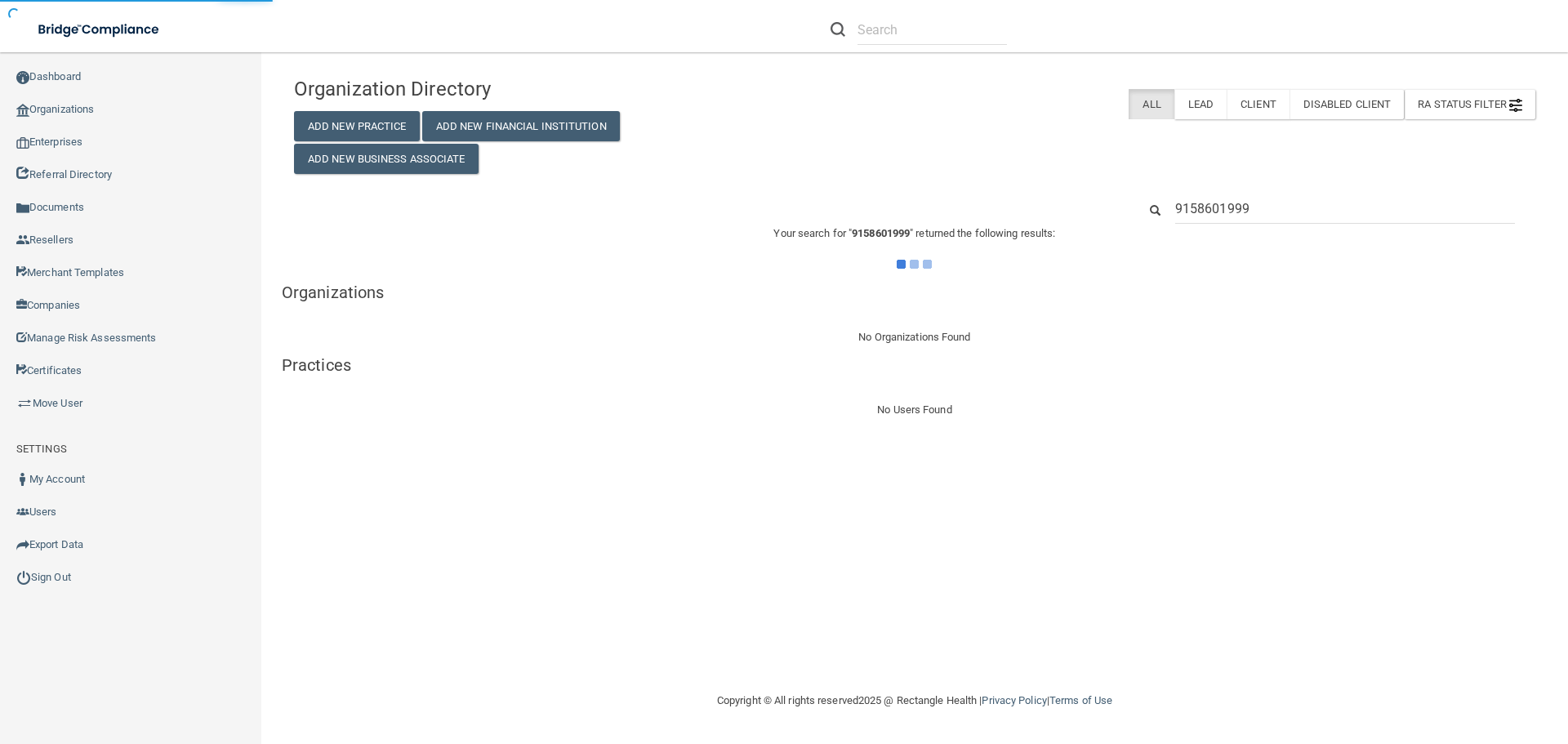
type input "9158601999"
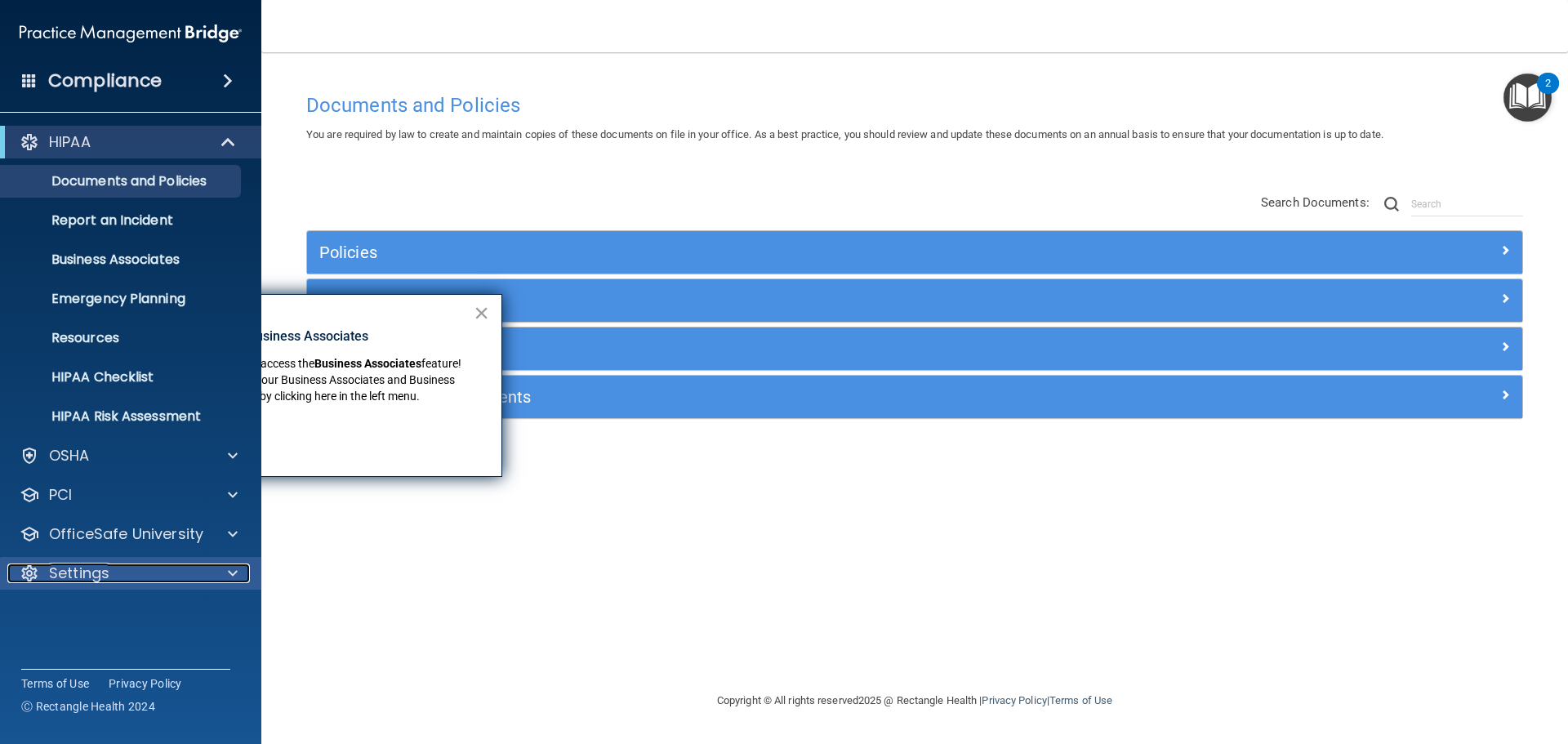
click at [199, 576] on div "Settings" at bounding box center [109, 573] width 202 height 19
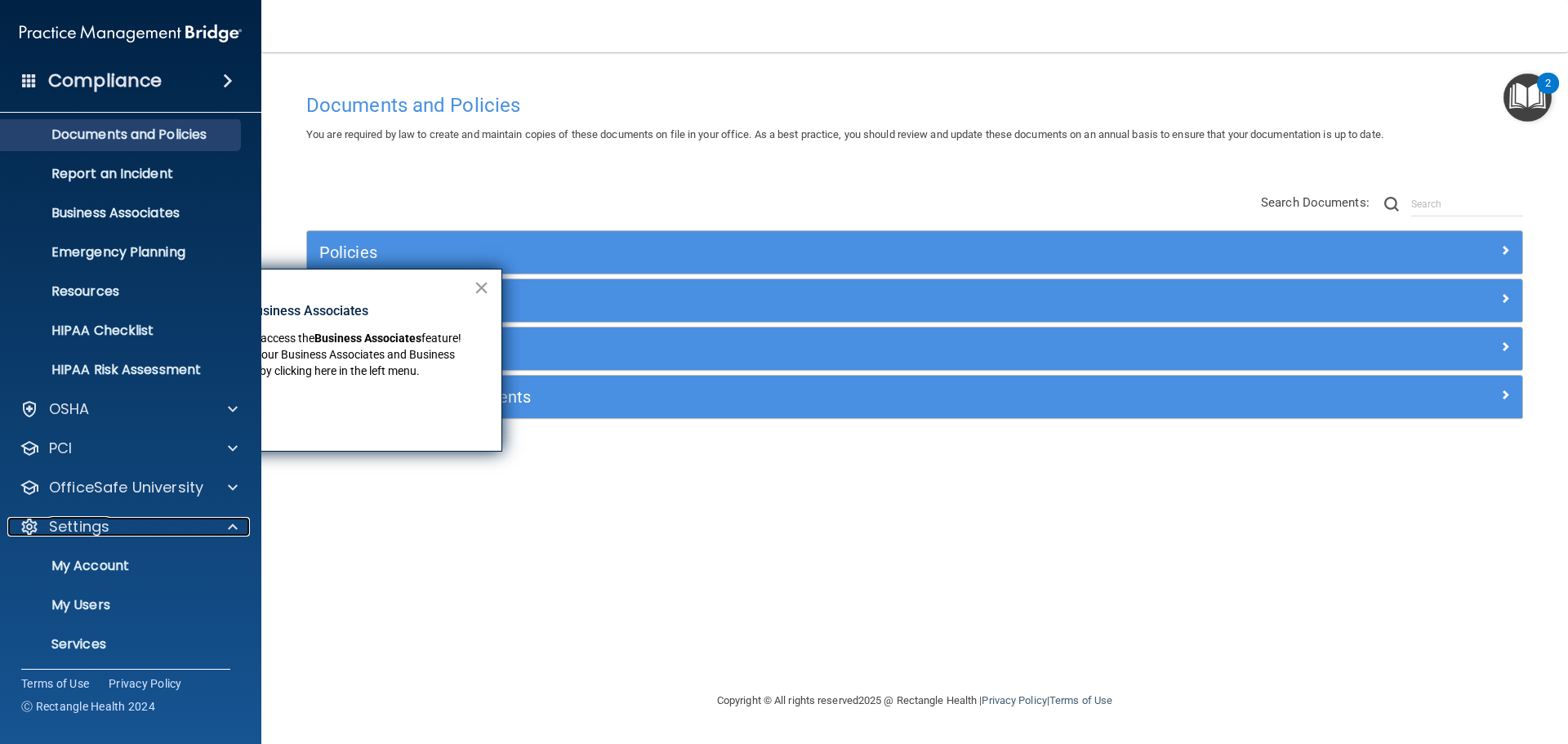
scroll to position [90, 0]
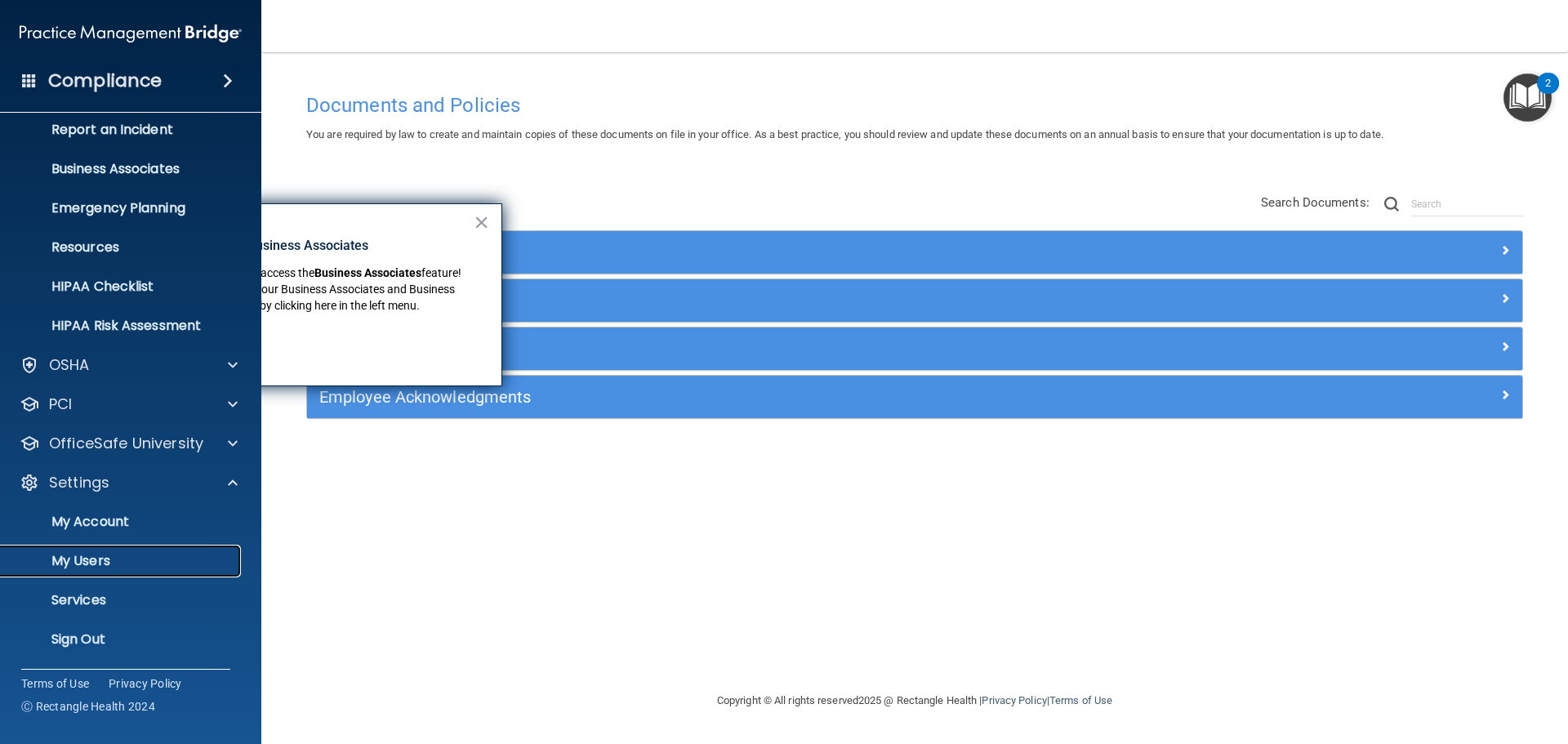
click at [93, 568] on p "My Users" at bounding box center [122, 562] width 223 height 17
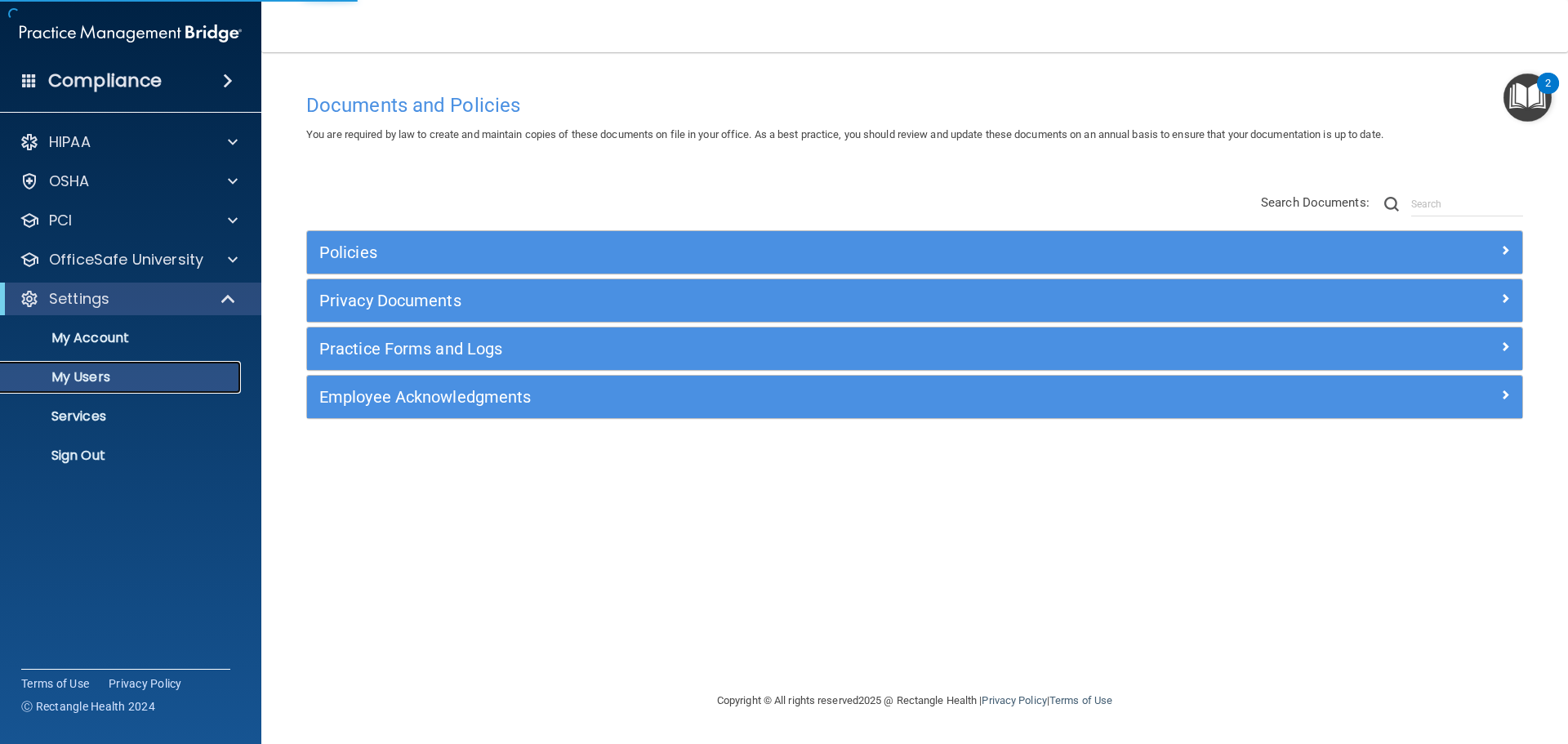
select select "20"
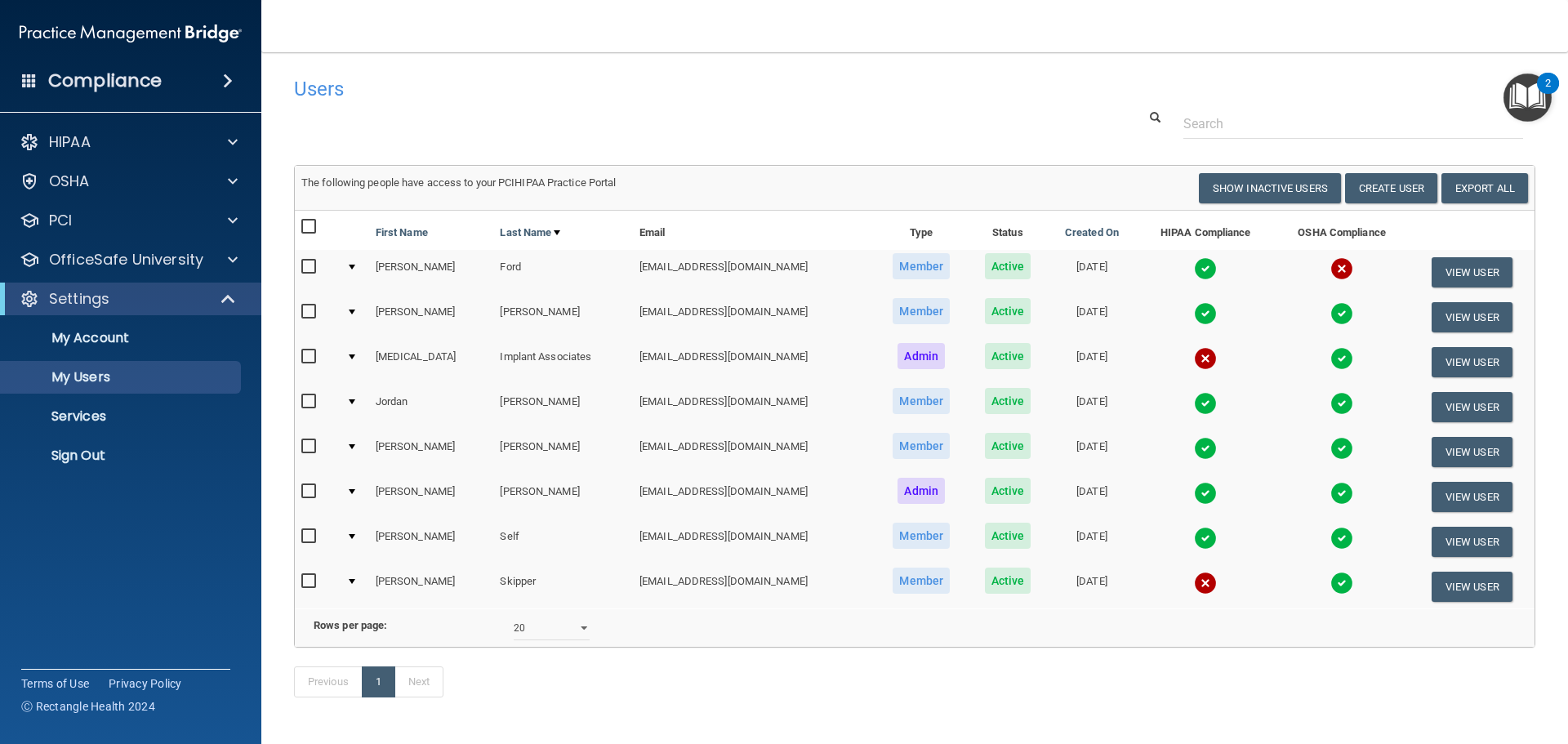
click at [1330, 269] on img at bounding box center [1341, 268] width 23 height 23
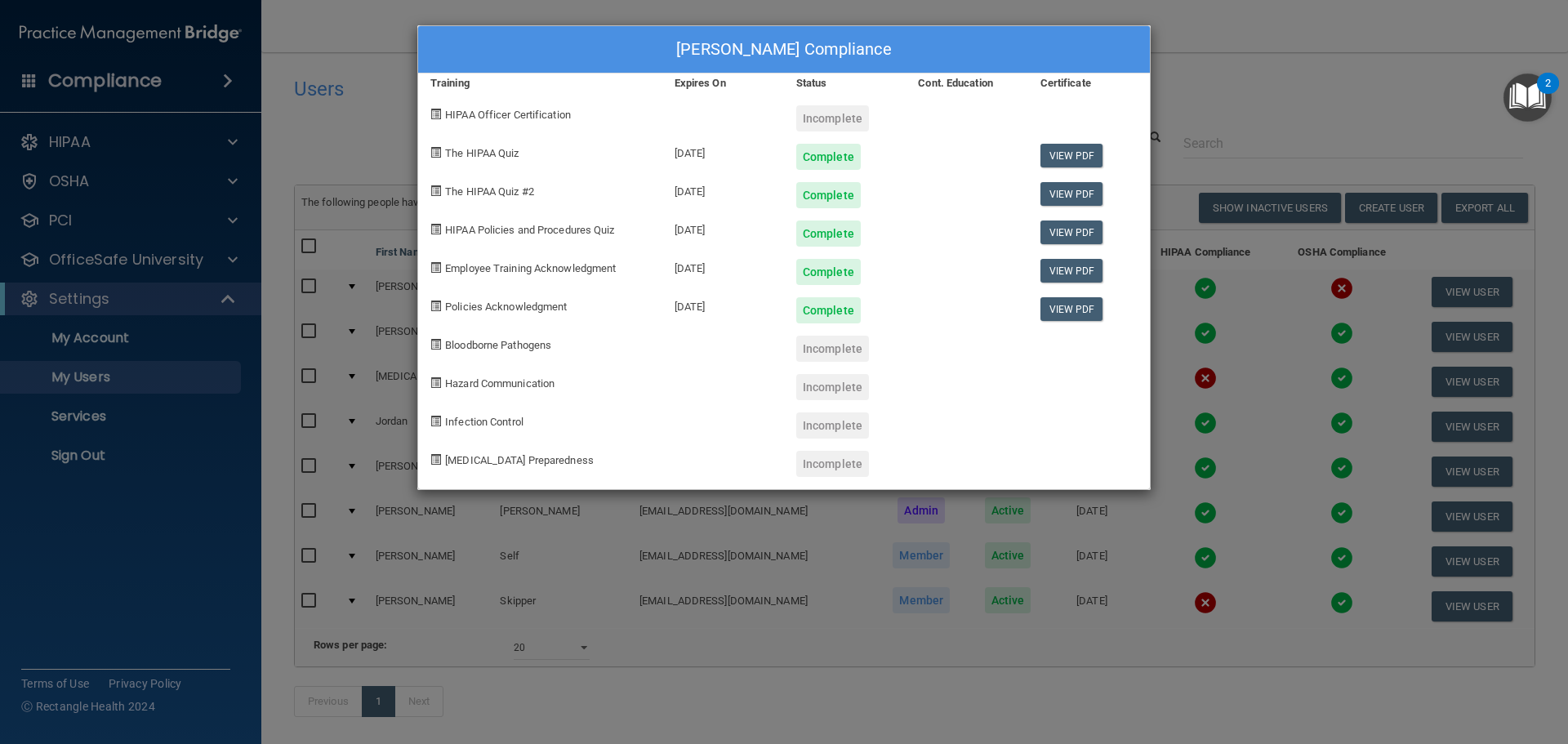
click at [1314, 300] on div "Sara Ford's Compliance Training Expires On Status Cont. Education Certificate H…" at bounding box center [784, 372] width 1568 height 744
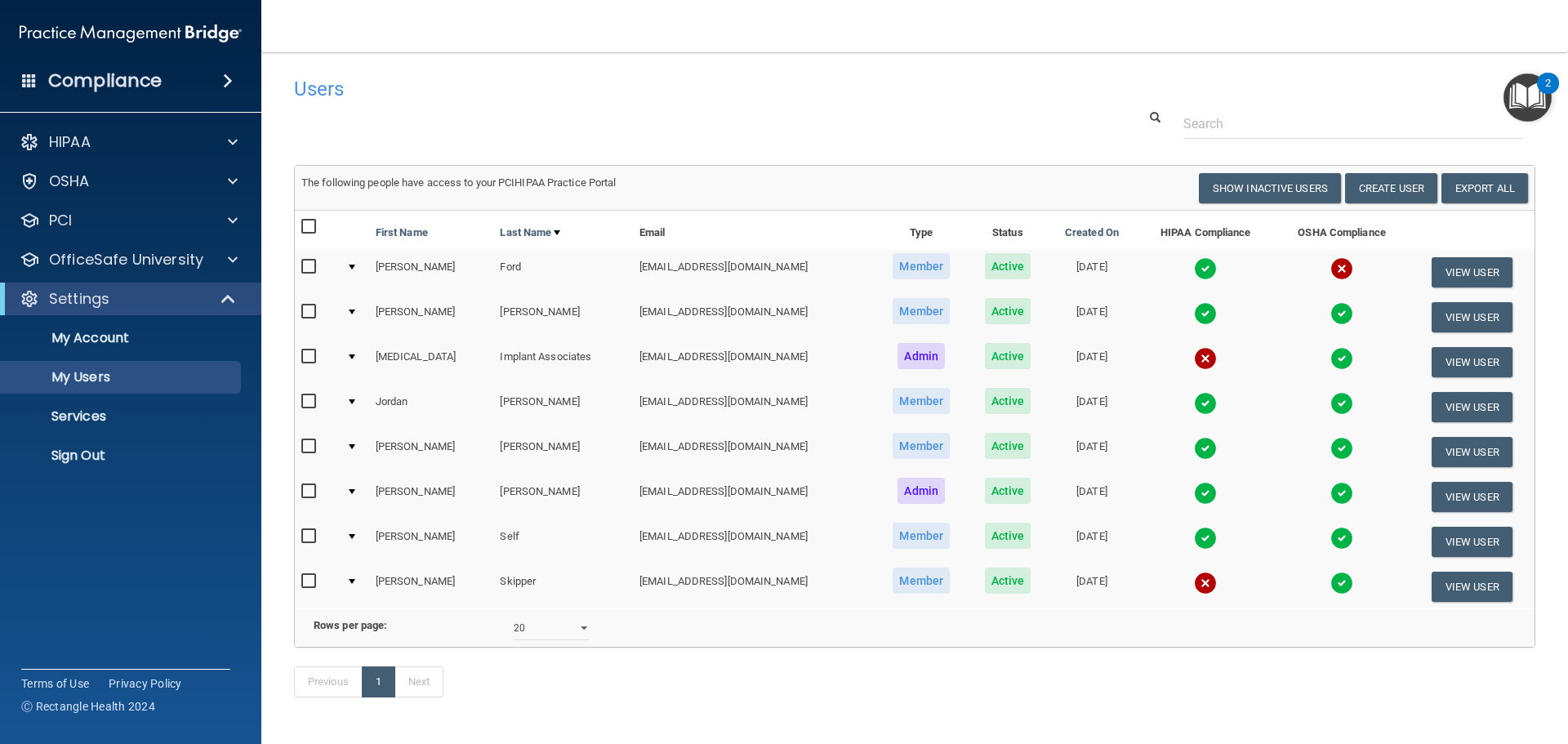
click at [1194, 313] on img at bounding box center [1205, 313] width 23 height 23
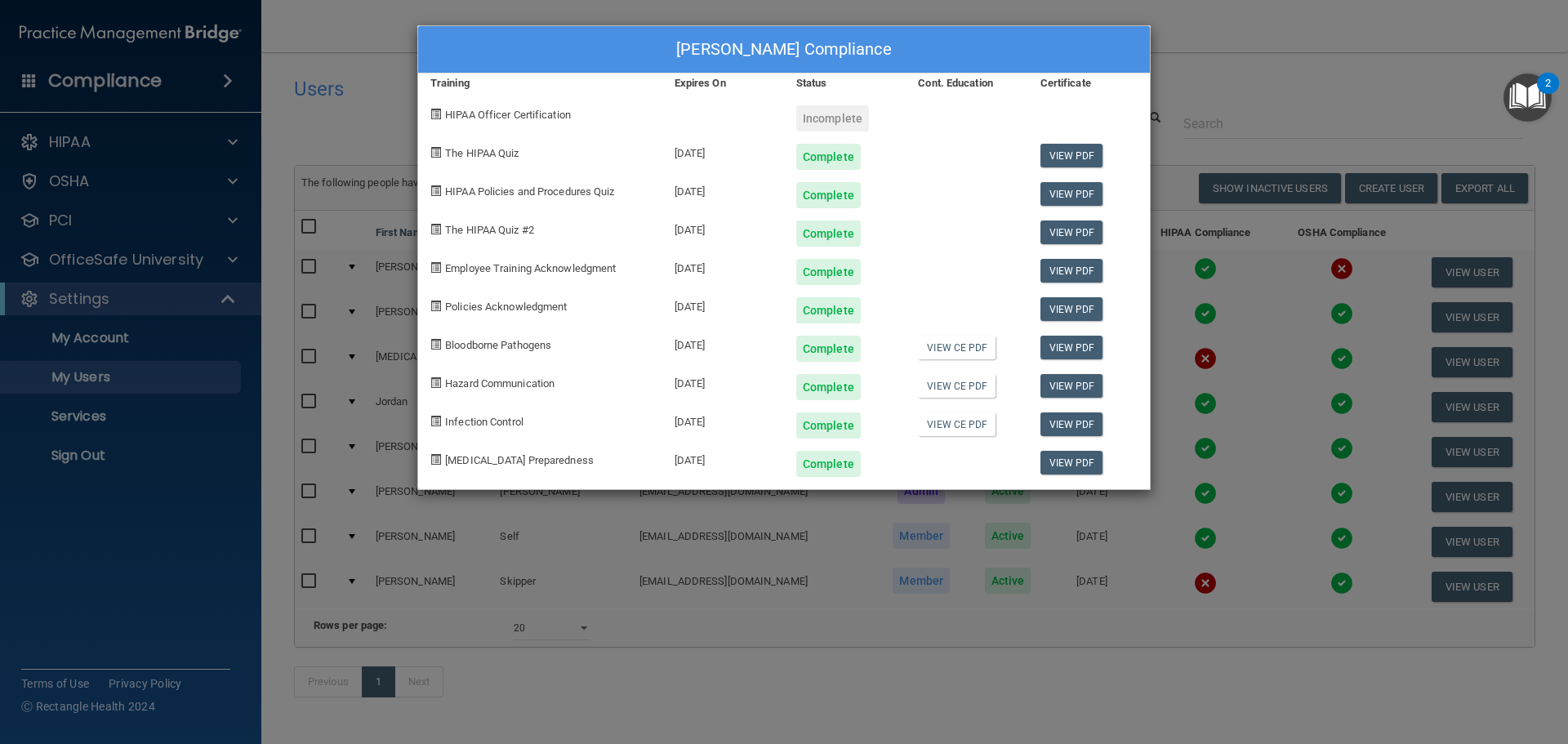
click at [1178, 368] on div "COURTNEY HAMMONS's Compliance Training Expires On Status Cont. Education Certif…" at bounding box center [784, 372] width 1568 height 744
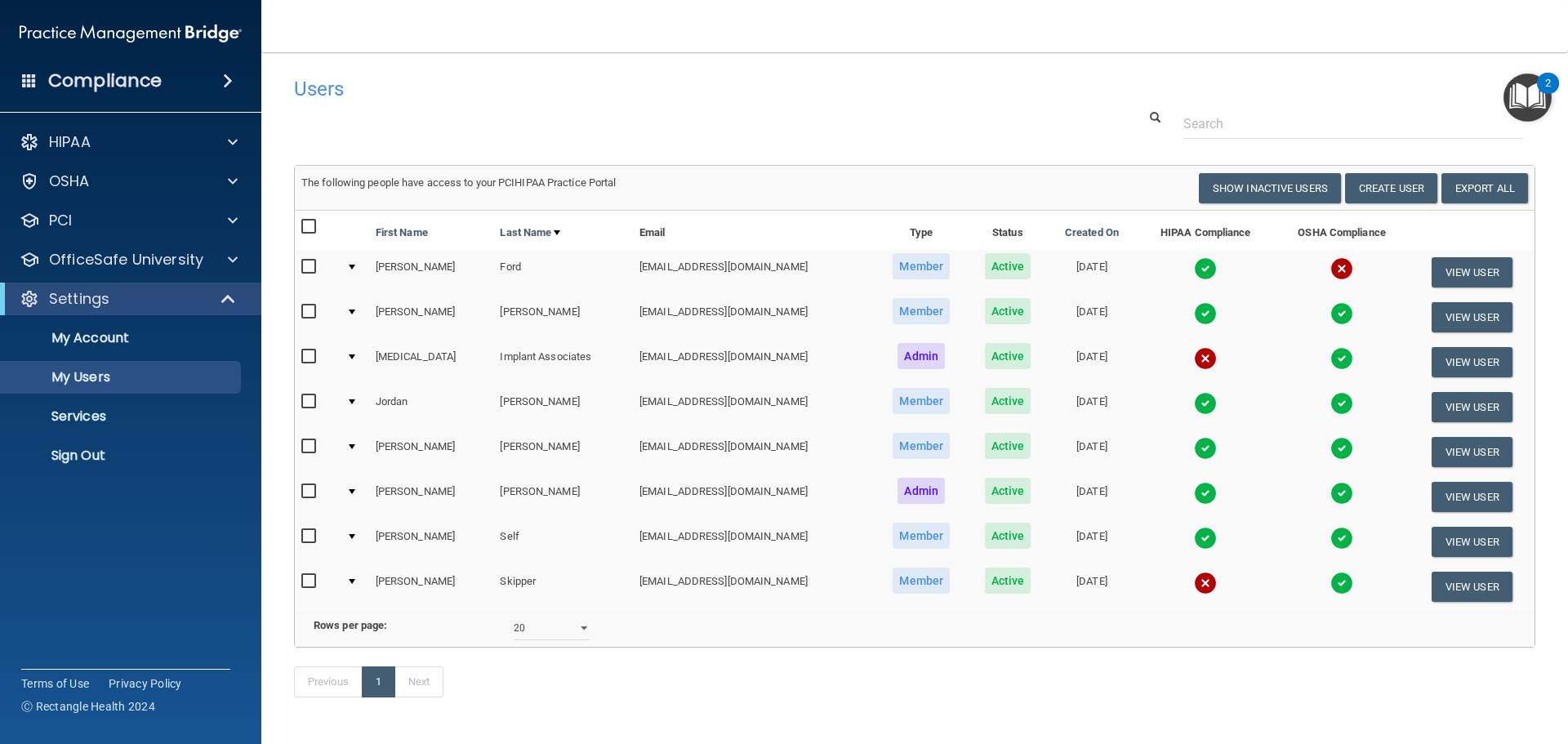
click at [1194, 359] on img at bounding box center [1205, 358] width 23 height 23
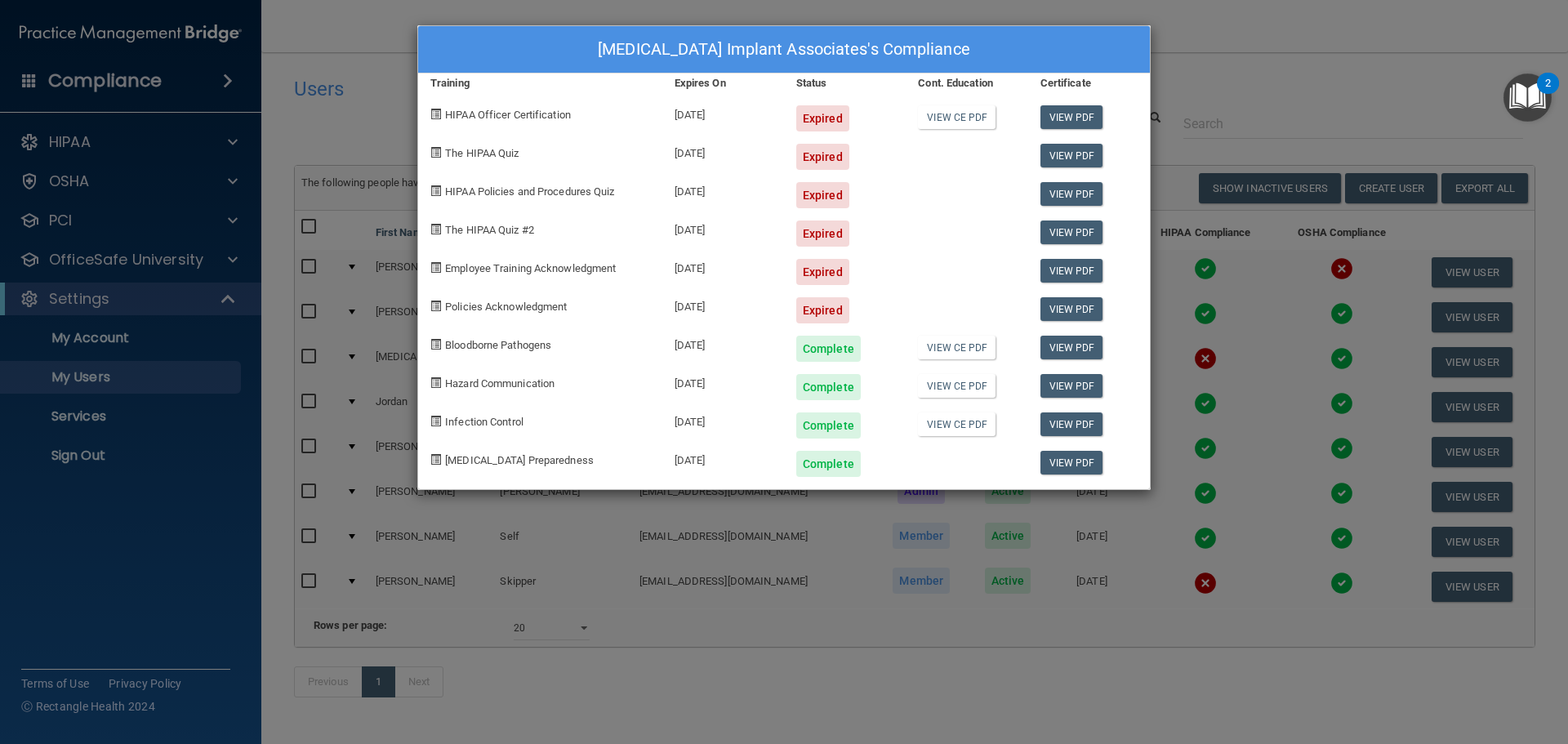
click at [1181, 364] on div "Periodontal Implant Associates's Compliance Training Expires On Status Cont. Ed…" at bounding box center [784, 372] width 1568 height 744
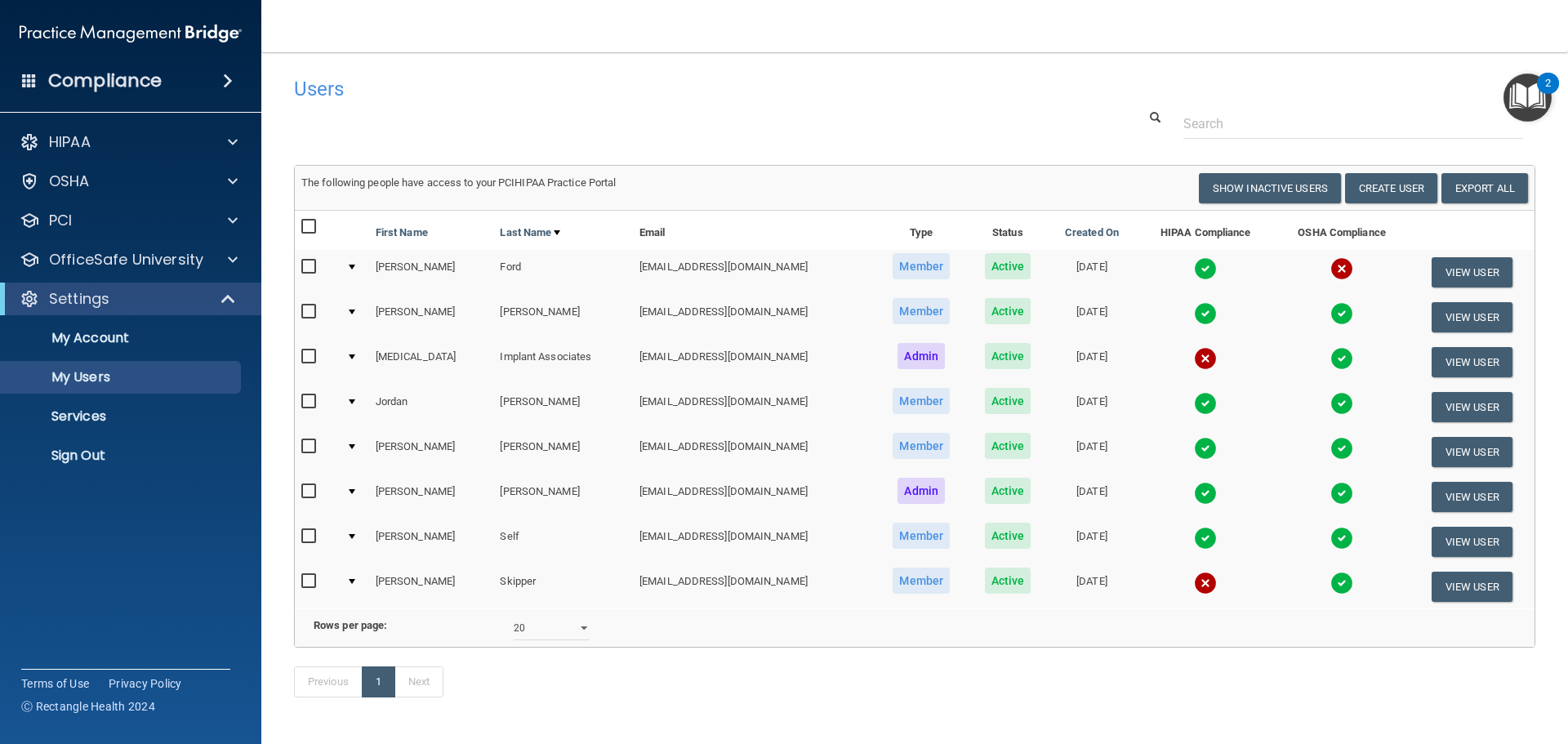
click at [1194, 536] on img at bounding box center [1205, 538] width 23 height 23
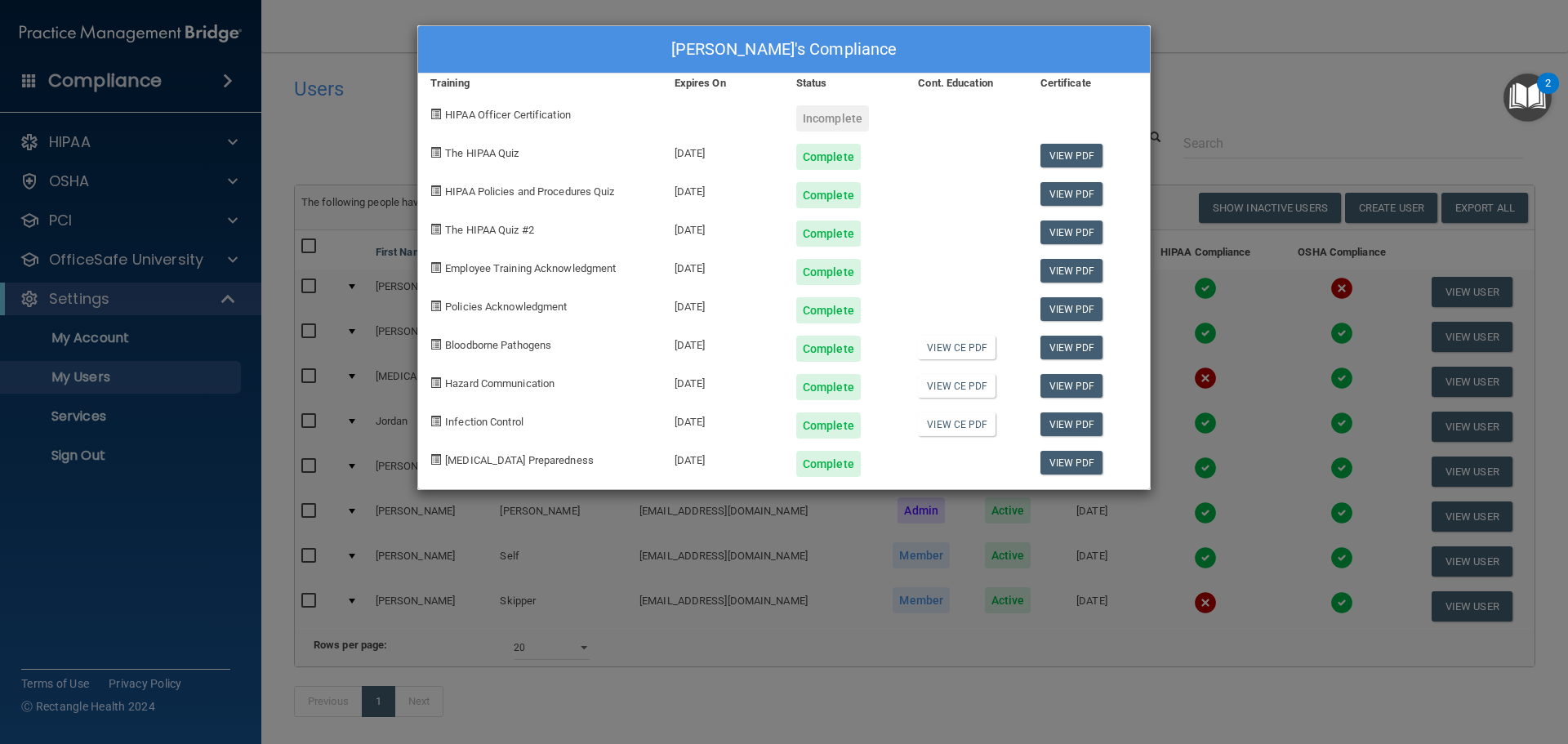
click at [1184, 540] on div "Patrick Self's Compliance Training Expires On Status Cont. Education Certificat…" at bounding box center [784, 372] width 1568 height 744
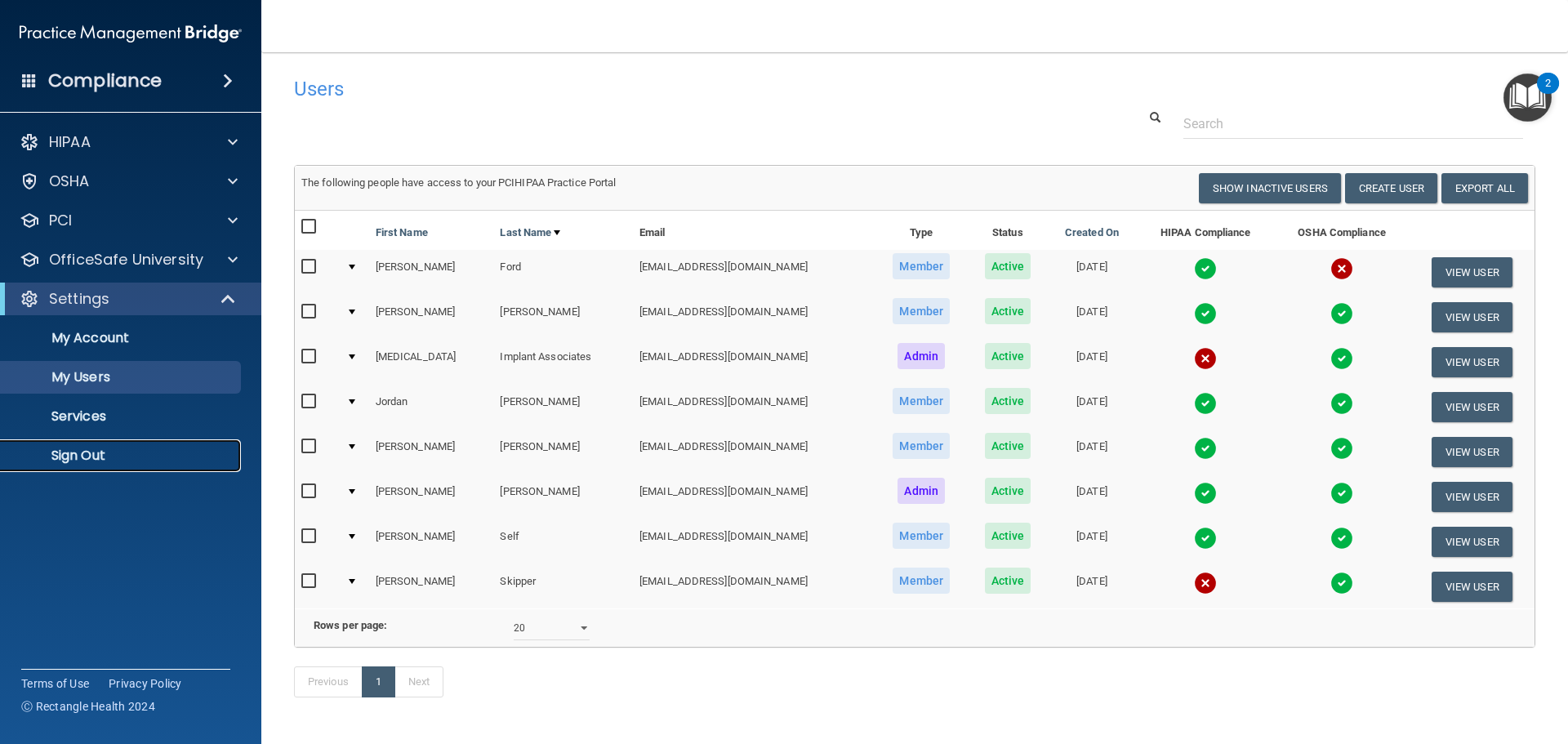
click at [113, 459] on p "Sign Out" at bounding box center [122, 456] width 223 height 17
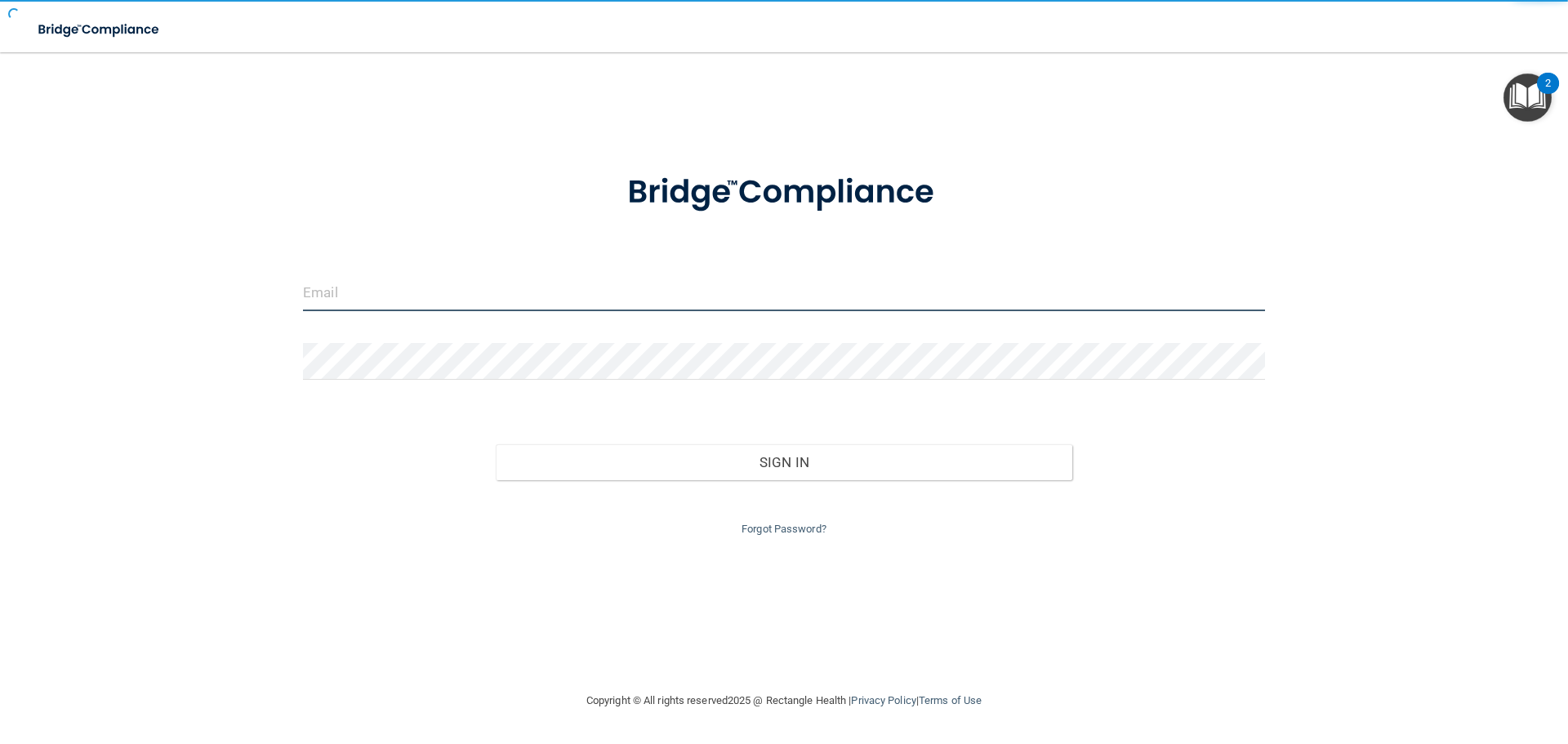
type input "cfletcher@rectanglehealth.com"
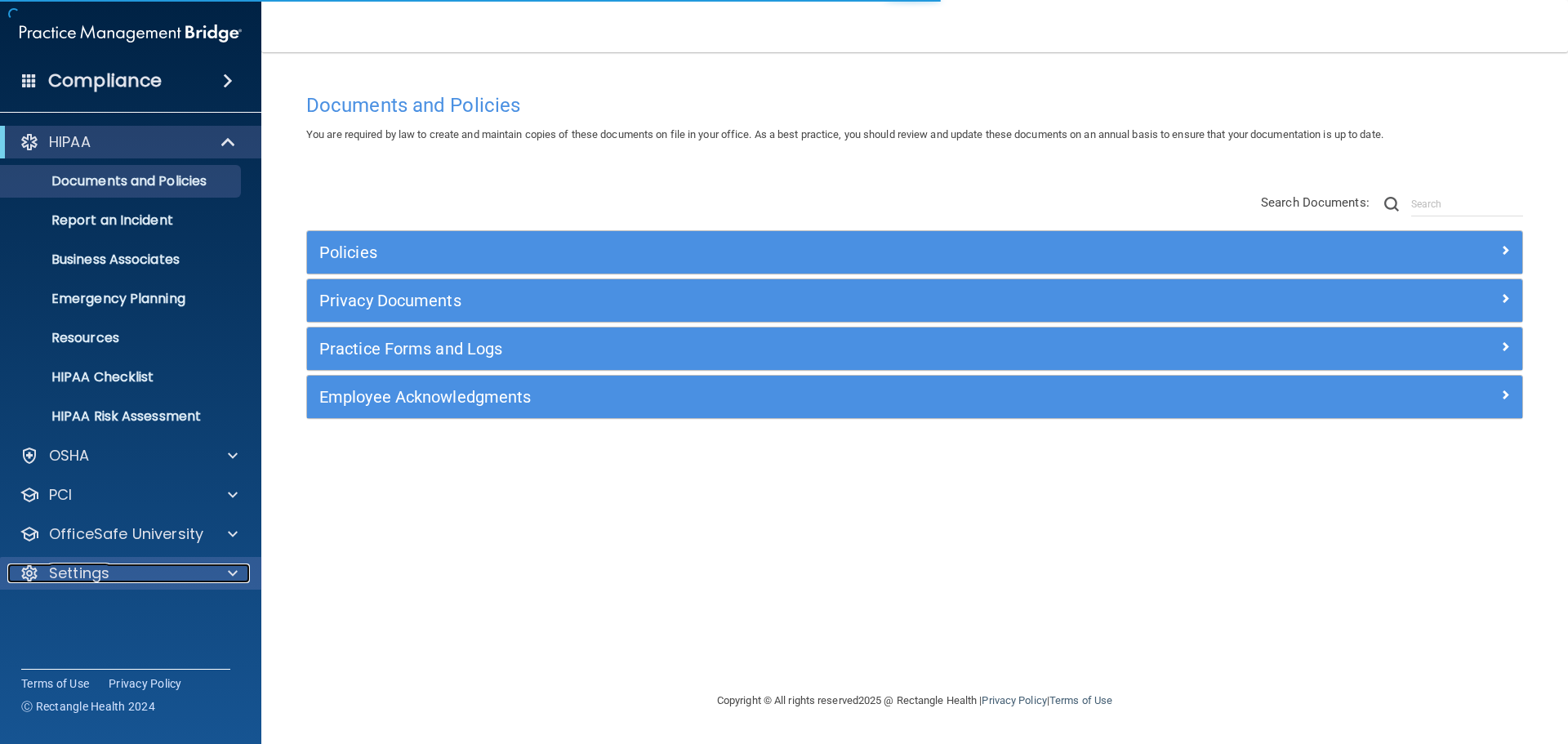
click at [230, 575] on span at bounding box center [233, 573] width 10 height 19
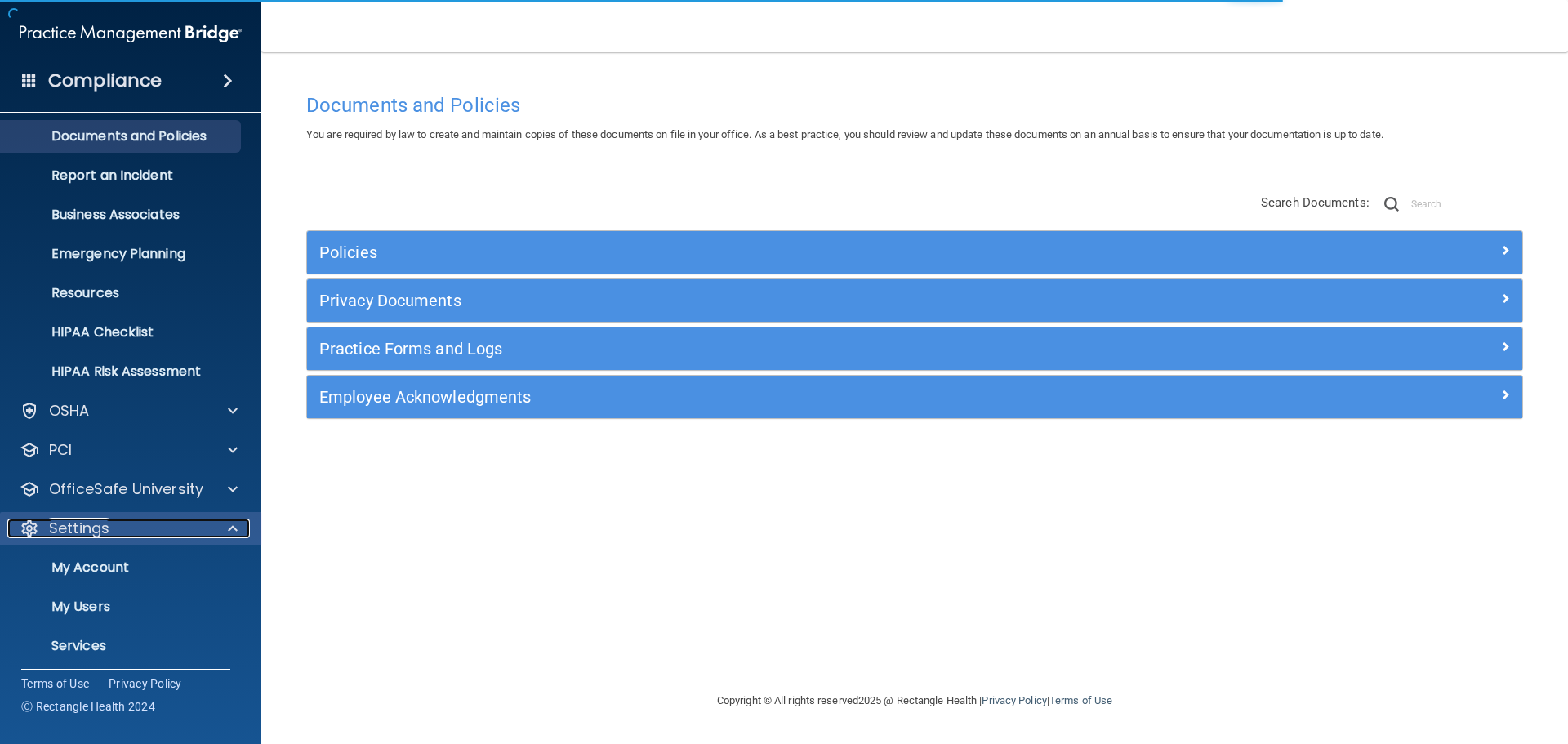
scroll to position [90, 0]
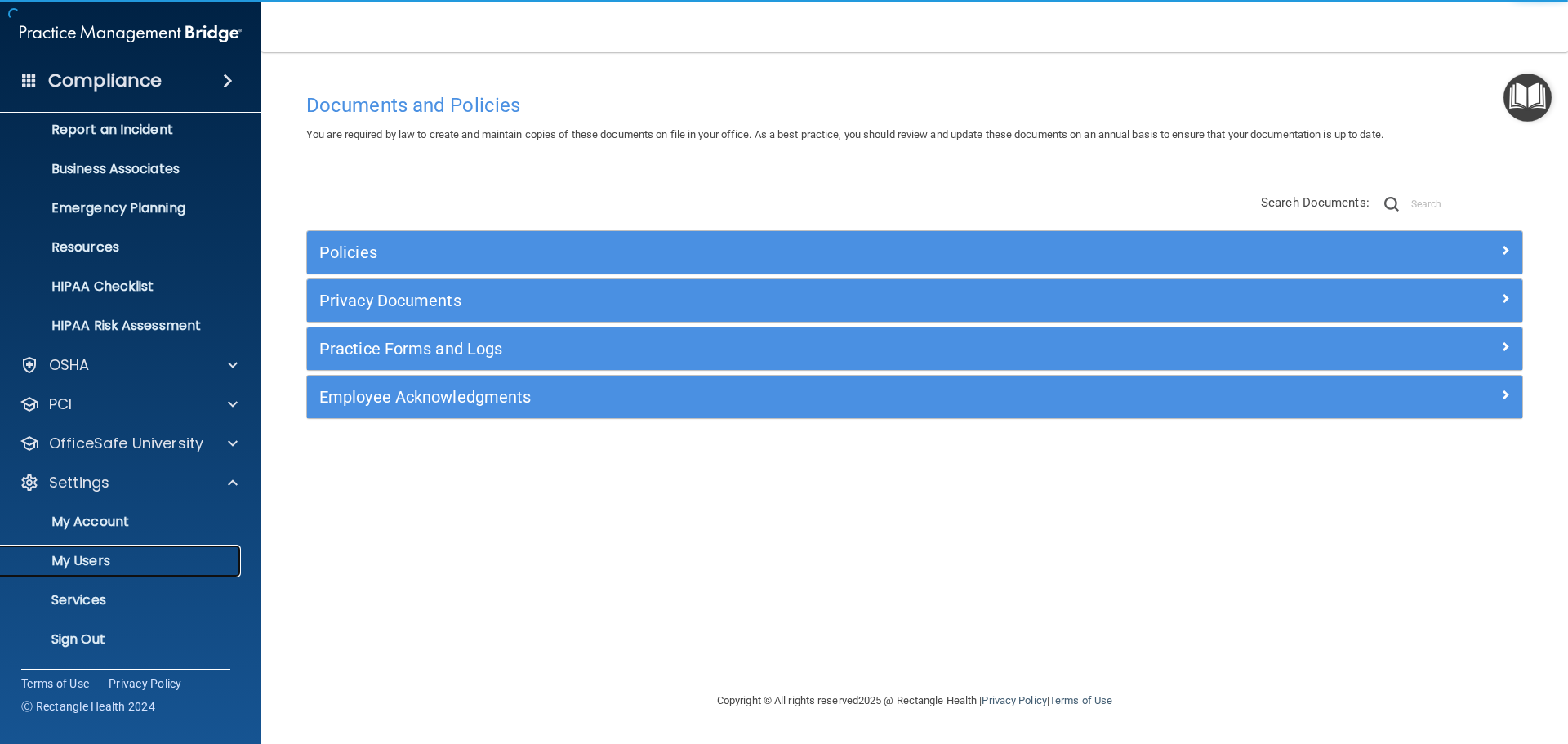
click at [107, 556] on p "My Users" at bounding box center [122, 562] width 223 height 17
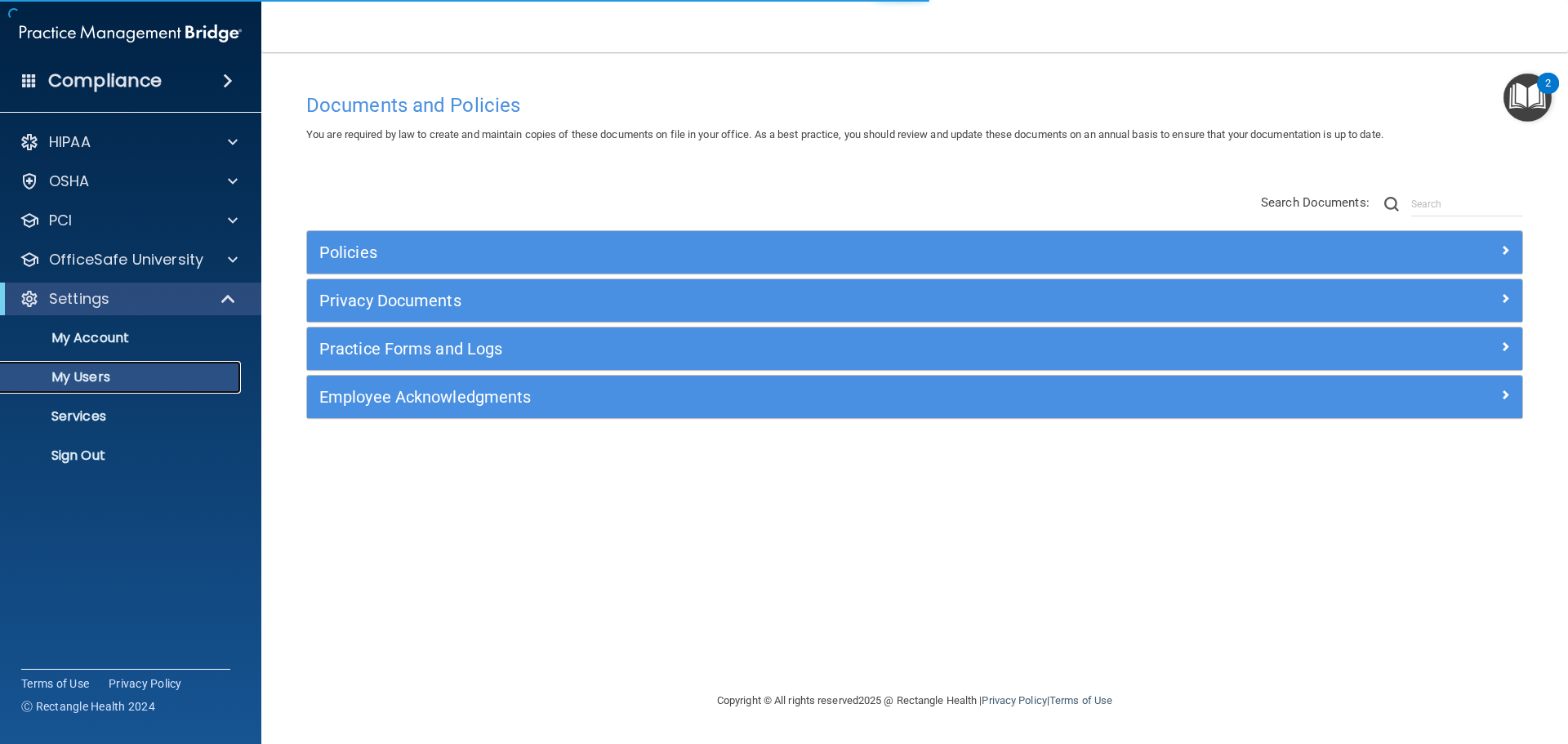
select select "20"
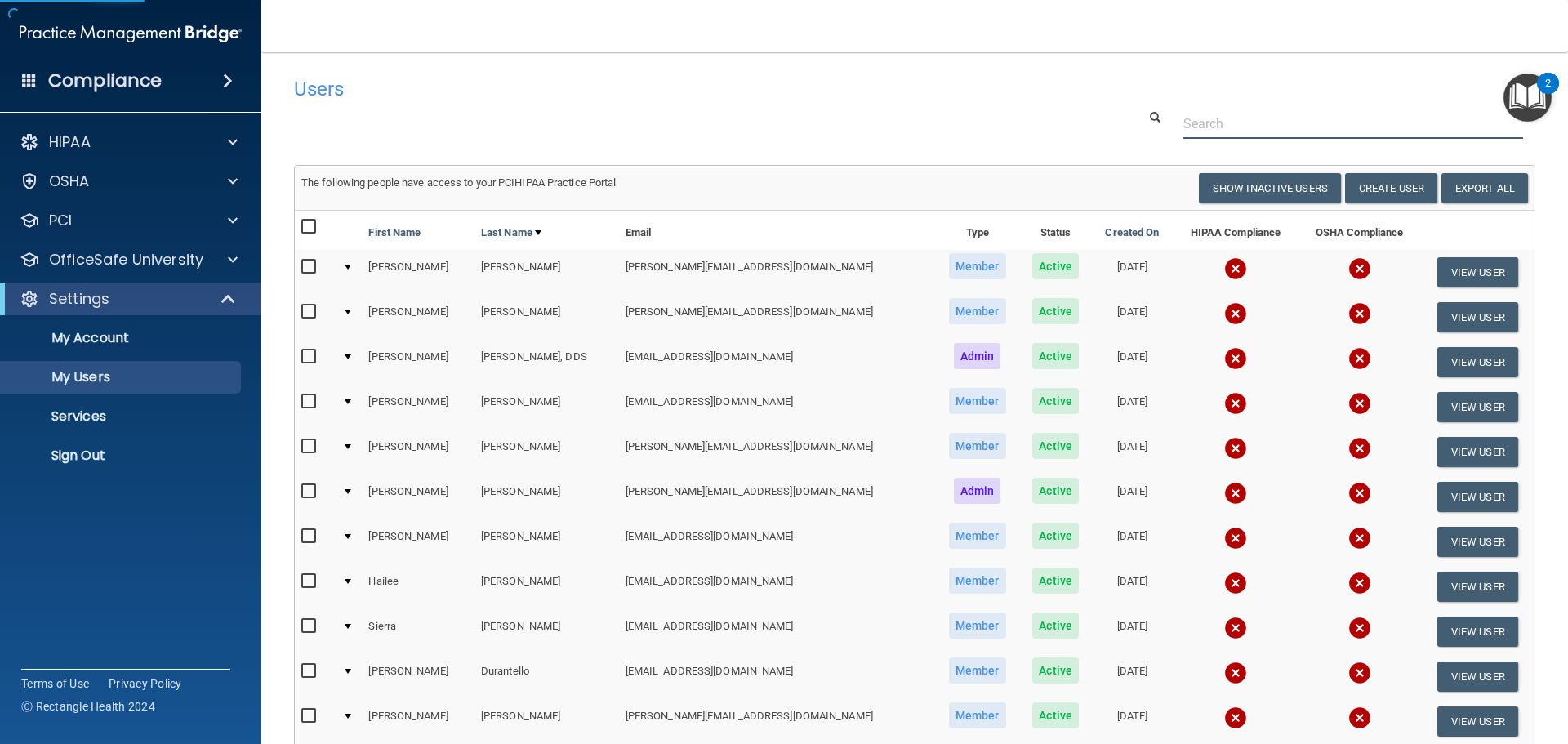
click at [1201, 121] on input "text" at bounding box center [1353, 124] width 340 height 30
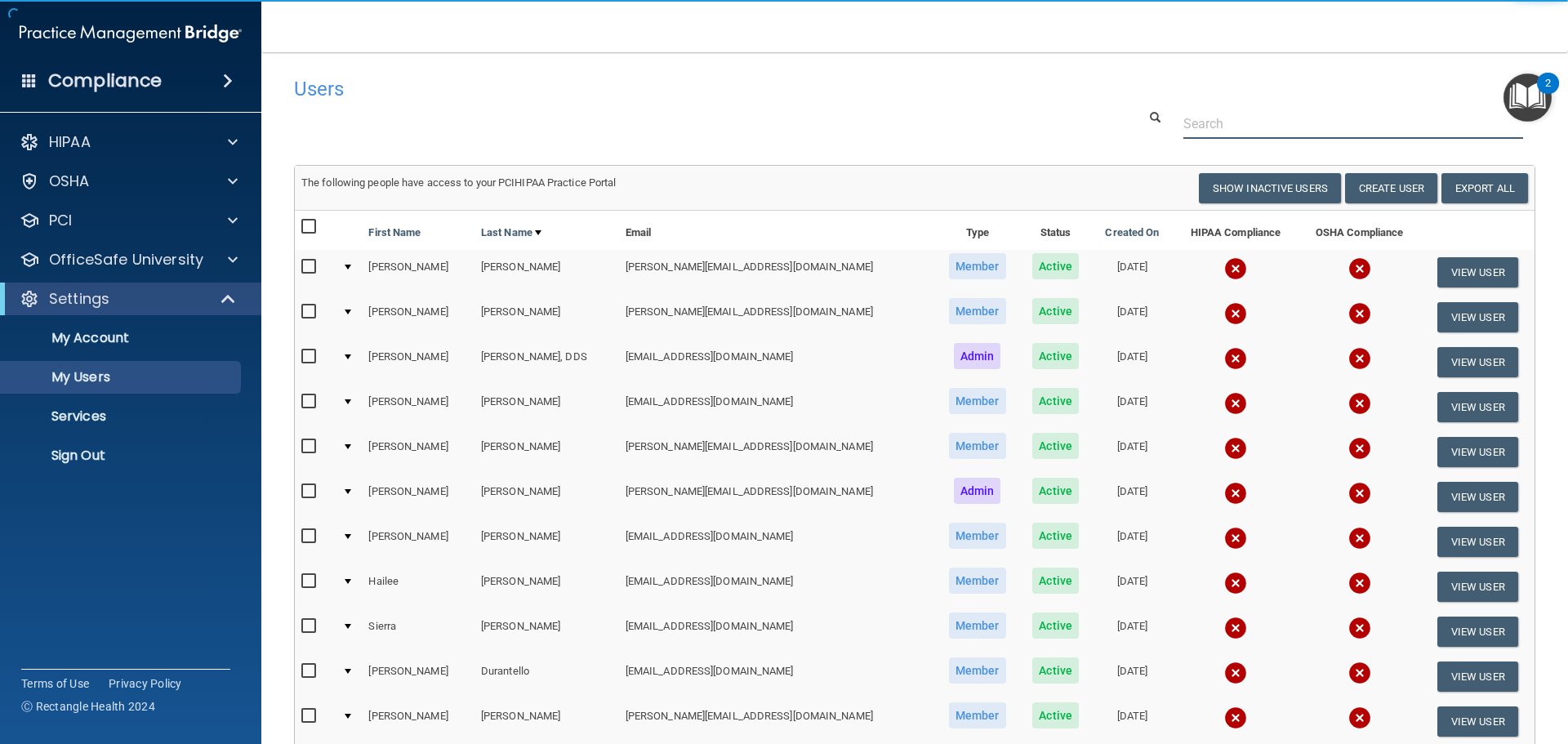
paste input "hannahp@centralvalleyoms.com"
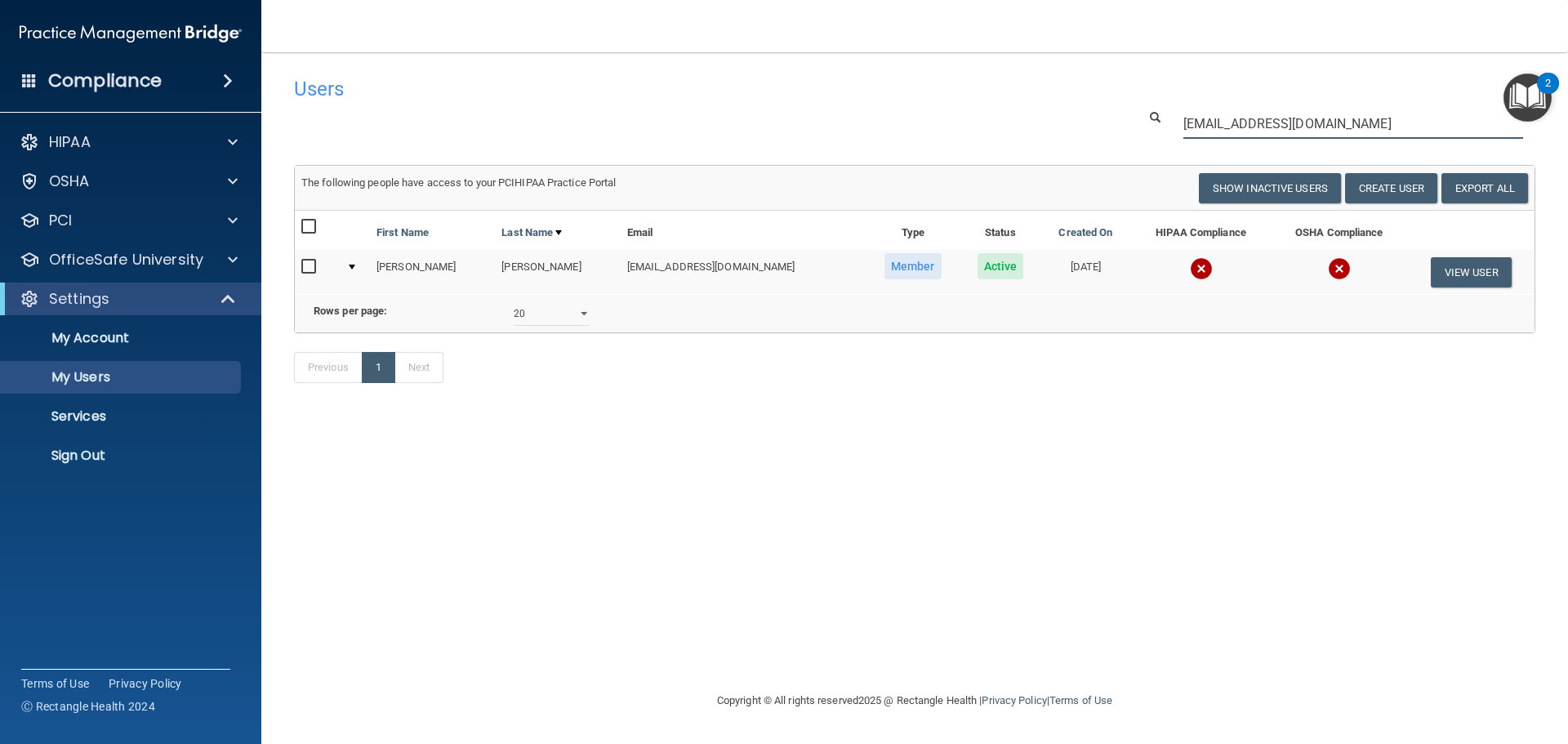
type input "hannahp@centralvalleyoms.com"
click at [1190, 265] on img at bounding box center [1201, 268] width 23 height 23
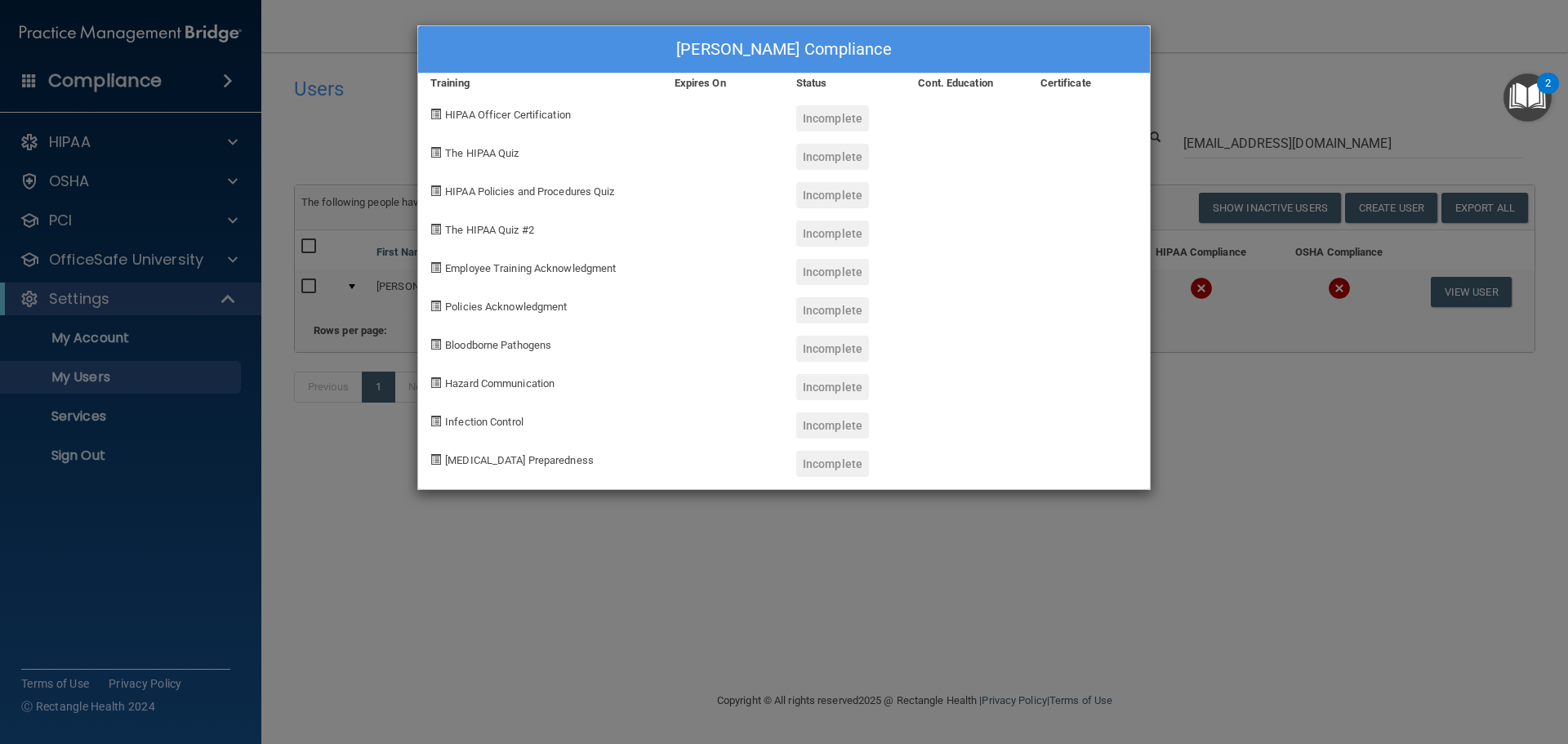
click at [1217, 455] on div "Hannah Pietsch's Compliance Training Expires On Status Cont. Education Certific…" at bounding box center [784, 372] width 1568 height 744
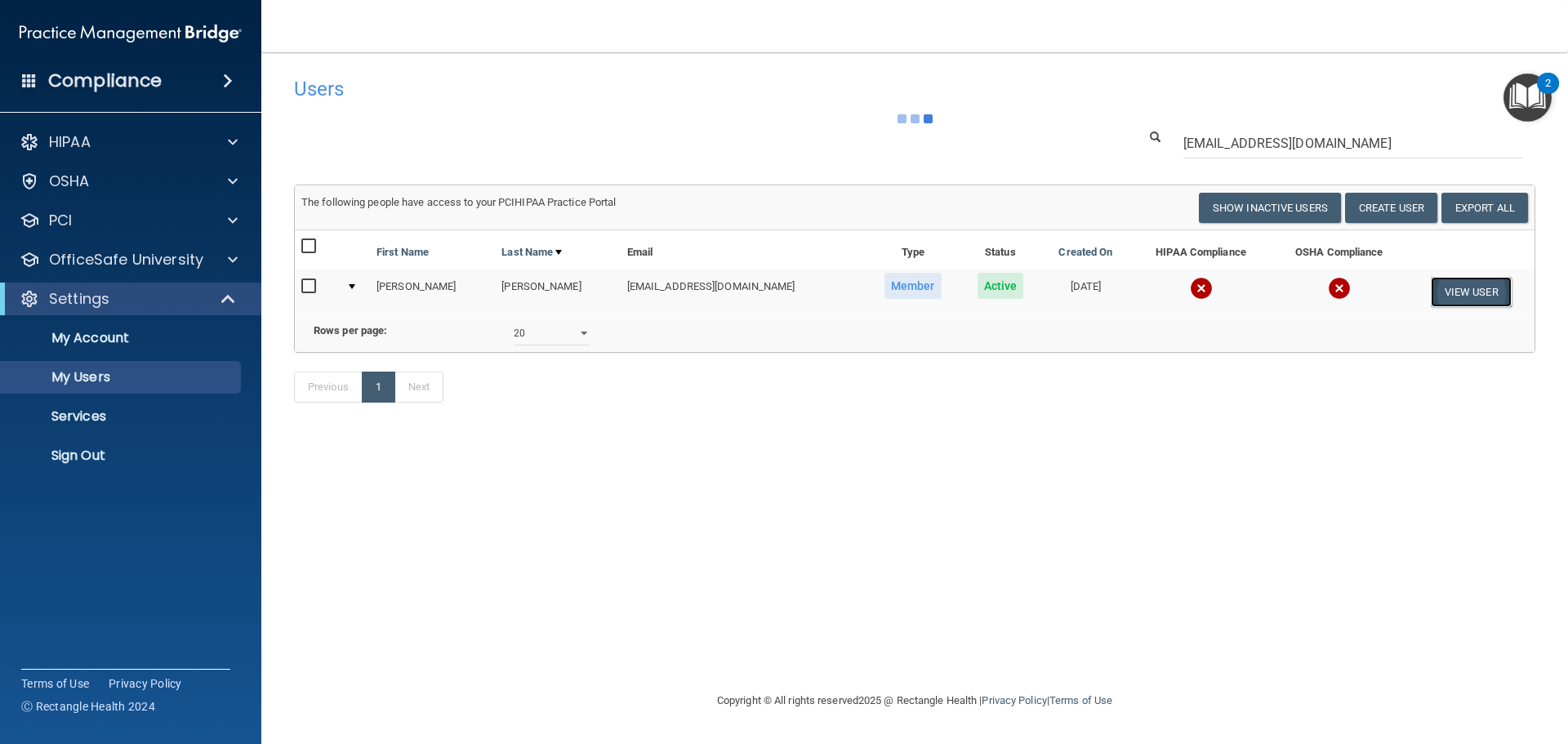
click at [1473, 293] on button "View User" at bounding box center [1471, 292] width 81 height 30
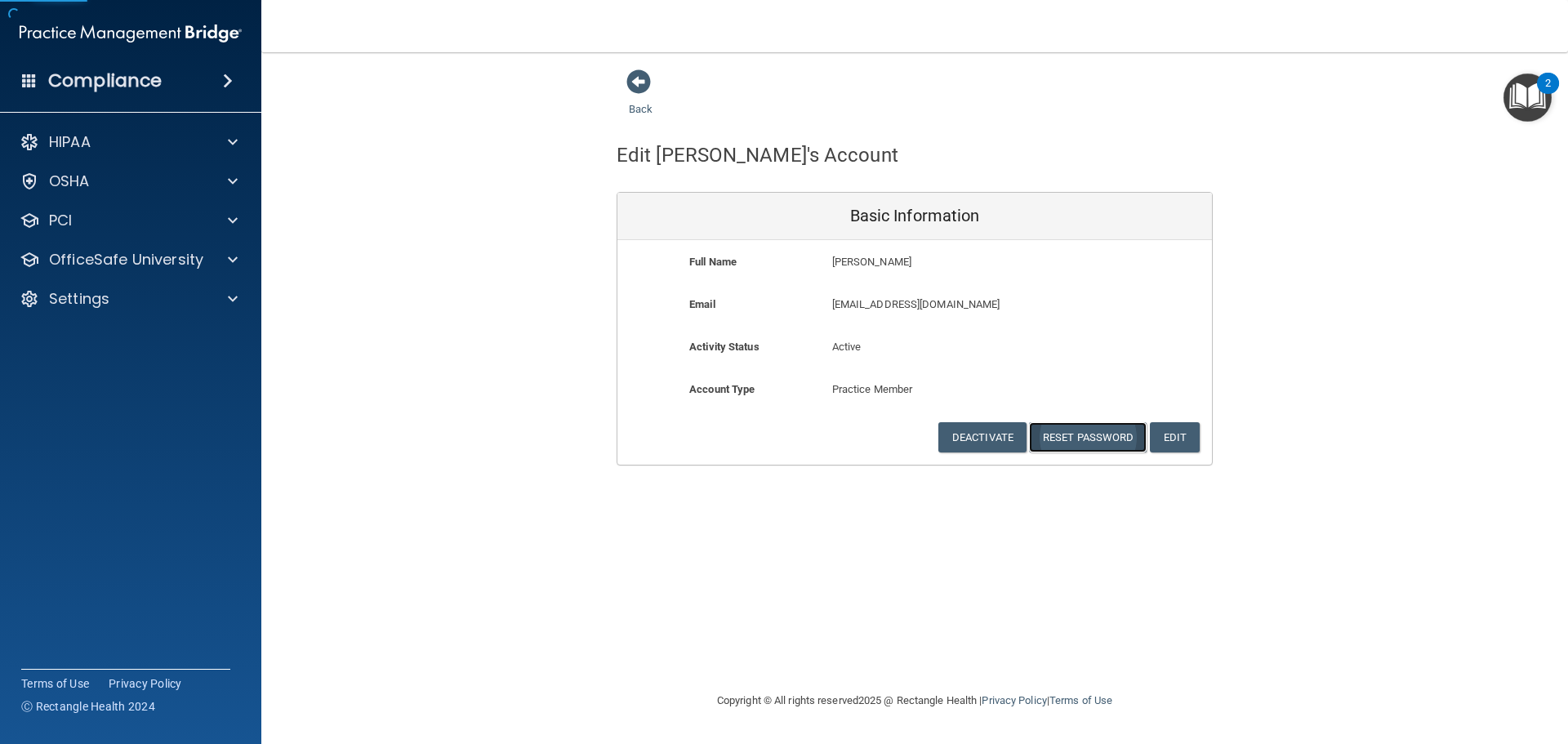
click at [1087, 434] on button "Reset Password" at bounding box center [1088, 438] width 118 height 30
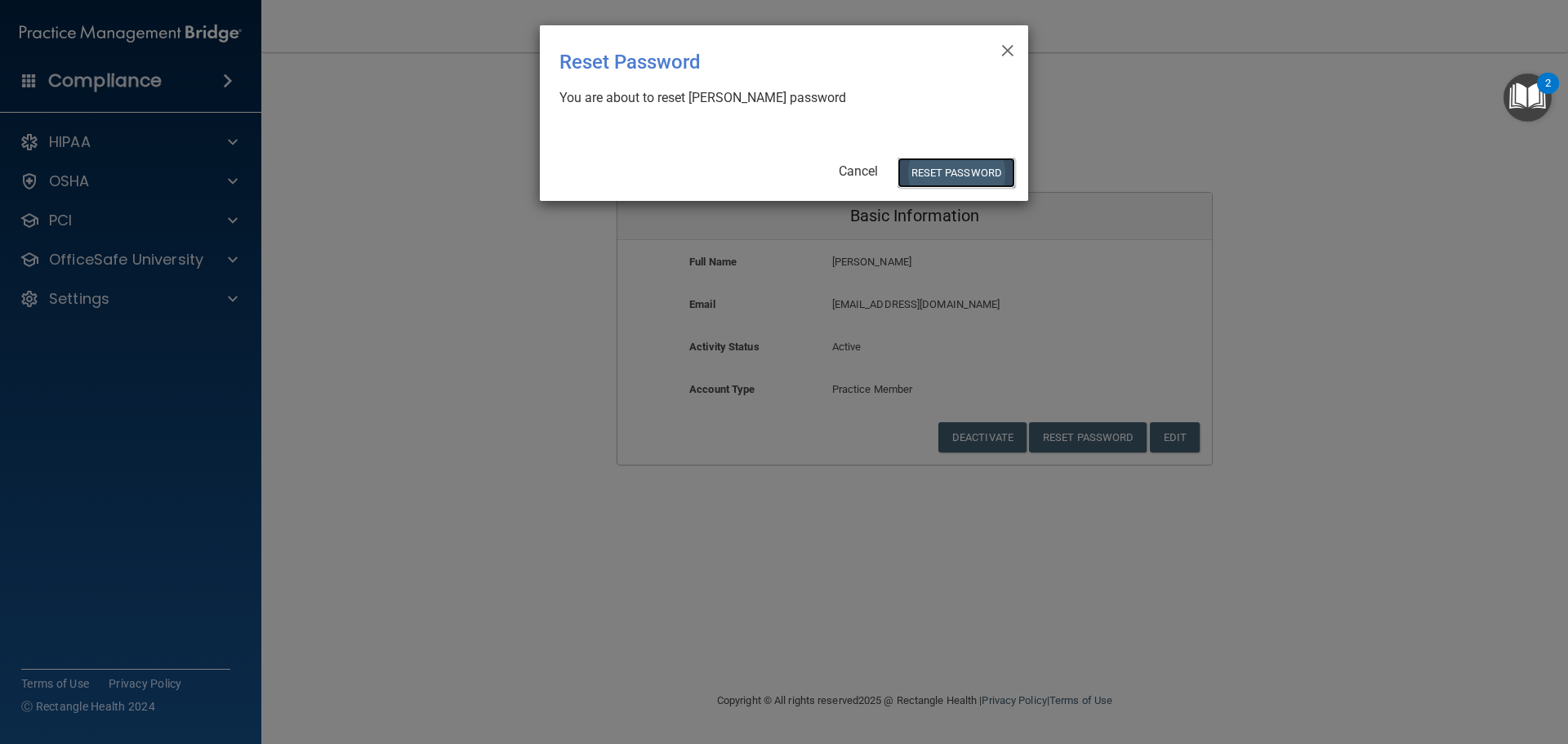
click at [950, 171] on button "Reset Password" at bounding box center [956, 172] width 118 height 30
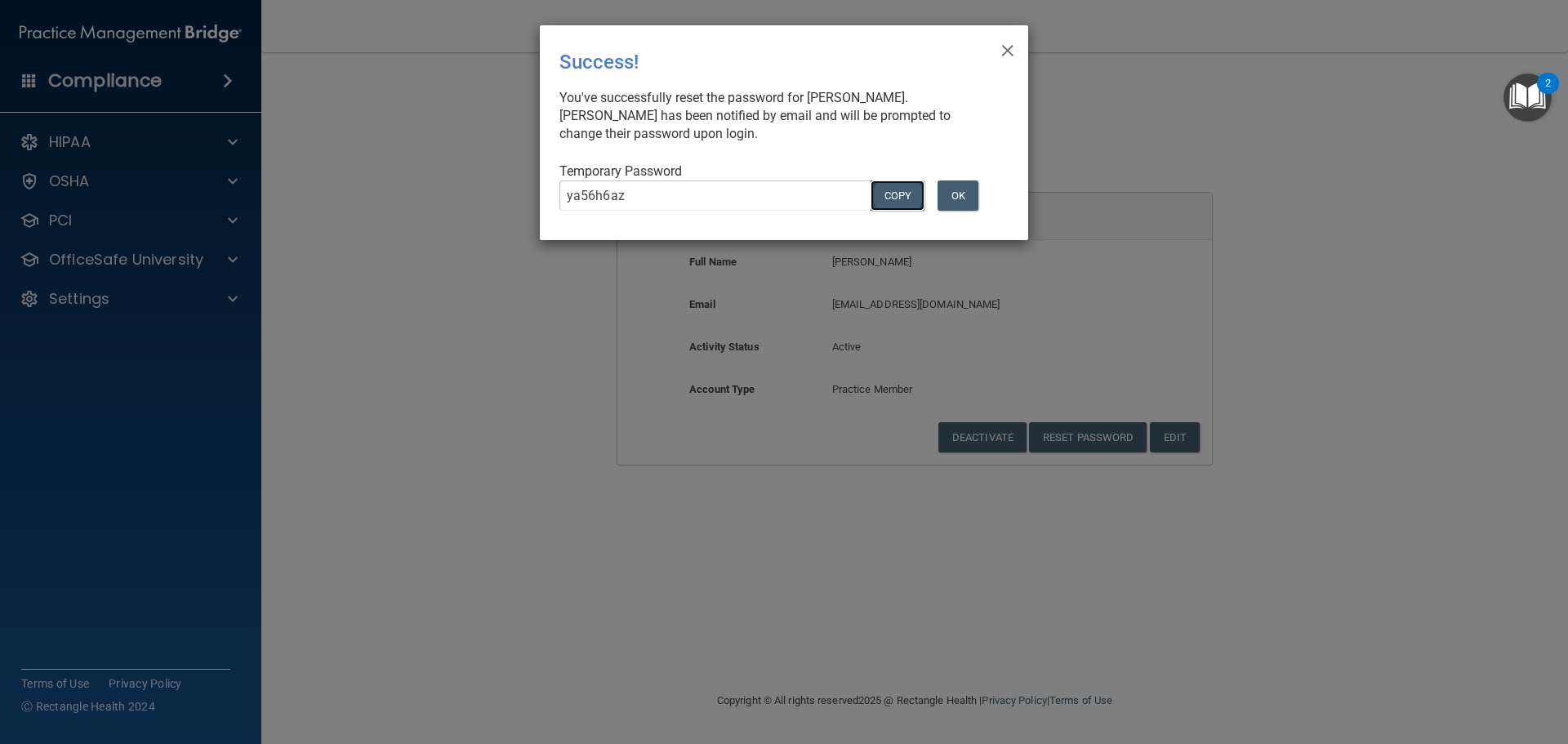
click at [890, 199] on button "COPY" at bounding box center [898, 196] width 54 height 30
click at [423, 250] on div "× Close Success! You've successfully reset the password for Hannah Pietsch. Han…" at bounding box center [784, 372] width 1568 height 744
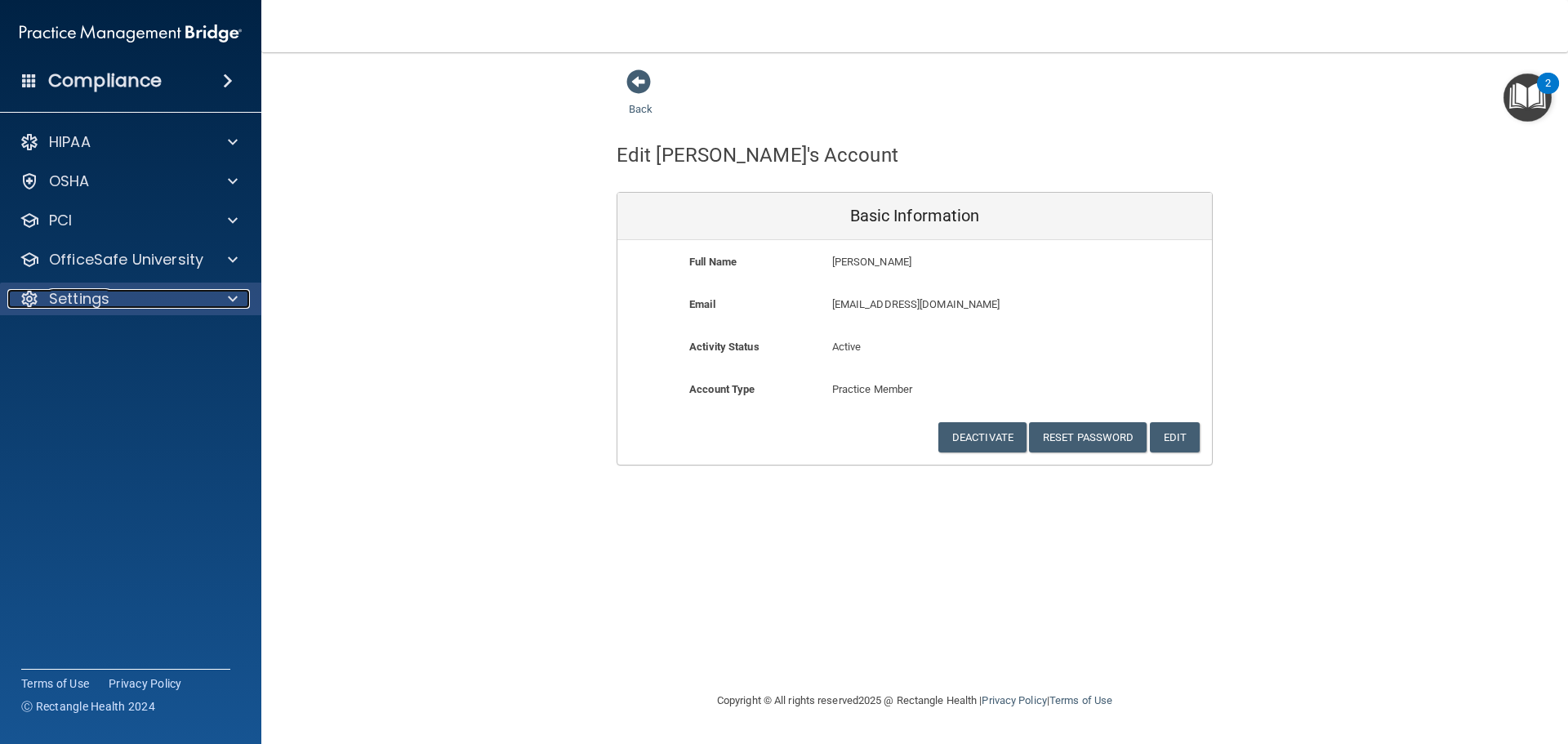
click at [188, 302] on div "Settings" at bounding box center [109, 299] width 202 height 19
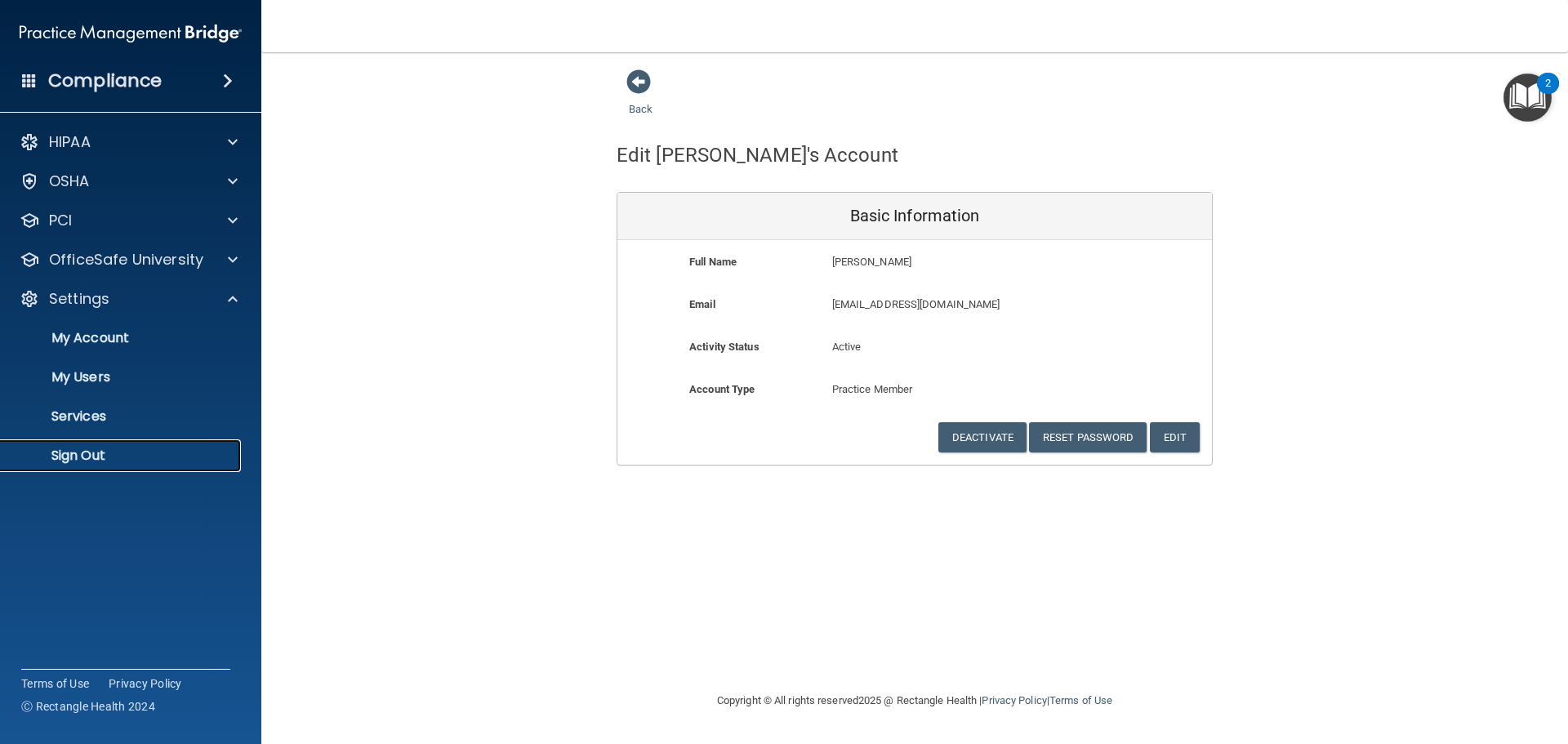
click at [131, 453] on p "Sign Out" at bounding box center [122, 456] width 223 height 17
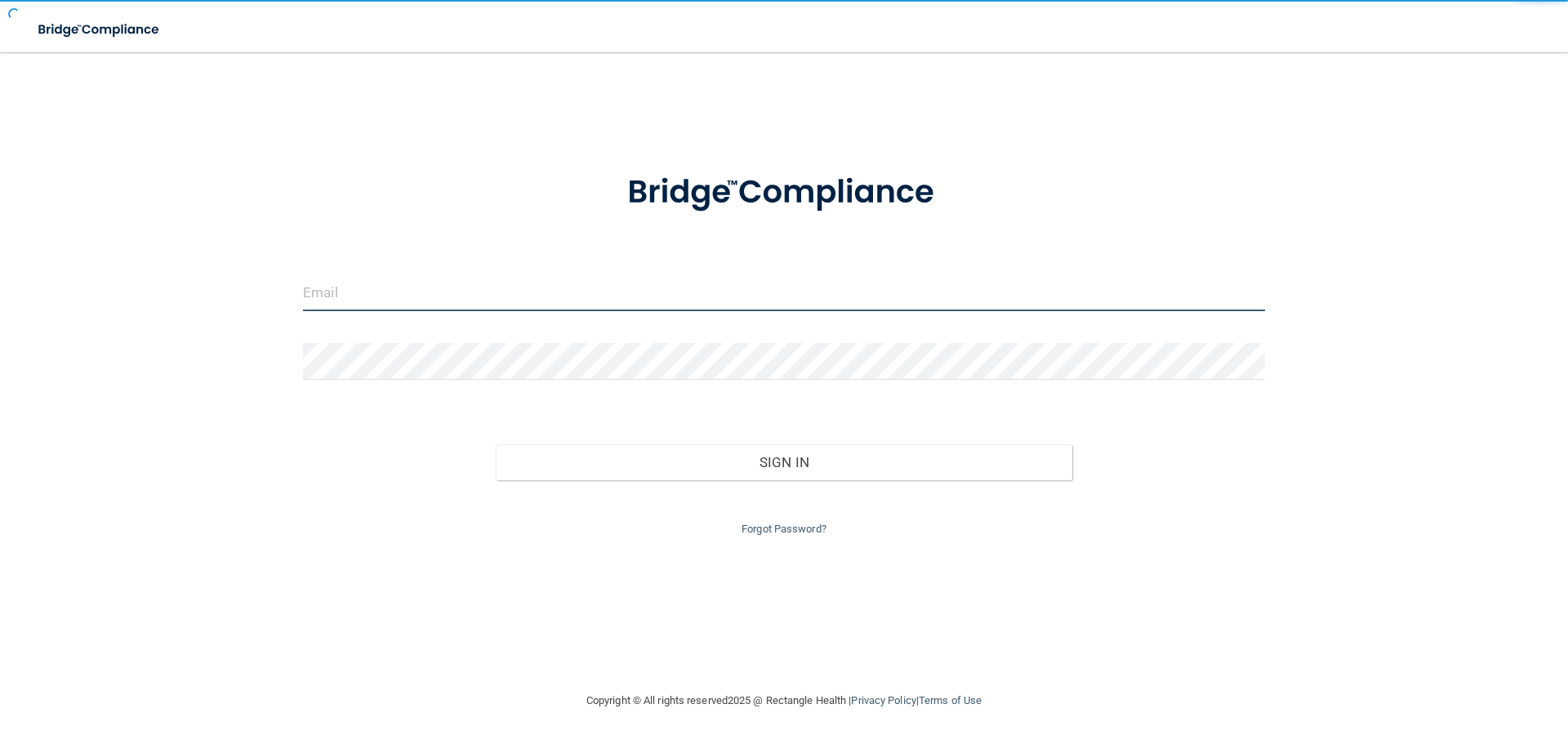
type input "cfletcher@rectanglehealth.com"
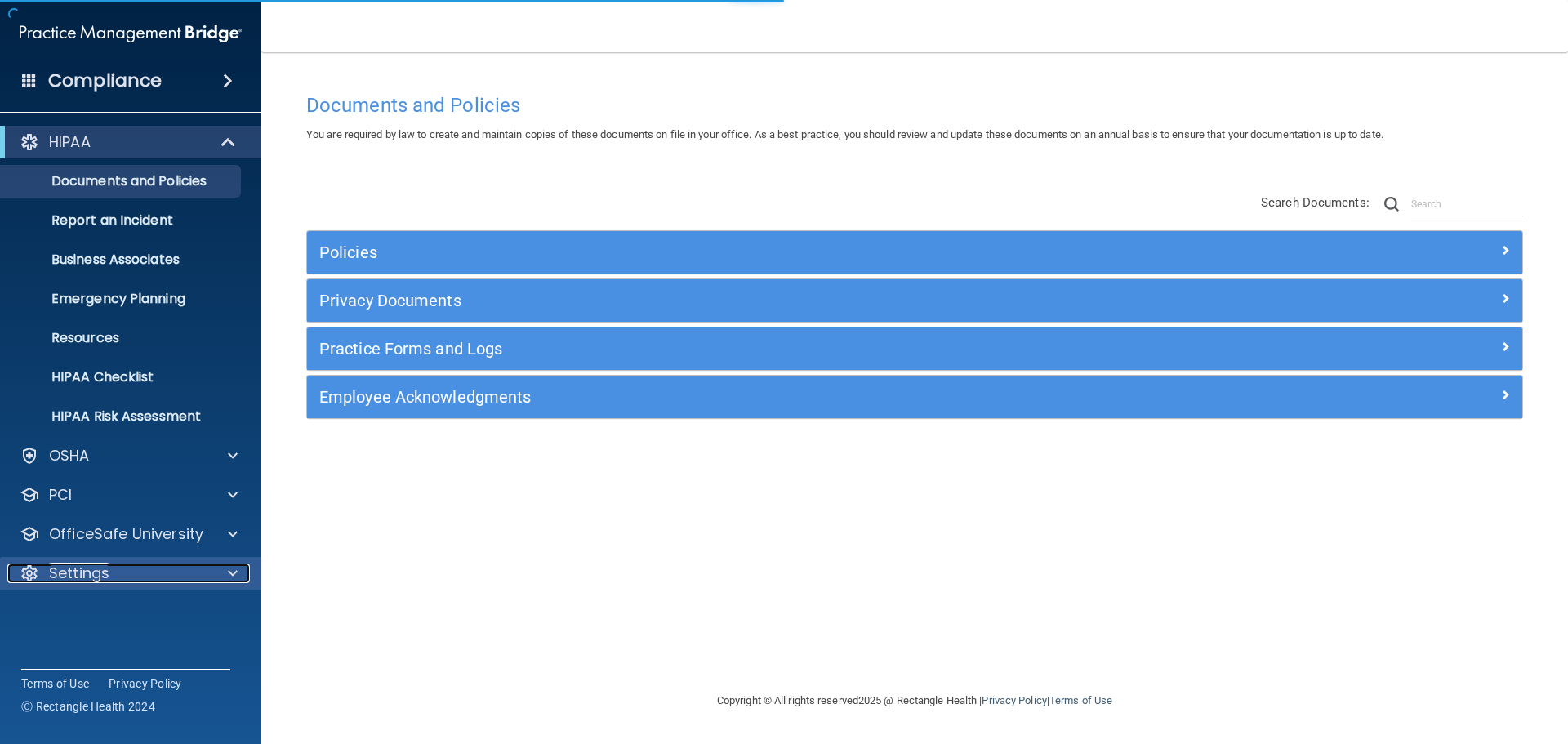
click at [190, 581] on div "Settings" at bounding box center [109, 573] width 202 height 19
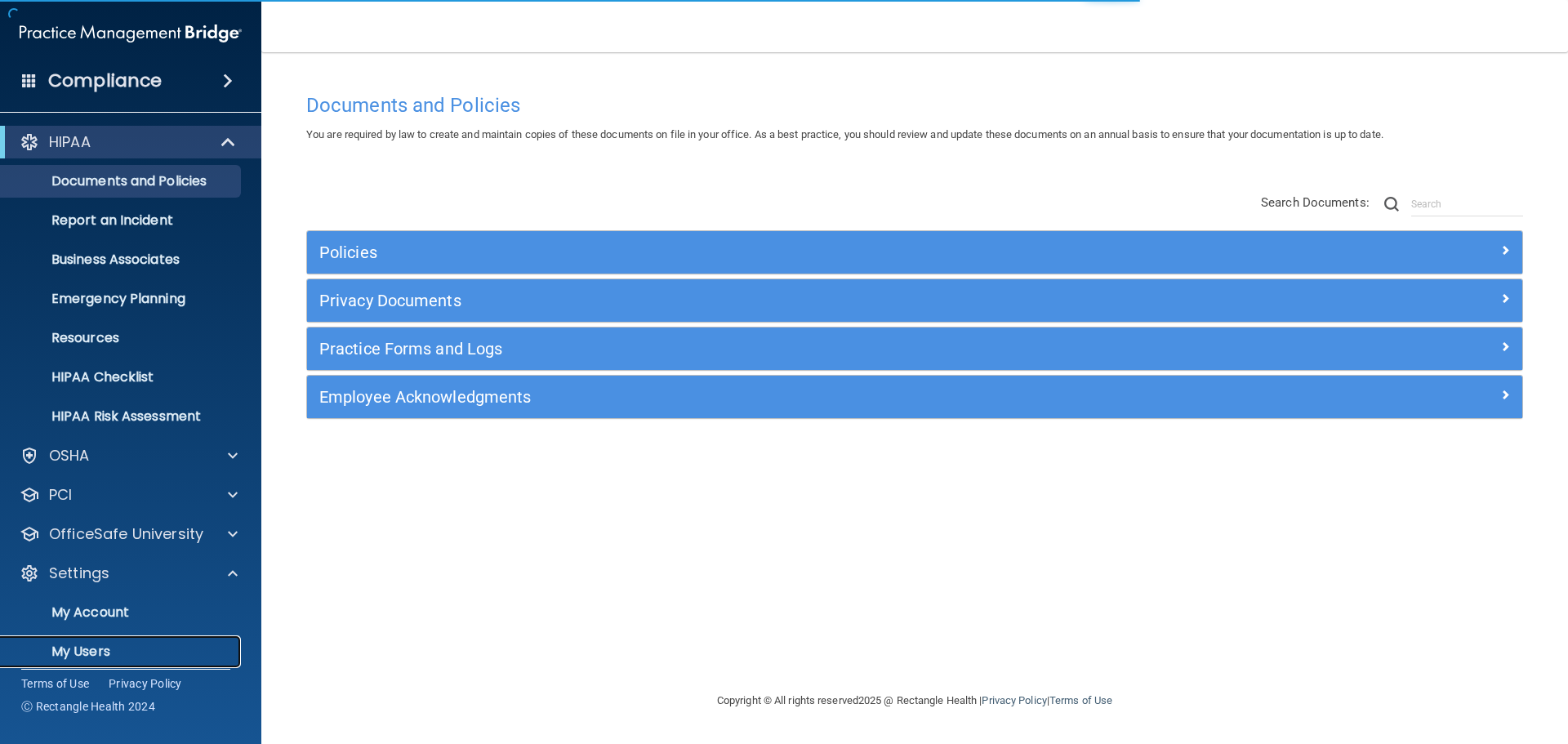
click at [107, 651] on p "My Users" at bounding box center [122, 652] width 223 height 17
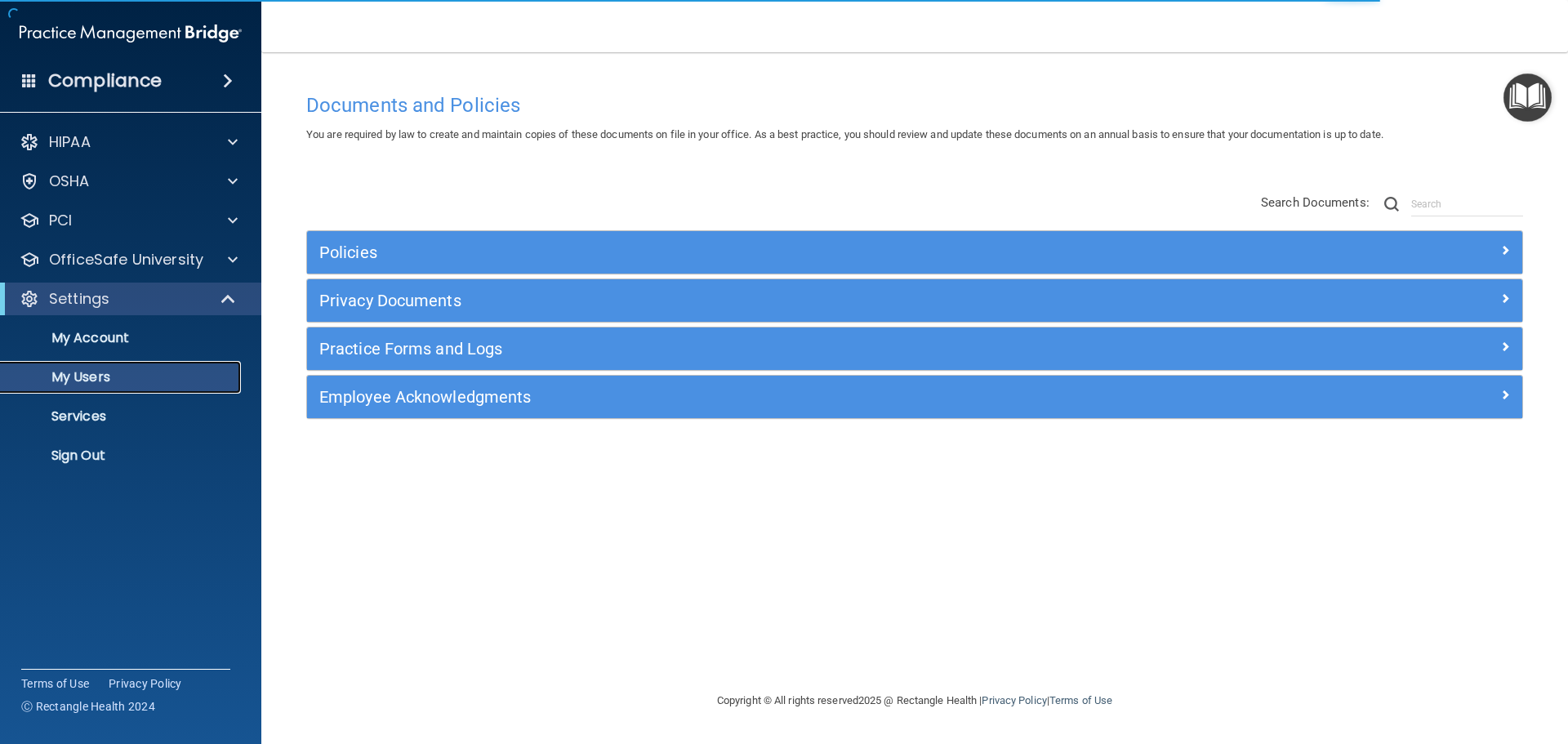
select select "20"
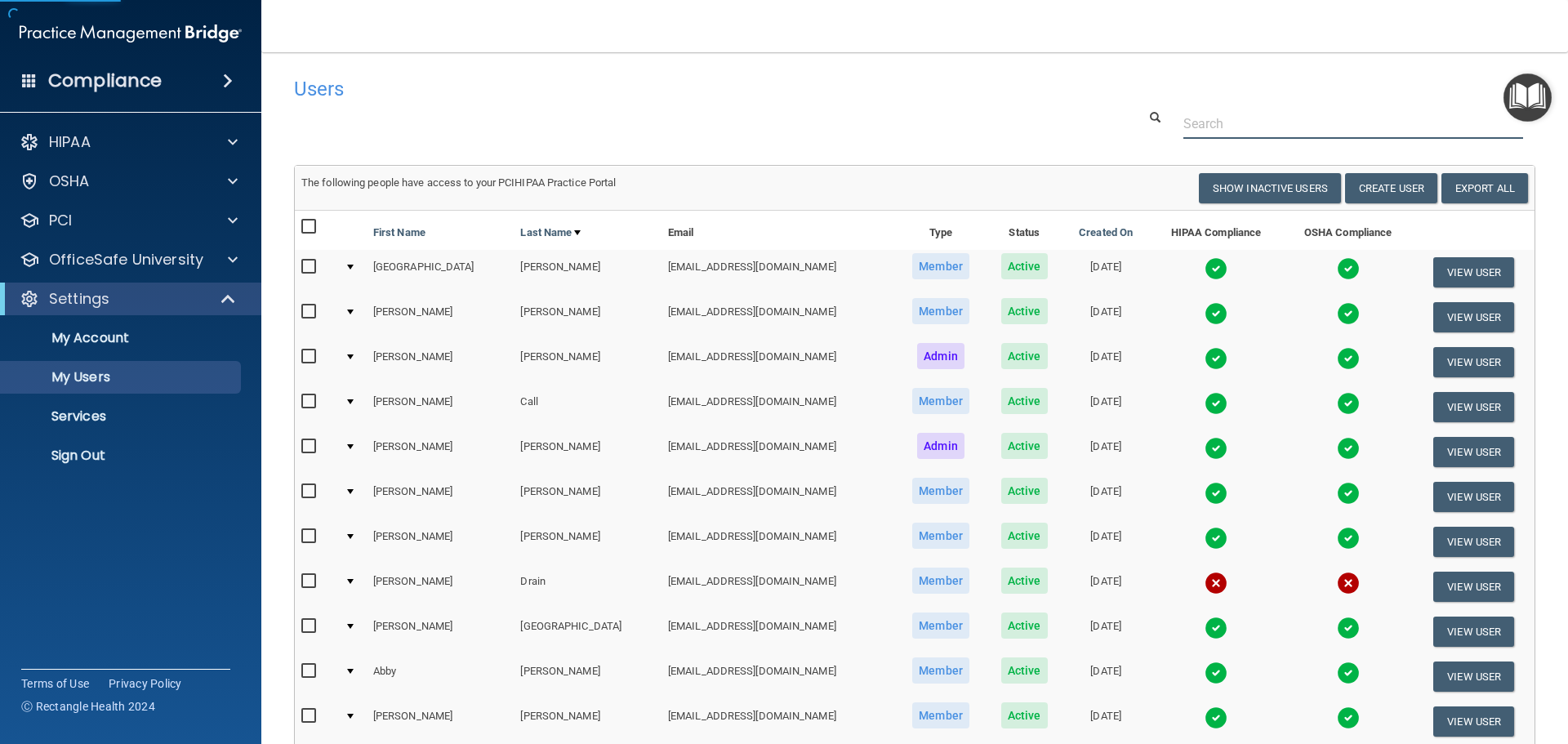
click at [1202, 118] on input "text" at bounding box center [1353, 124] width 340 height 30
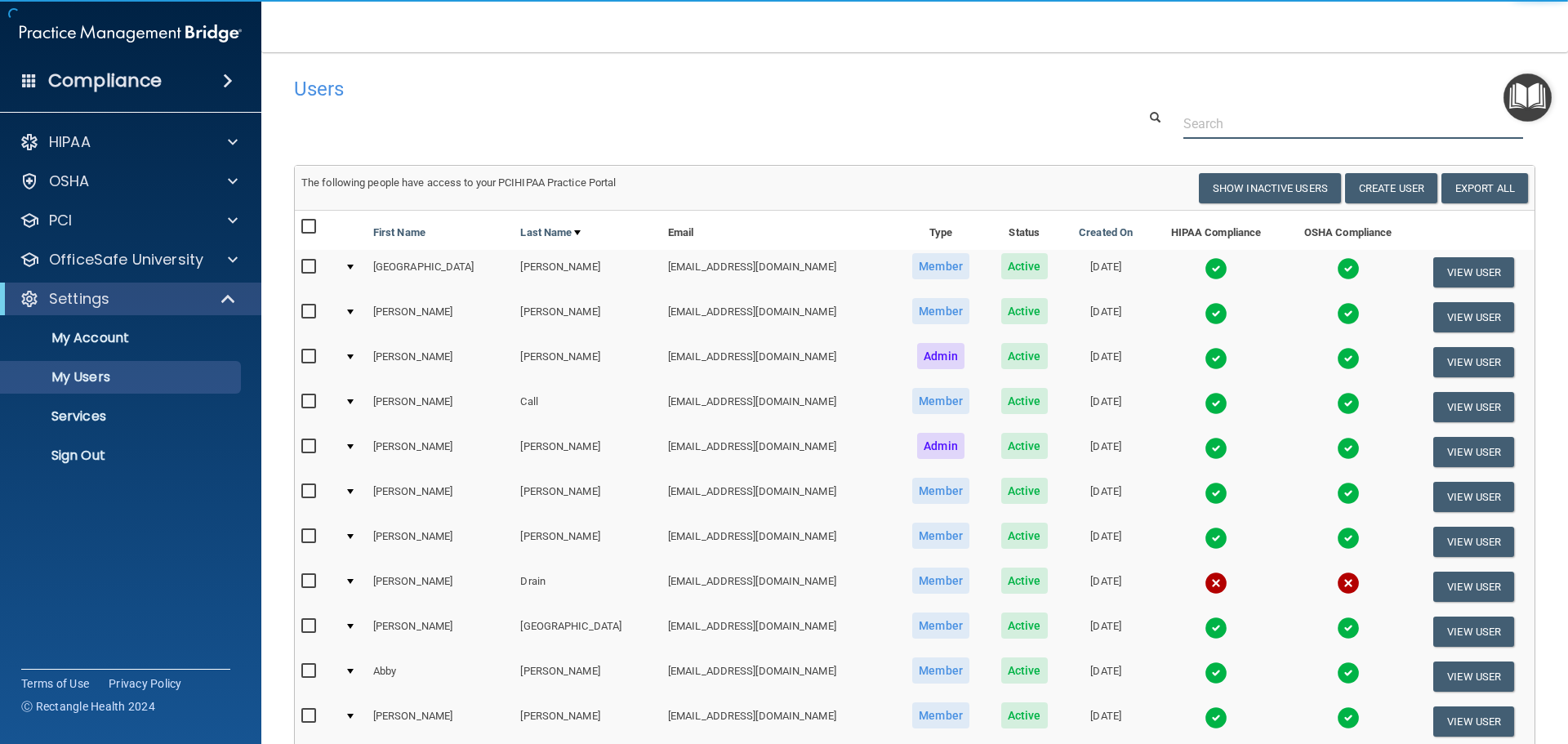
paste input "[EMAIL_ADDRESS][DOMAIN_NAME]"
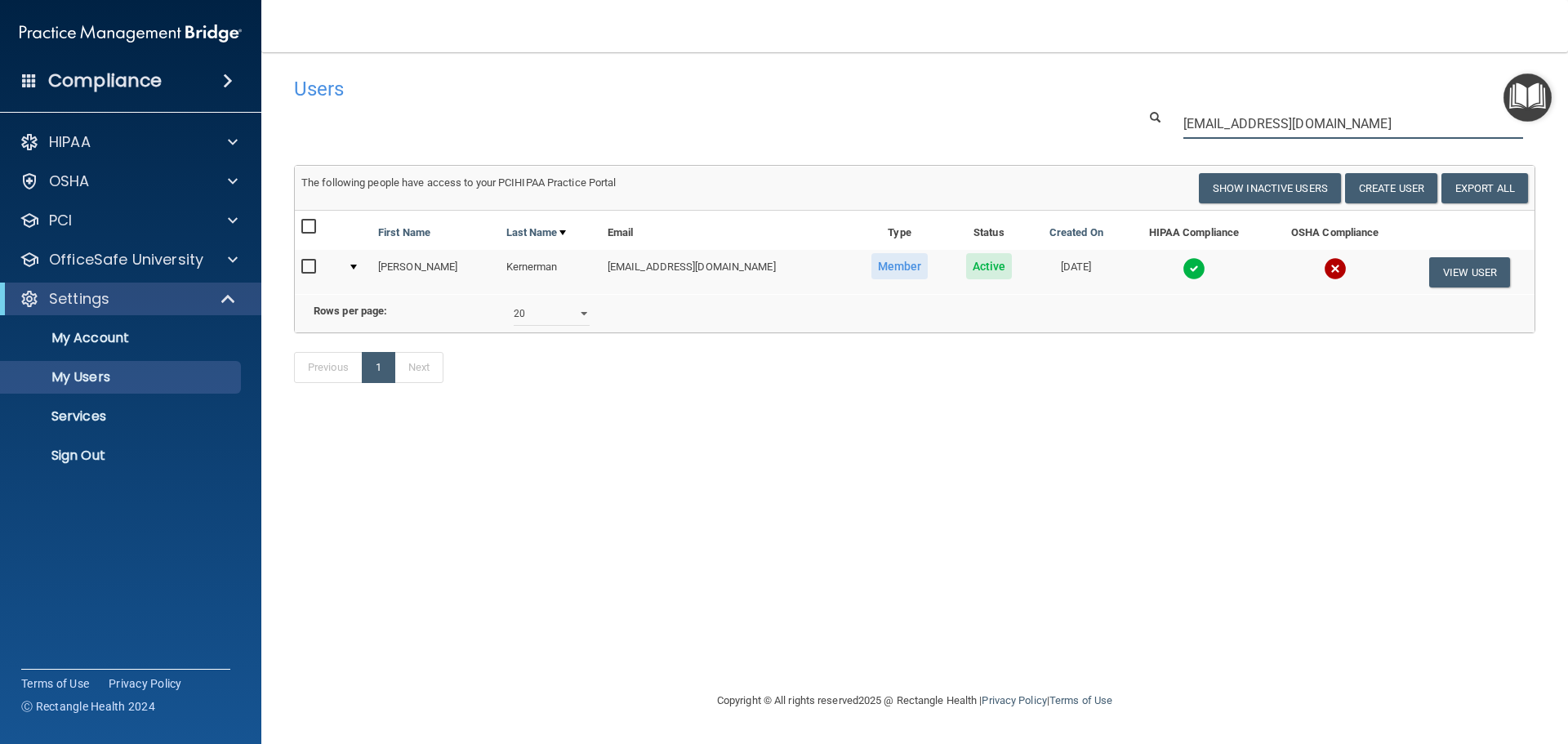
type input "[EMAIL_ADDRESS][DOMAIN_NAME]"
click at [1182, 274] on img at bounding box center [1193, 268] width 23 height 23
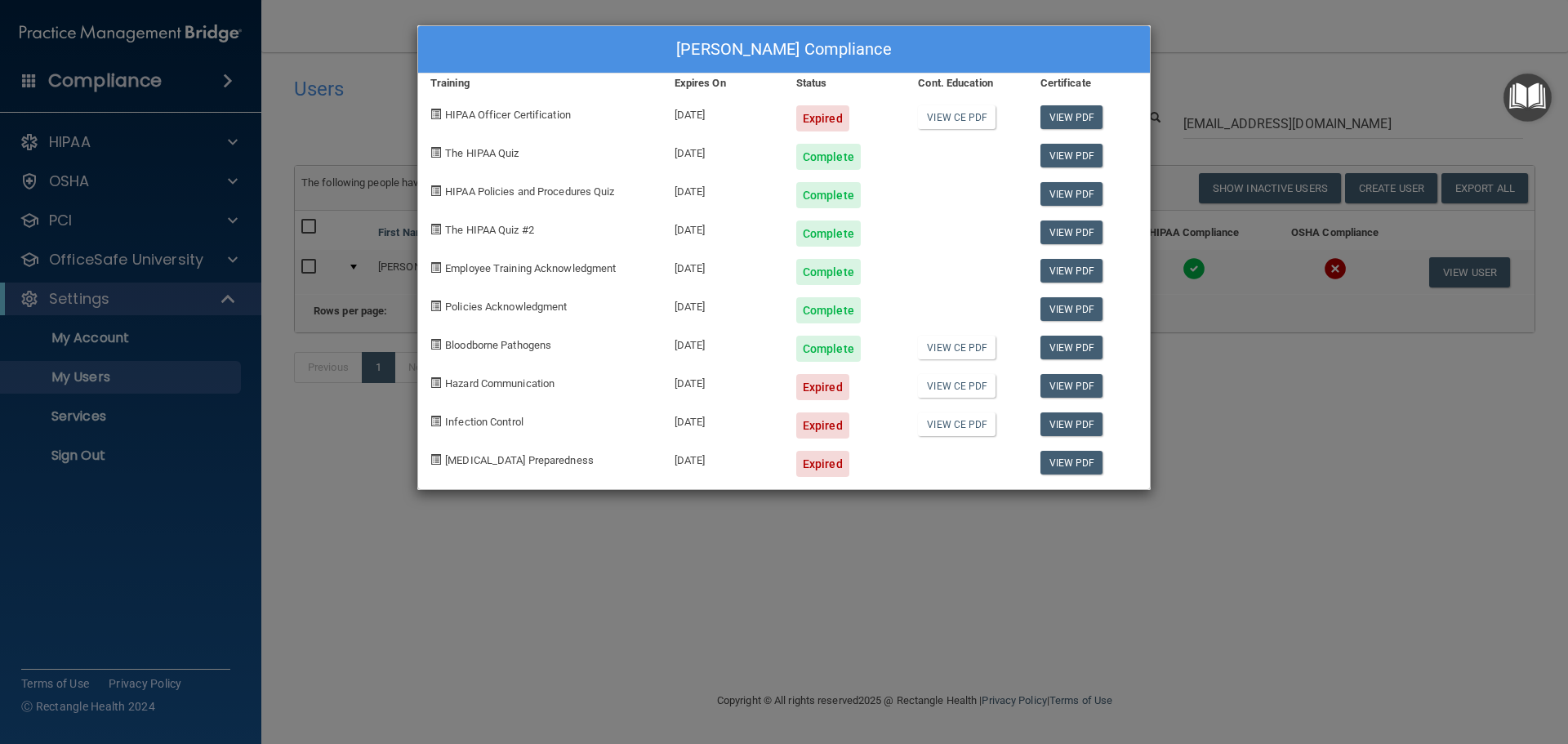
click at [756, 500] on div "[PERSON_NAME] Compliance Training Expires On Status Cont. Education Certificate…" at bounding box center [784, 372] width 1568 height 744
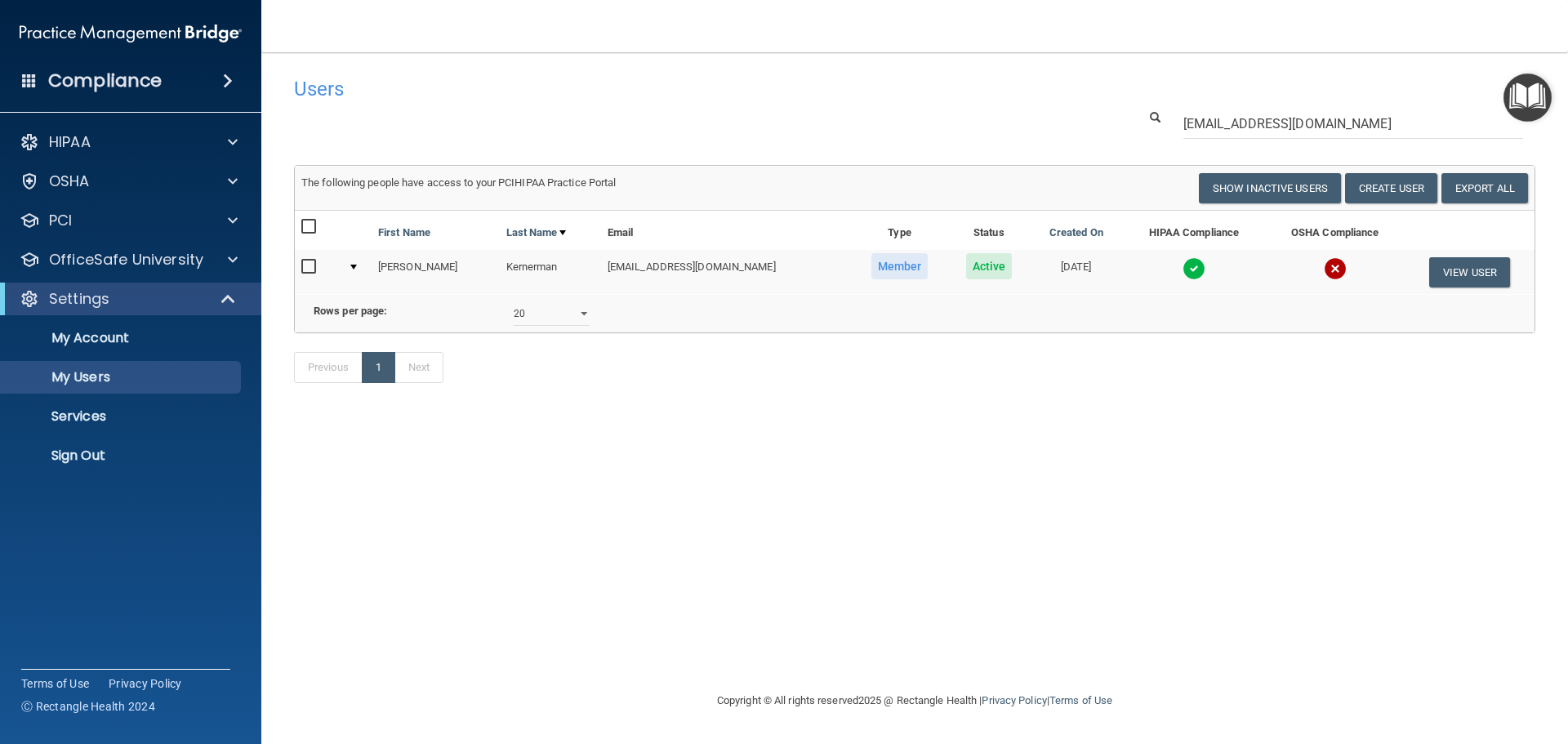
click at [640, 279] on td "[EMAIL_ADDRESS][DOMAIN_NAME]" at bounding box center [726, 272] width 251 height 44
click at [639, 271] on td "[EMAIL_ADDRESS][DOMAIN_NAME]" at bounding box center [726, 272] width 251 height 44
copy td "[EMAIL_ADDRESS][DOMAIN_NAME]"
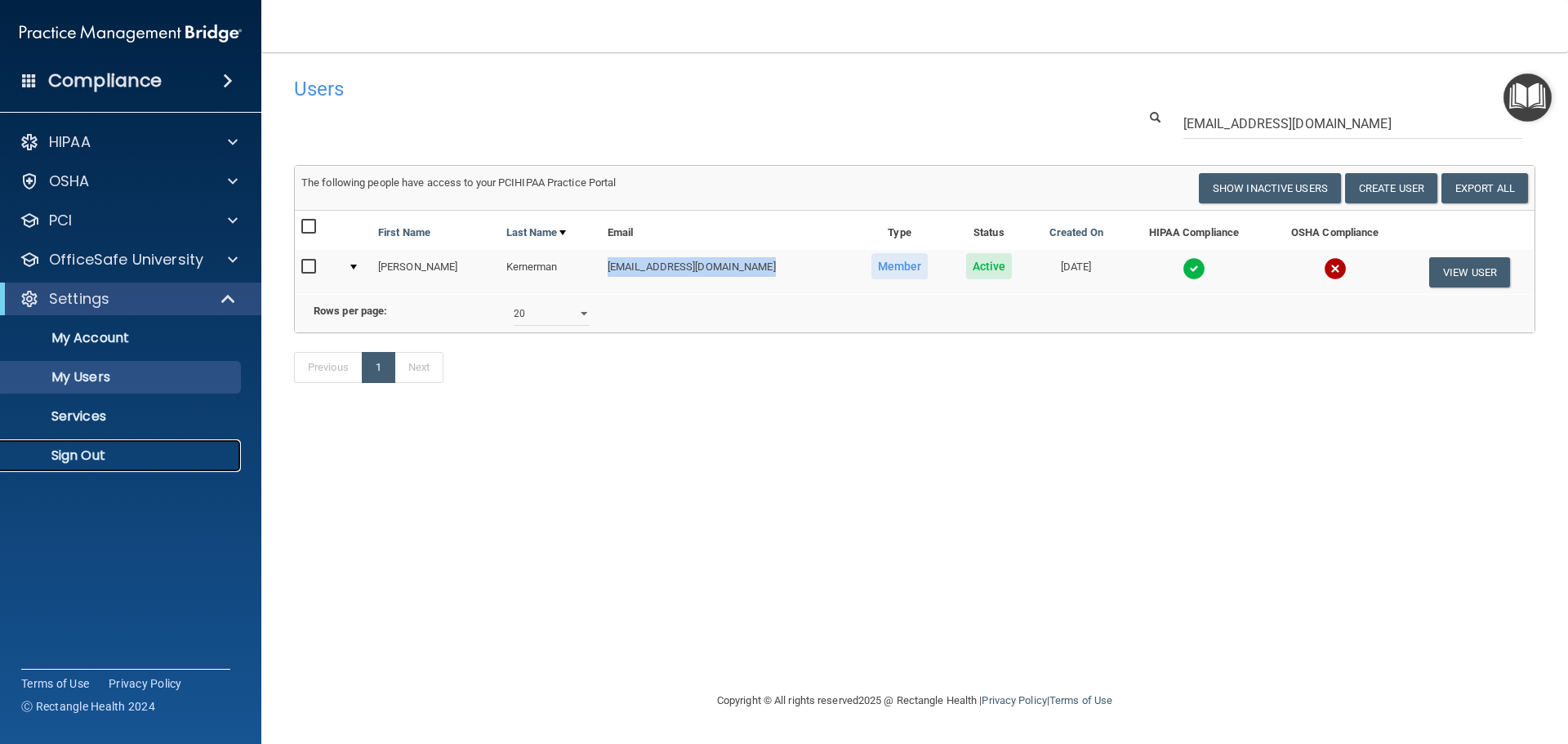
click at [133, 452] on p "Sign Out" at bounding box center [122, 456] width 223 height 17
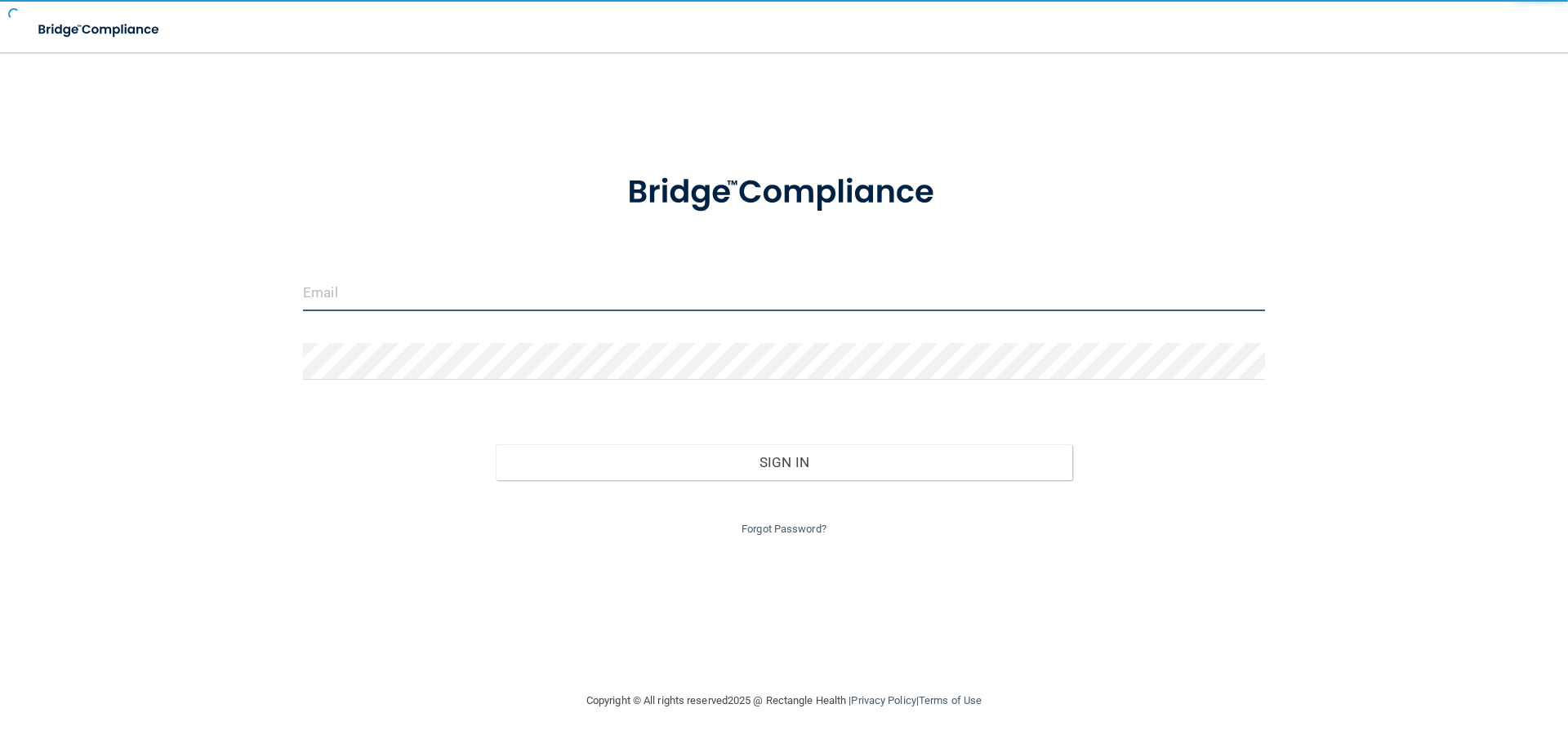
type input "[EMAIL_ADDRESS][DOMAIN_NAME]"
